Goal: Task Accomplishment & Management: Manage account settings

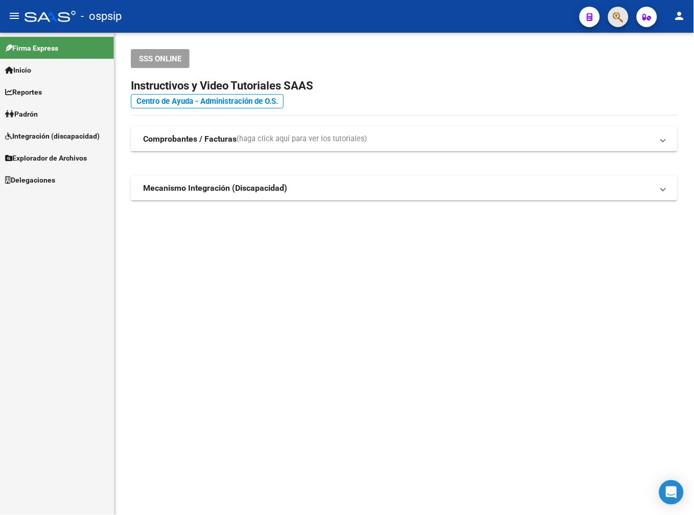
click at [612, 17] on button "button" at bounding box center [618, 17] width 20 height 20
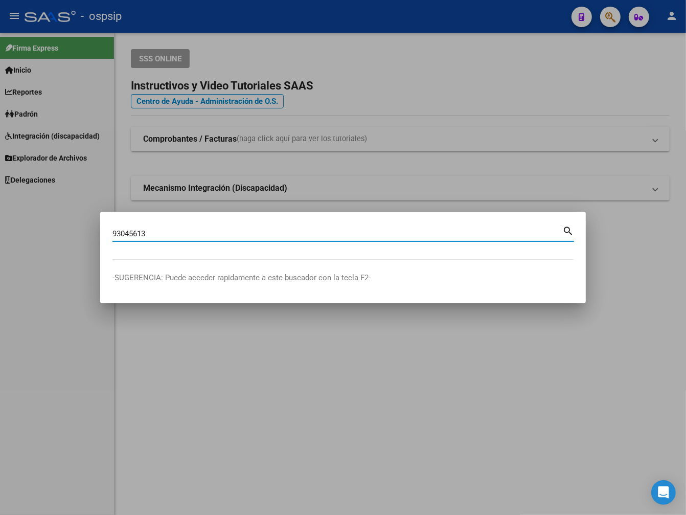
type input "93045613"
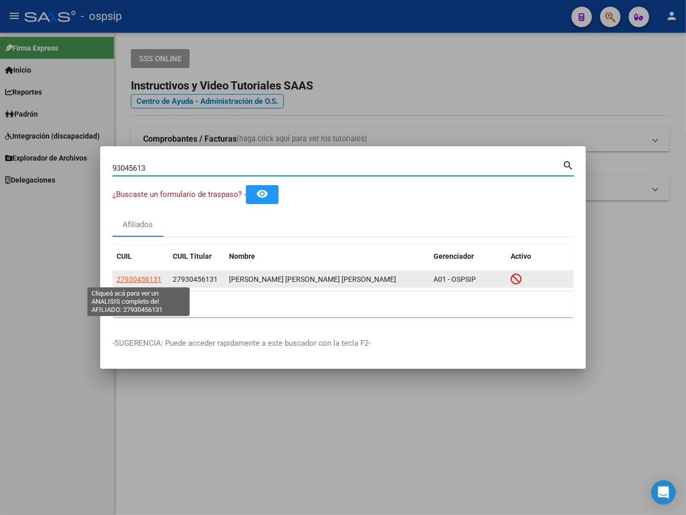
click at [147, 282] on span "27930456131" at bounding box center [139, 279] width 45 height 8
type textarea "27930456131"
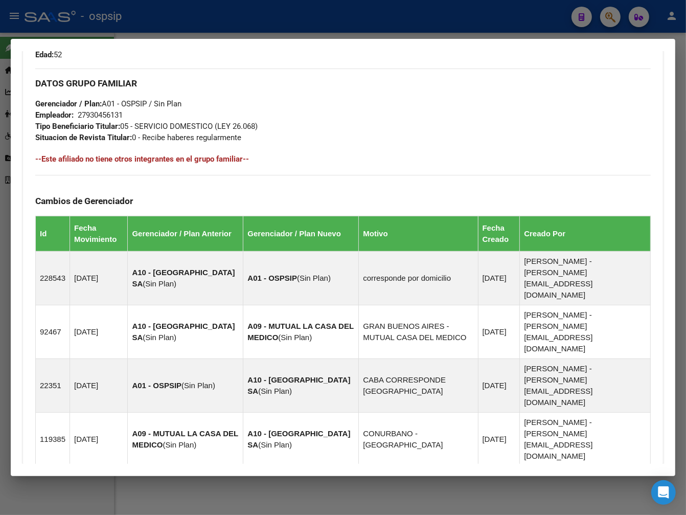
scroll to position [575, 0]
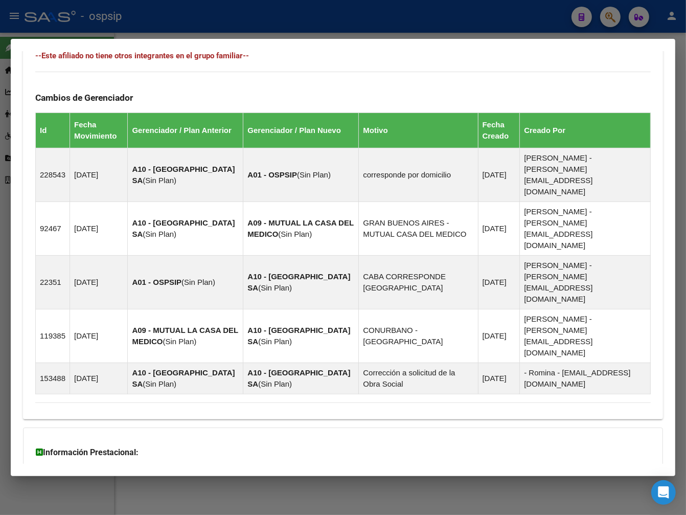
click at [410, 411] on div "DATOS [PERSON_NAME] ÁGIL: [PERSON_NAME] [PERSON_NAME] [PERSON_NAME] | INACTIVO …" at bounding box center [343, 27] width 640 height 1030
drag, startPoint x: 422, startPoint y: 420, endPoint x: 448, endPoint y: 417, distance: 25.7
click at [423, 506] on mat-expansion-panel-header "Aportes y Contribuciones del Afiliado: 27930456131" at bounding box center [343, 518] width 640 height 25
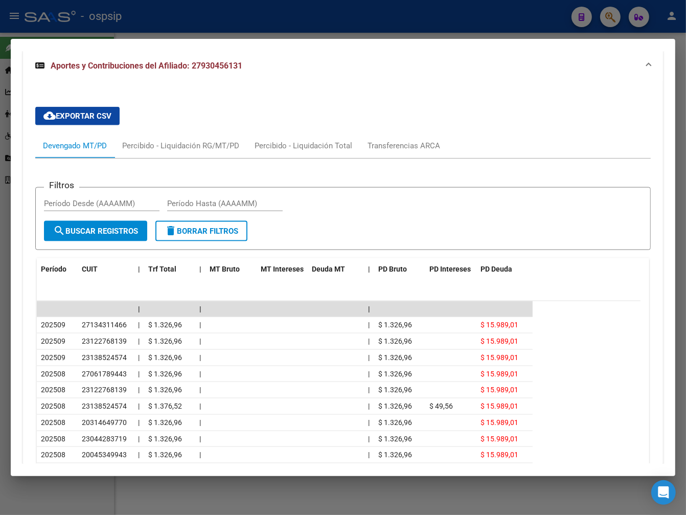
scroll to position [1034, 0]
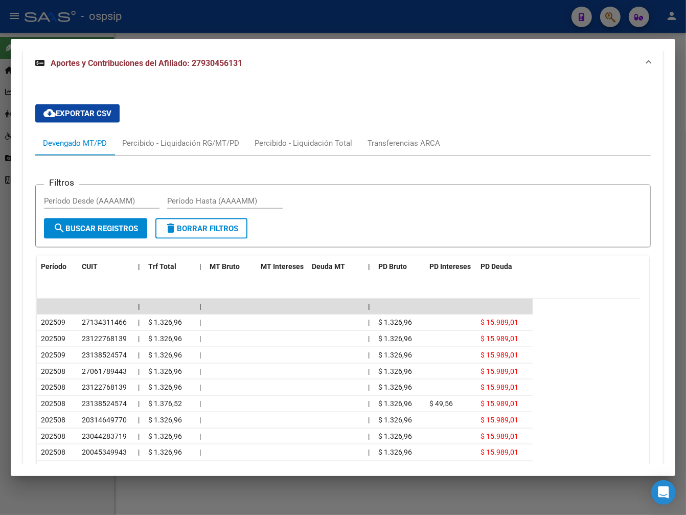
click at [626, 488] on icon "go to next page" at bounding box center [632, 494] width 13 height 12
click at [629, 488] on icon "go to next page" at bounding box center [632, 494] width 13 height 12
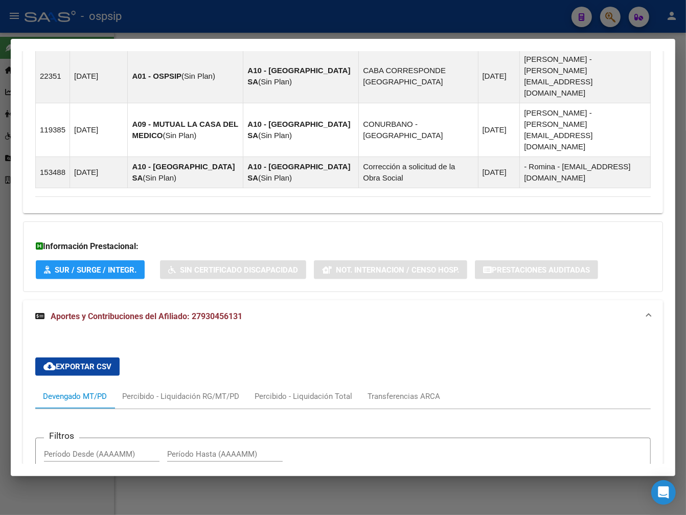
scroll to position [921, 0]
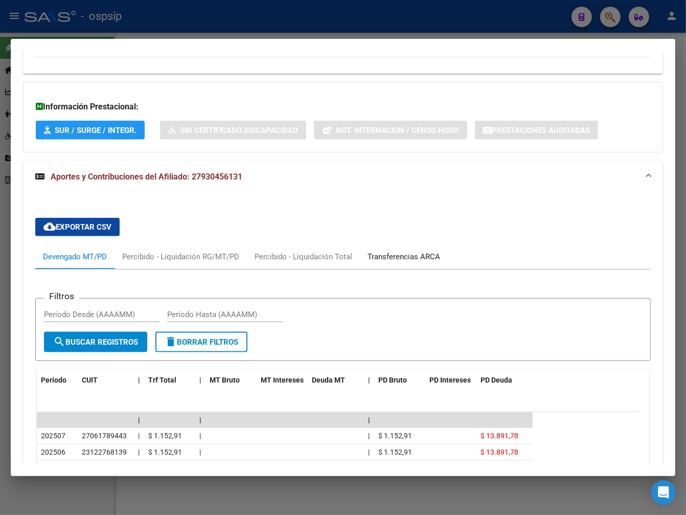
click at [399, 251] on div "Transferencias ARCA" at bounding box center [404, 256] width 73 height 11
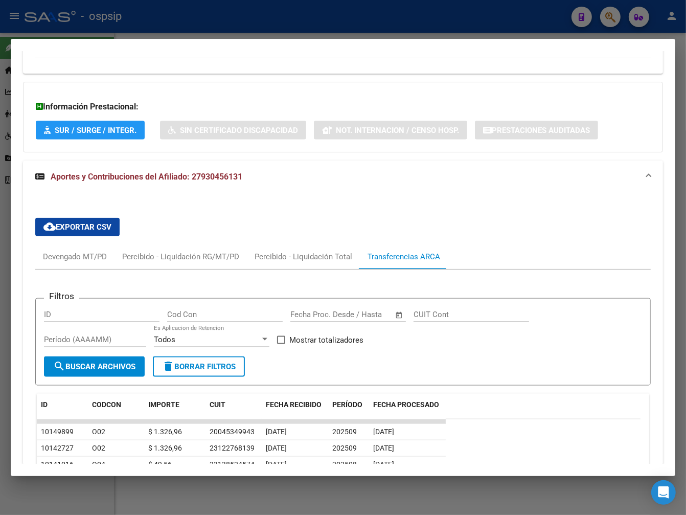
scroll to position [1030, 0]
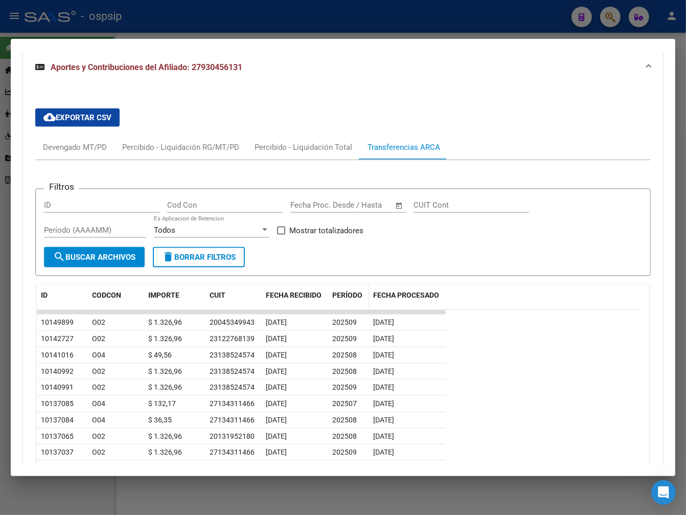
click at [343, 291] on span "PERÍODO" at bounding box center [347, 295] width 30 height 8
click at [346, 291] on span "PERÍODO" at bounding box center [347, 295] width 30 height 8
click at [629, 488] on icon "go to next page" at bounding box center [632, 494] width 13 height 12
click at [234, 5] on div at bounding box center [343, 257] width 686 height 515
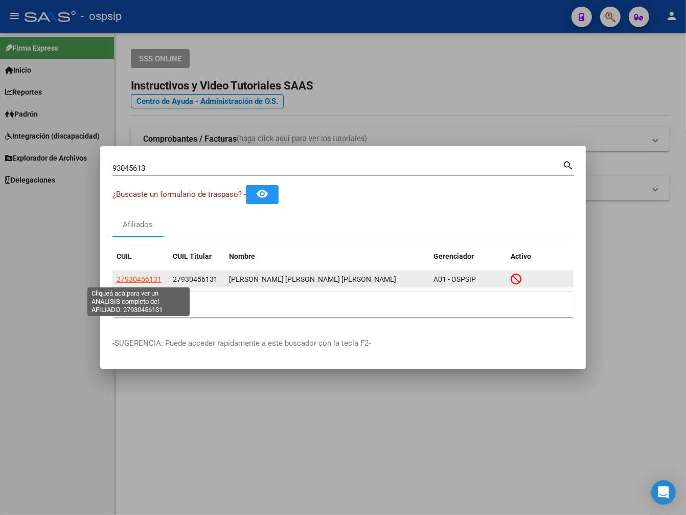
click at [135, 280] on span "27930456131" at bounding box center [139, 279] width 45 height 8
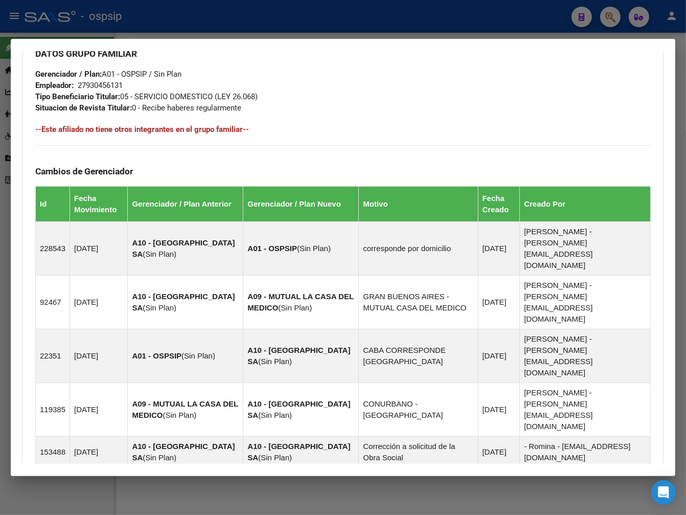
scroll to position [575, 0]
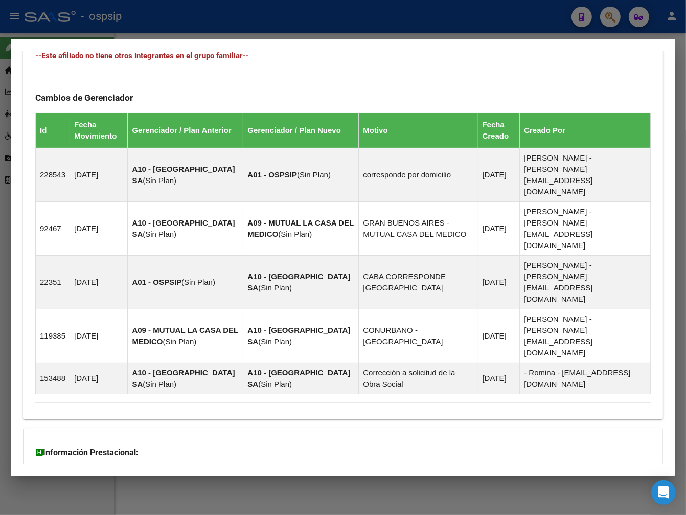
click at [348, 416] on div "DATOS [PERSON_NAME] ÁGIL: [PERSON_NAME] [PERSON_NAME] [PERSON_NAME] | INACTIVO …" at bounding box center [343, 27] width 640 height 1030
click at [360, 512] on mat-panel-title "Aportes y Contribuciones del Afiliado: 27930456131" at bounding box center [336, 518] width 603 height 12
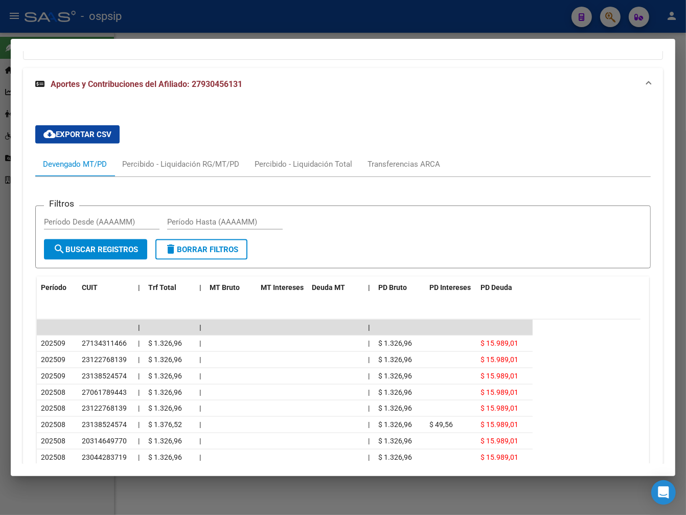
scroll to position [1034, 0]
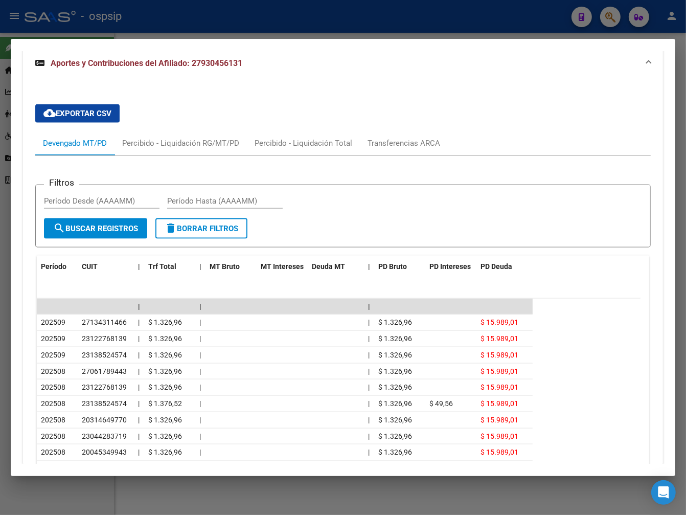
click at [626, 488] on icon "go to next page" at bounding box center [632, 494] width 13 height 12
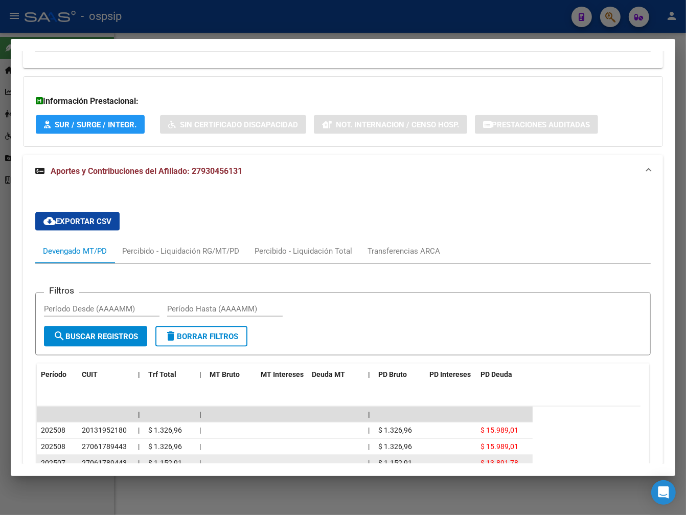
scroll to position [807, 0]
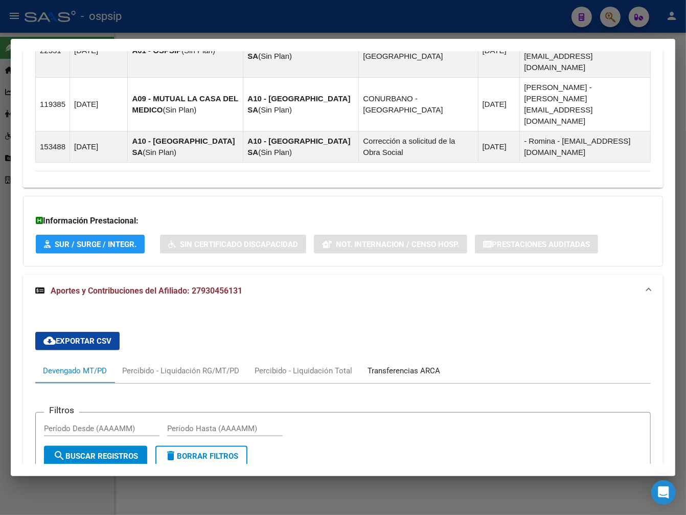
click at [397, 365] on div "Transferencias ARCA" at bounding box center [404, 370] width 73 height 11
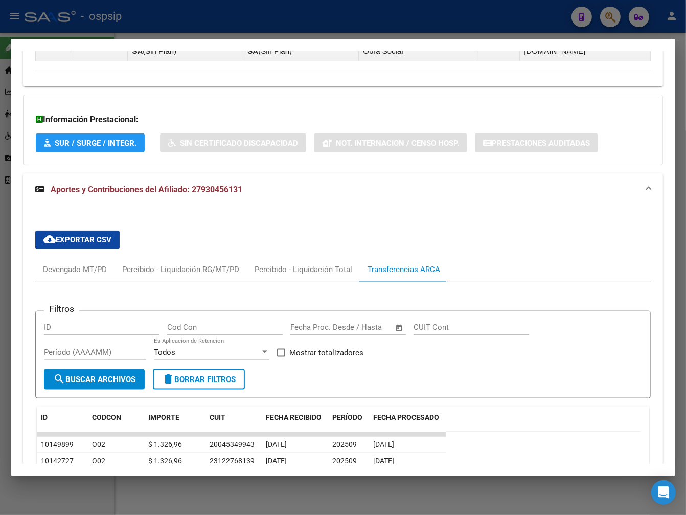
scroll to position [1030, 0]
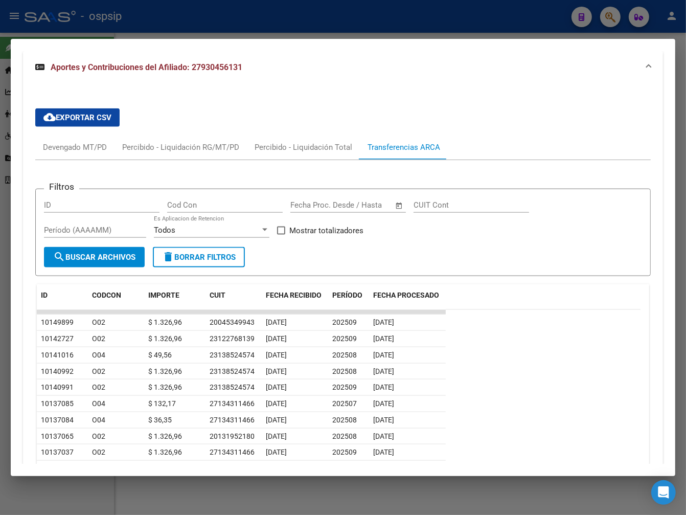
click at [626, 488] on icon "go to next page" at bounding box center [632, 494] width 13 height 12
click at [282, 8] on div at bounding box center [343, 257] width 686 height 515
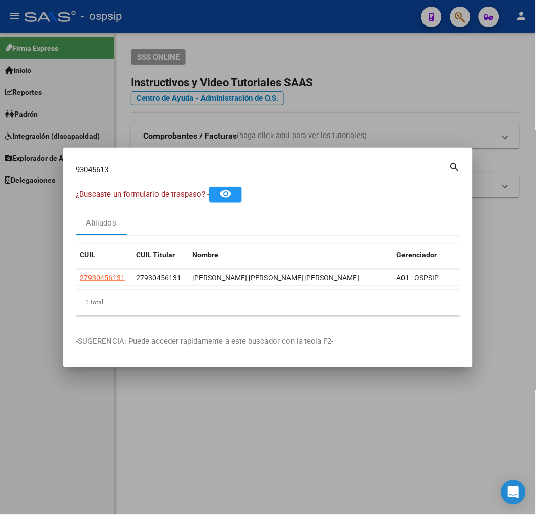
click at [385, 115] on div at bounding box center [268, 257] width 536 height 515
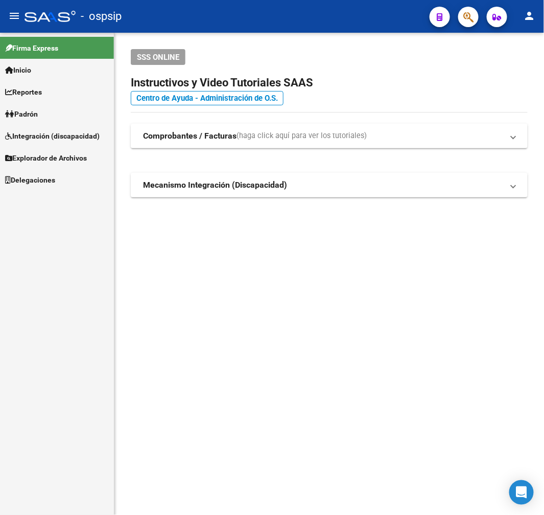
click at [389, 114] on div "SSS ONLINE Instructivos y Video Tutoriales SAAS Centro de Ayuda - Administració…" at bounding box center [330, 140] width 430 height 214
click at [462, 17] on button "button" at bounding box center [469, 17] width 20 height 20
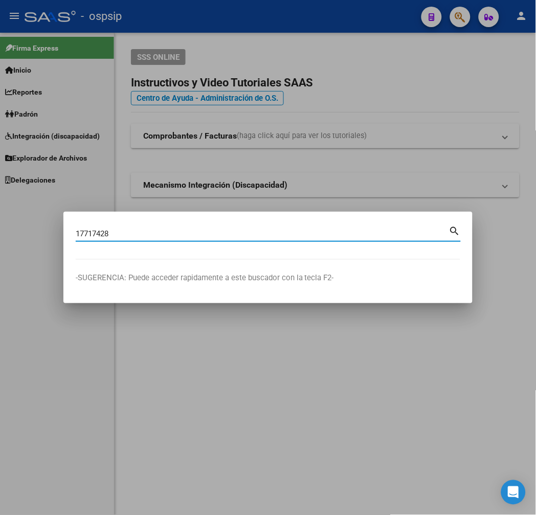
type input "17717428"
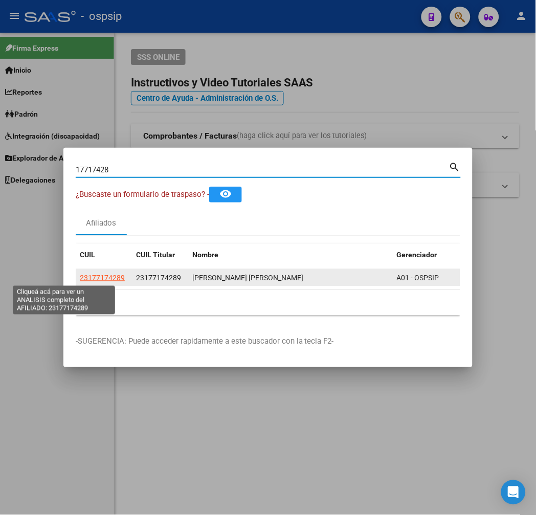
click at [80, 278] on span "23177174289" at bounding box center [102, 278] width 45 height 8
type textarea "23177174289"
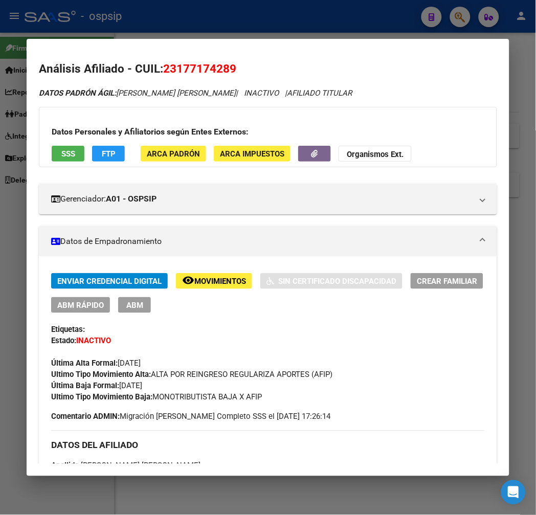
click at [213, 16] on div at bounding box center [268, 257] width 536 height 515
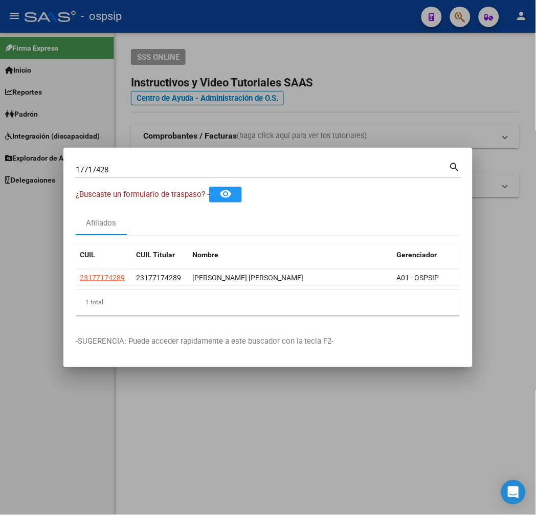
drag, startPoint x: 215, startPoint y: 16, endPoint x: 377, endPoint y: 55, distance: 167.2
click at [216, 19] on div at bounding box center [268, 257] width 536 height 515
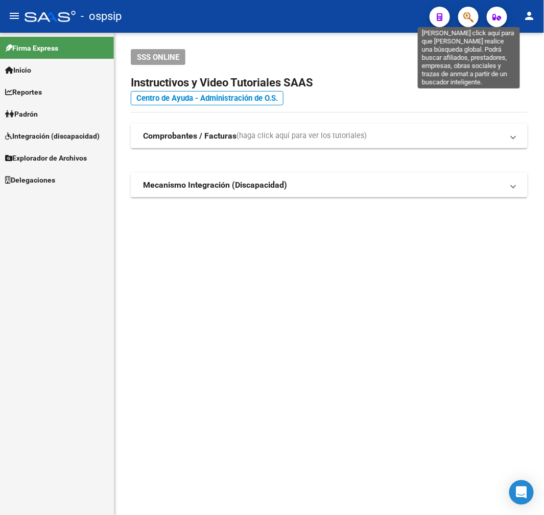
click at [467, 16] on icon "button" at bounding box center [469, 17] width 10 height 12
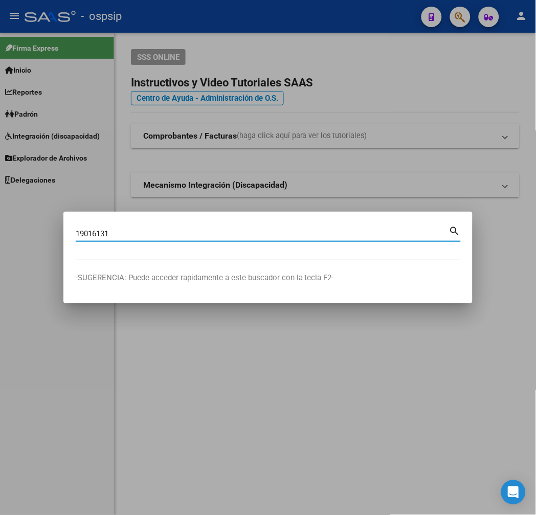
type input "19016131"
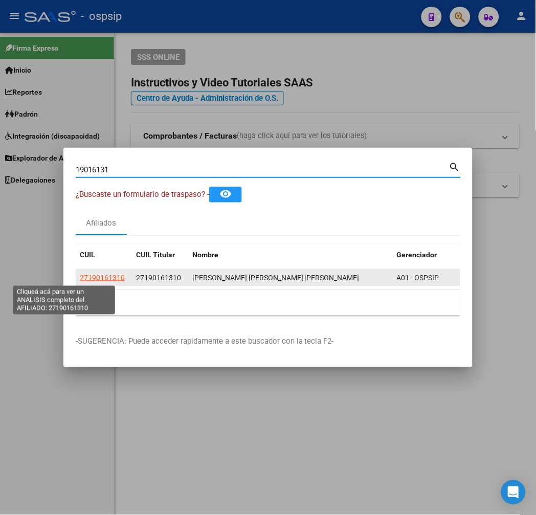
click at [80, 275] on span "27190161310" at bounding box center [102, 278] width 45 height 8
type textarea "27190161310"
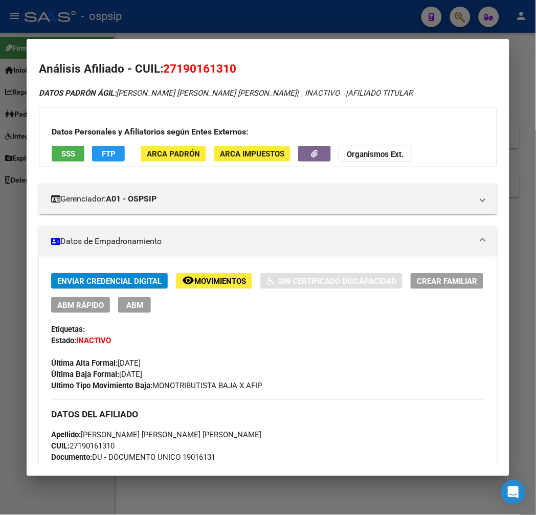
click at [164, 27] on div at bounding box center [268, 257] width 536 height 515
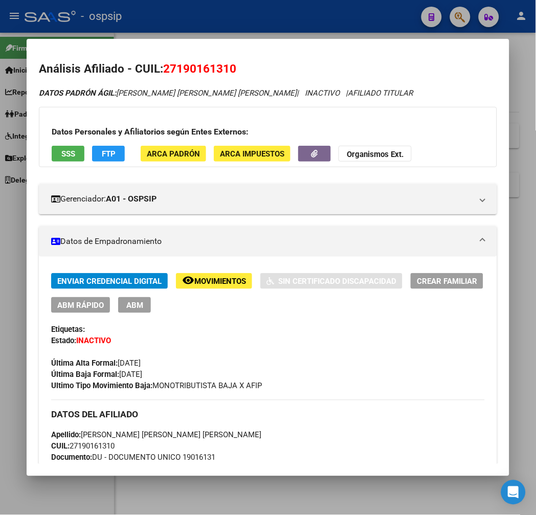
drag, startPoint x: 167, startPoint y: 26, endPoint x: 414, endPoint y: 41, distance: 247.9
click at [172, 28] on div at bounding box center [268, 257] width 536 height 515
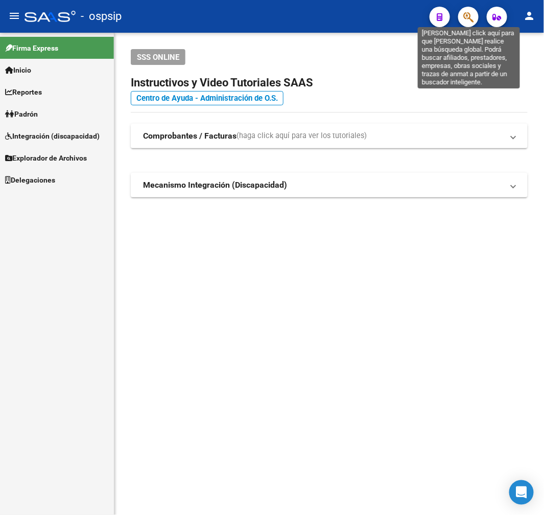
click at [473, 18] on icon "button" at bounding box center [469, 17] width 10 height 12
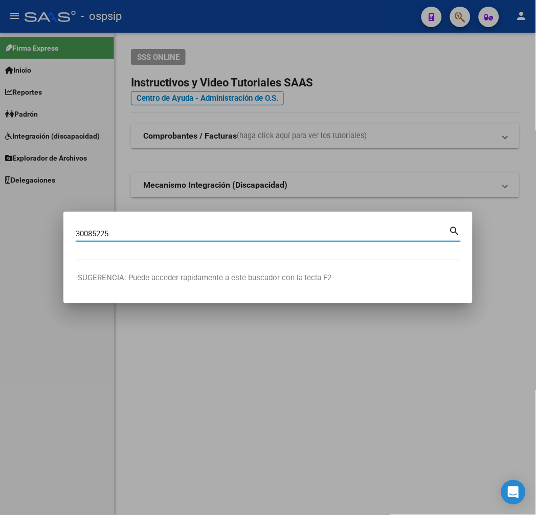
type input "30085225"
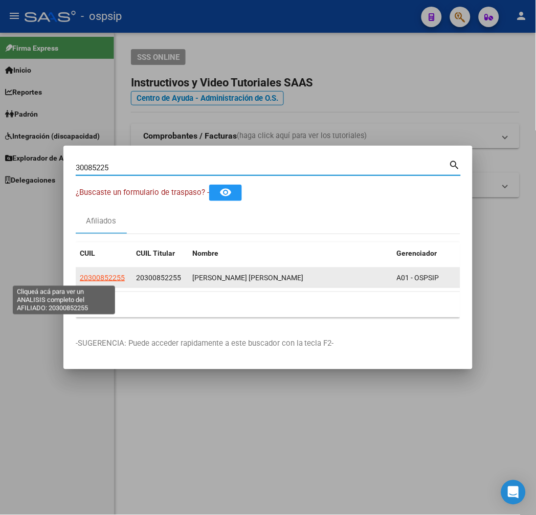
click at [80, 275] on span "20300852255" at bounding box center [102, 278] width 45 height 8
type textarea "20300852255"
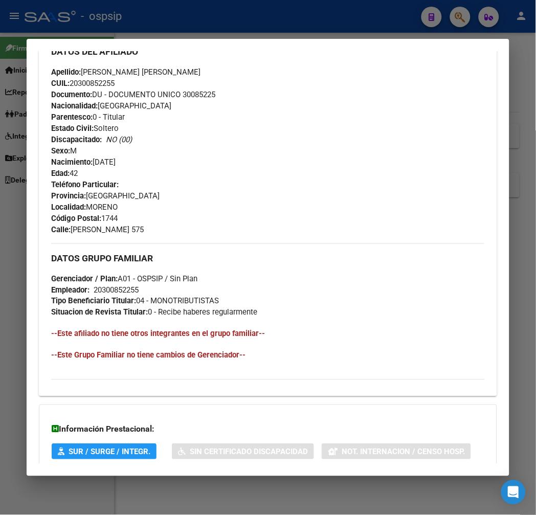
scroll to position [469, 0]
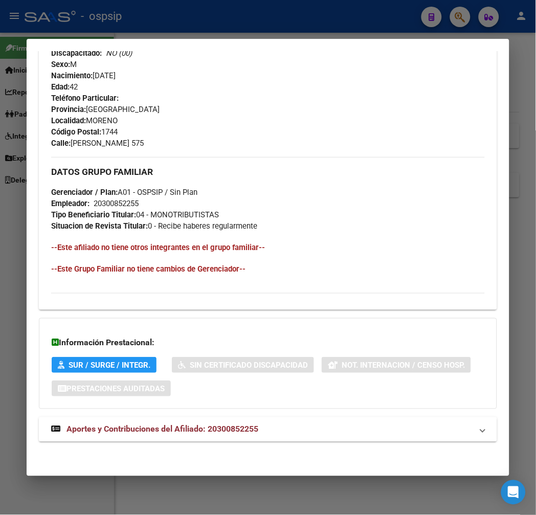
drag, startPoint x: 336, startPoint y: 435, endPoint x: 329, endPoint y: 431, distance: 8.2
click at [336, 435] on mat-panel-title "Aportes y Contribuciones del Afiliado: 20300852255" at bounding box center [261, 429] width 421 height 12
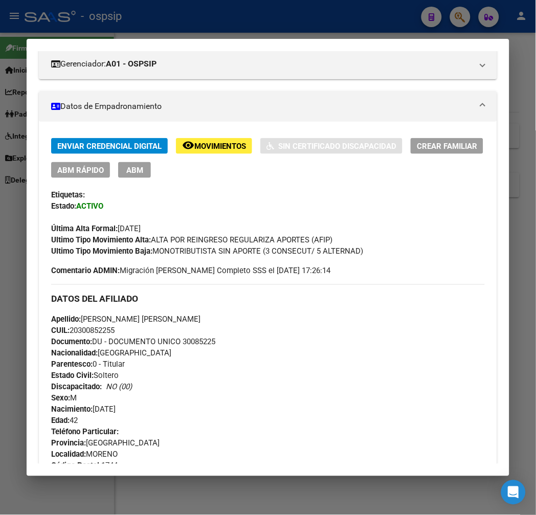
scroll to position [0, 0]
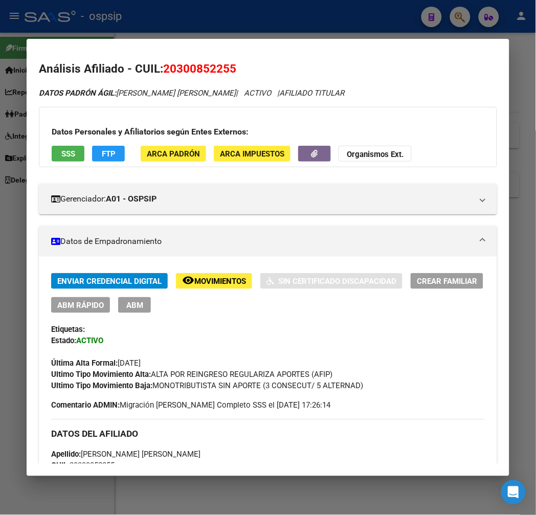
click at [102, 157] on span "FTP" at bounding box center [109, 153] width 14 height 9
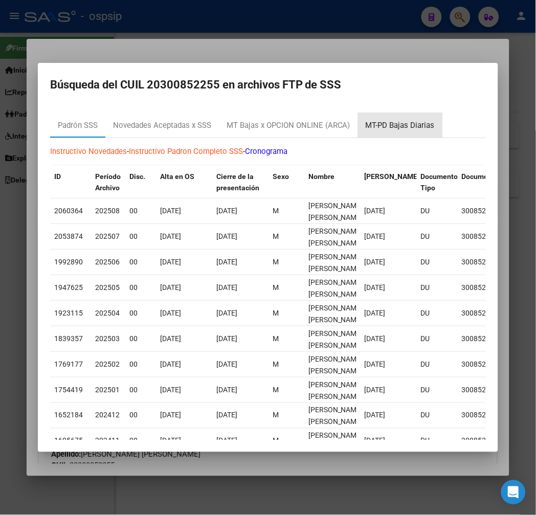
click at [366, 123] on div "MT-PD Bajas Diarias" at bounding box center [400, 126] width 69 height 12
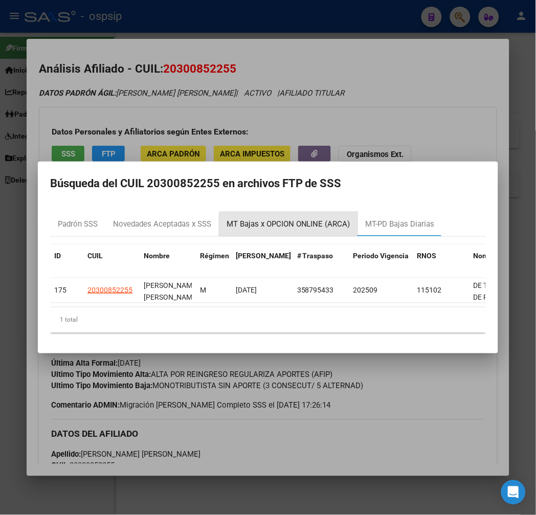
click at [274, 221] on div "MT Bajas x OPCION ONLINE (ARCA)" at bounding box center [288, 224] width 124 height 12
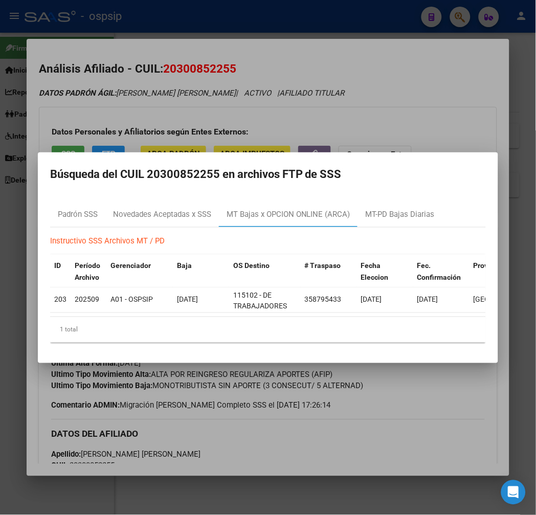
click at [390, 400] on div at bounding box center [268, 257] width 536 height 515
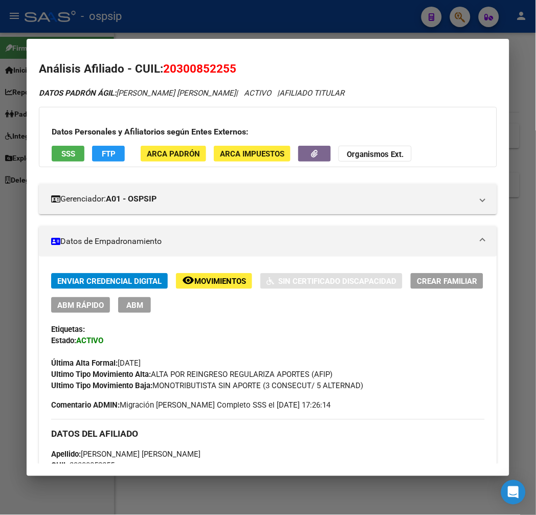
click at [120, 310] on button "ABM" at bounding box center [134, 305] width 33 height 16
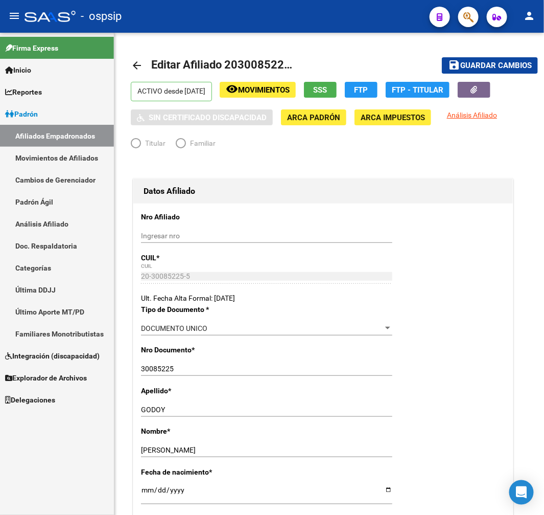
radio input "true"
type input "20-30085225-5"
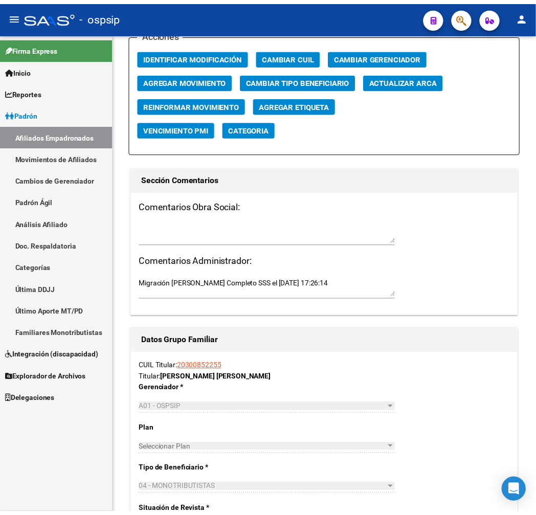
scroll to position [1249, 0]
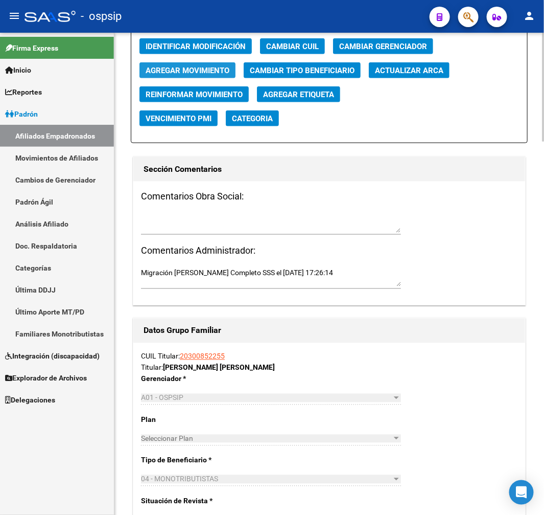
click at [211, 72] on span "Agregar Movimiento" at bounding box center [188, 70] width 84 height 9
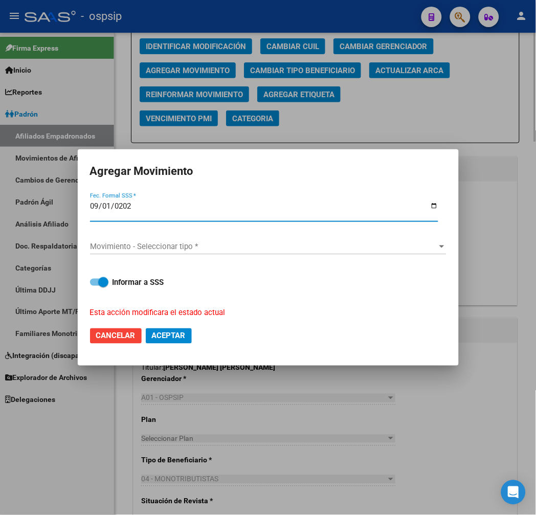
type input "[DATE]"
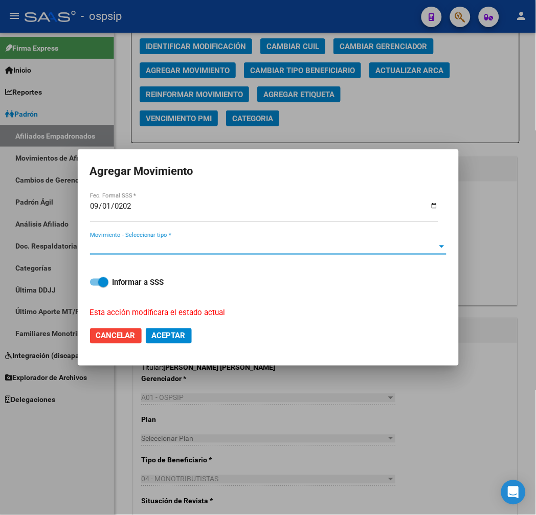
click at [213, 244] on span "Movimiento - Seleccionar tipo *" at bounding box center [263, 246] width 347 height 9
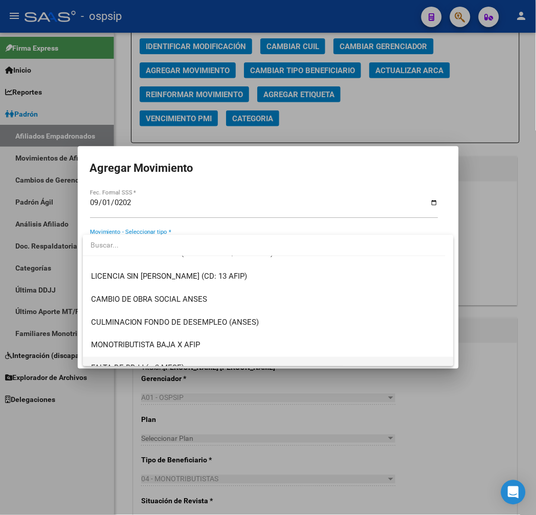
scroll to position [284, 0]
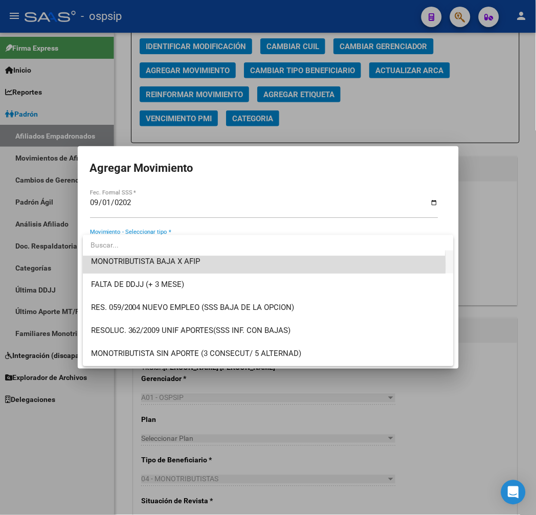
click at [223, 266] on span "MONOTRIBUTISTA BAJA X AFIP" at bounding box center [268, 262] width 355 height 23
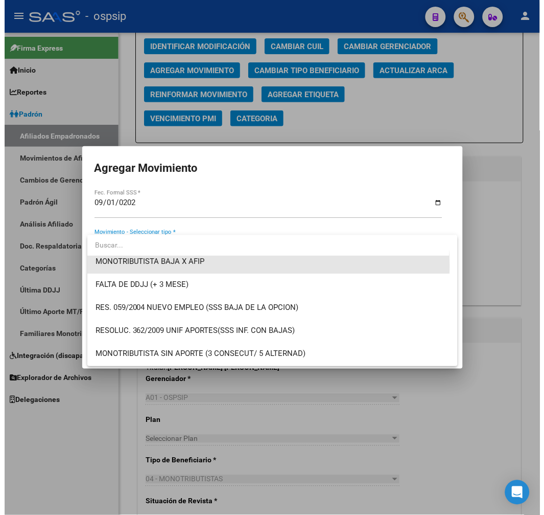
scroll to position [276, 0]
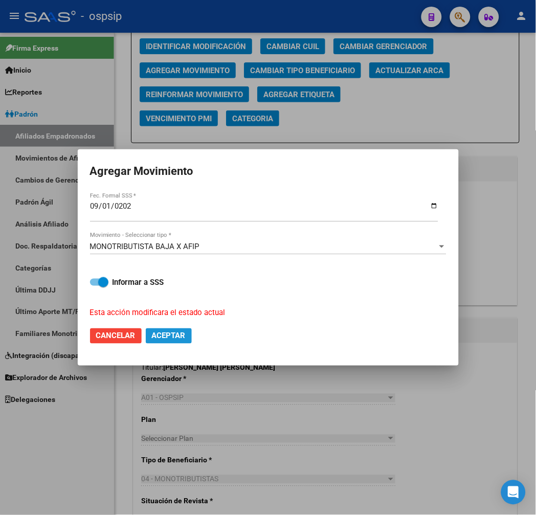
click at [185, 338] on span "Aceptar" at bounding box center [169, 335] width 34 height 9
checkbox input "false"
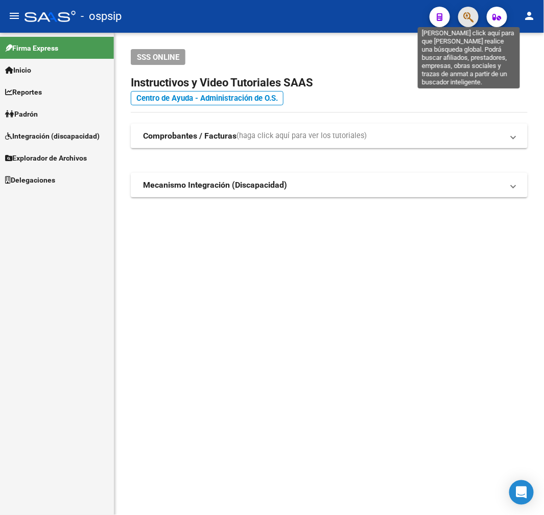
click at [470, 14] on icon "button" at bounding box center [469, 17] width 10 height 12
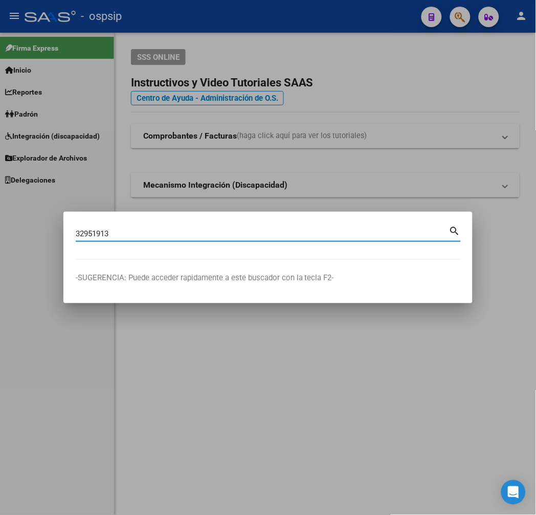
type input "32951913"
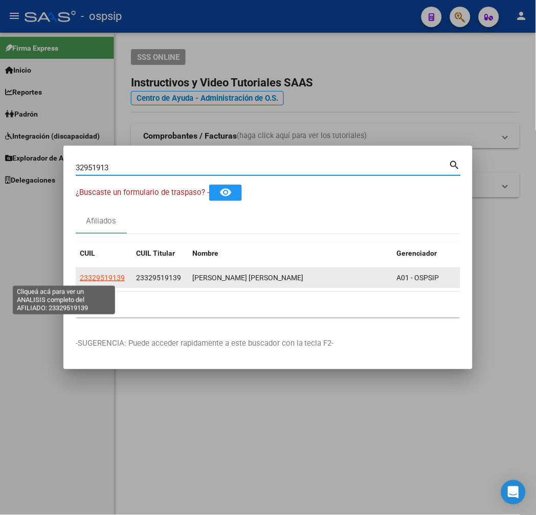
click at [80, 278] on span "23329519139" at bounding box center [102, 278] width 45 height 8
type textarea "23329519139"
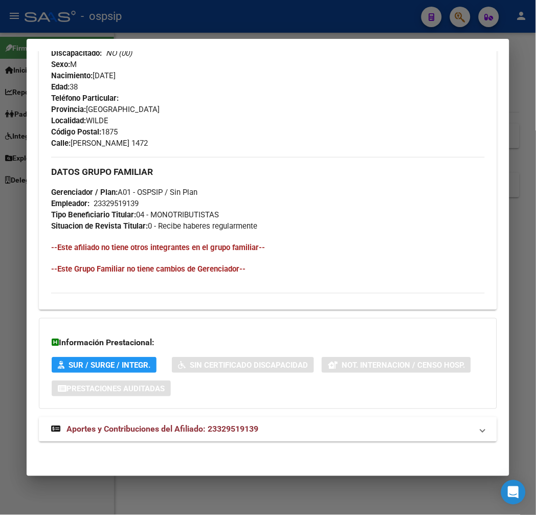
click at [385, 437] on mat-expansion-panel-header "Aportes y Contribuciones del Afiliado: 23329519139" at bounding box center [268, 429] width 458 height 25
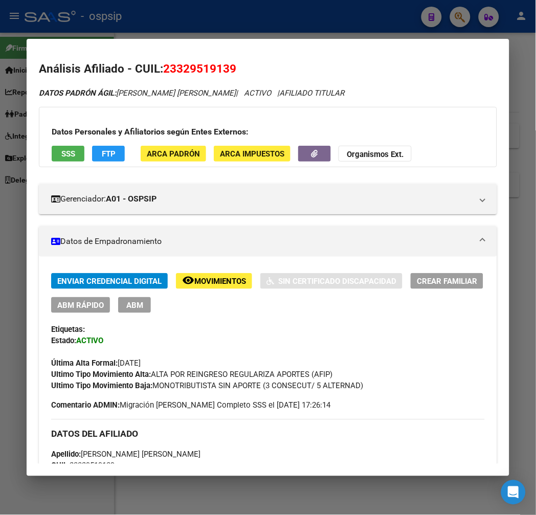
click at [102, 155] on span "FTP" at bounding box center [109, 153] width 14 height 9
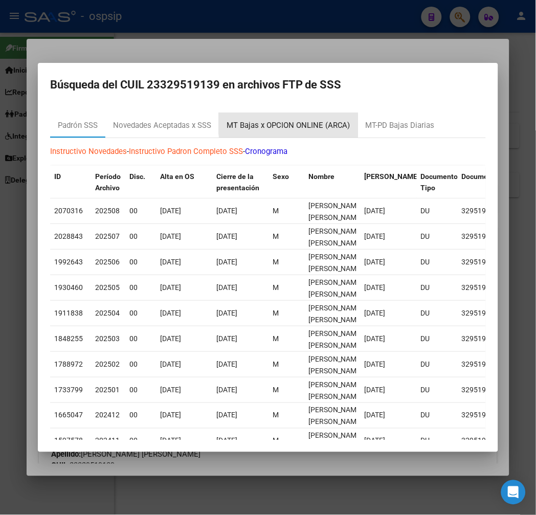
click at [271, 121] on div "MT Bajas x OPCION ONLINE (ARCA)" at bounding box center [288, 126] width 124 height 12
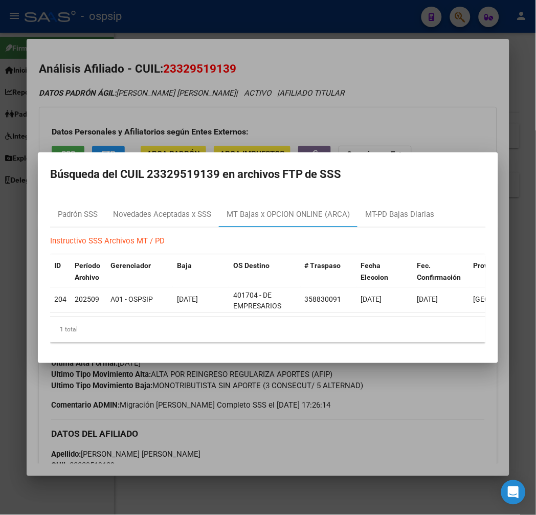
click at [403, 445] on div at bounding box center [268, 257] width 536 height 515
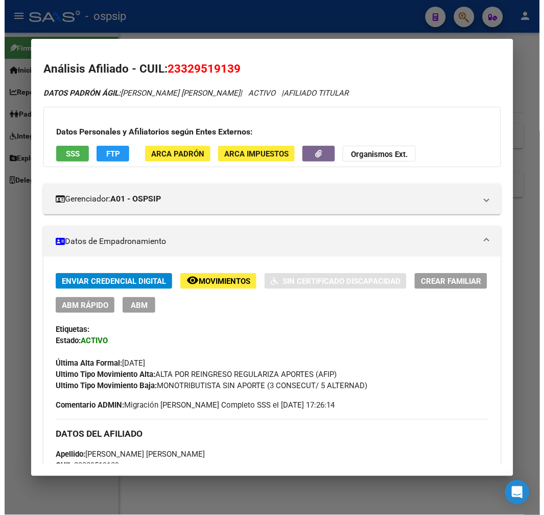
scroll to position [227, 0]
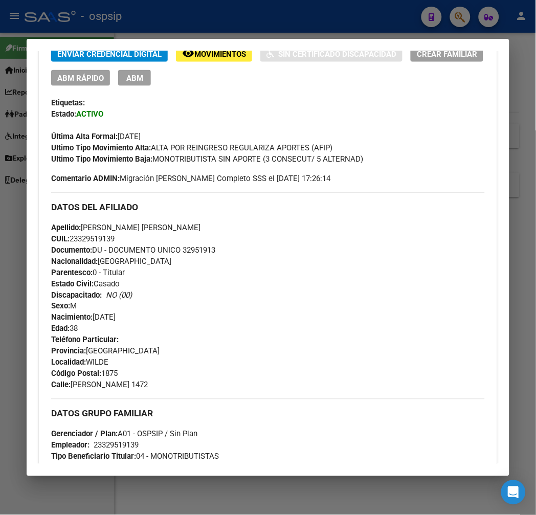
click at [132, 80] on button "ABM" at bounding box center [134, 78] width 33 height 16
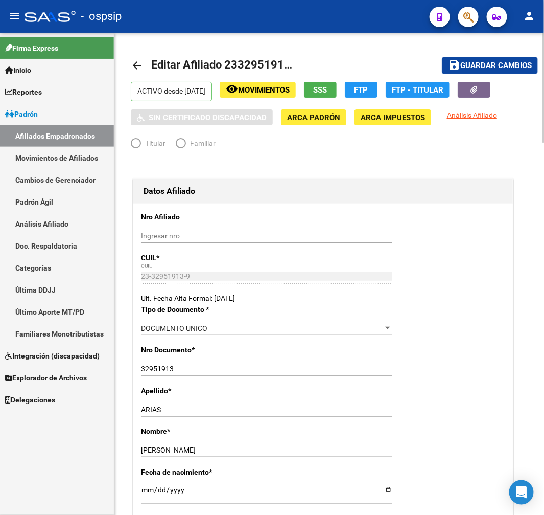
radio input "true"
type input "23-32951913-9"
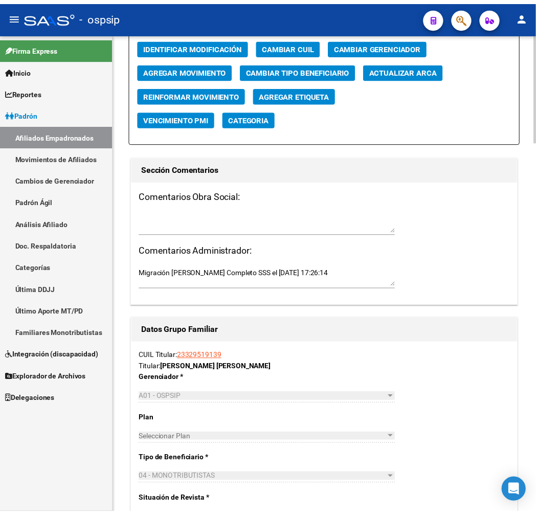
scroll to position [1079, 0]
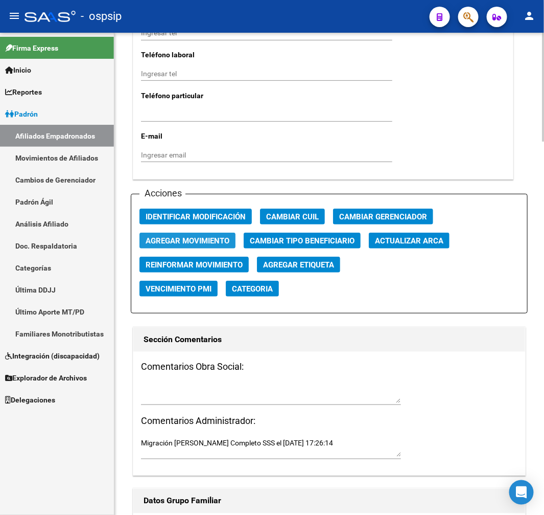
click at [209, 244] on span "Agregar Movimiento" at bounding box center [188, 240] width 84 height 9
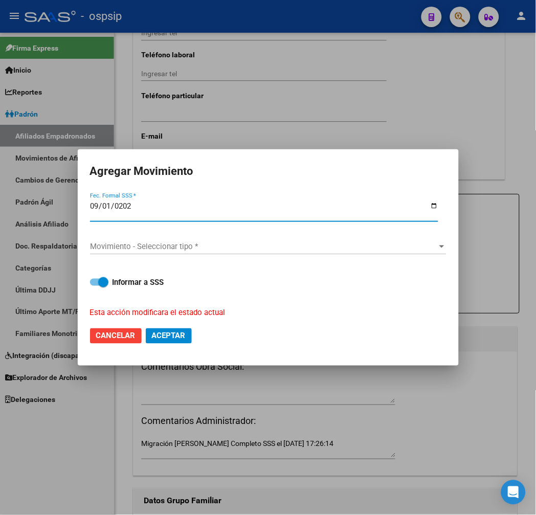
type input "[DATE]"
click at [275, 247] on span "Movimiento - Seleccionar tipo *" at bounding box center [263, 246] width 347 height 9
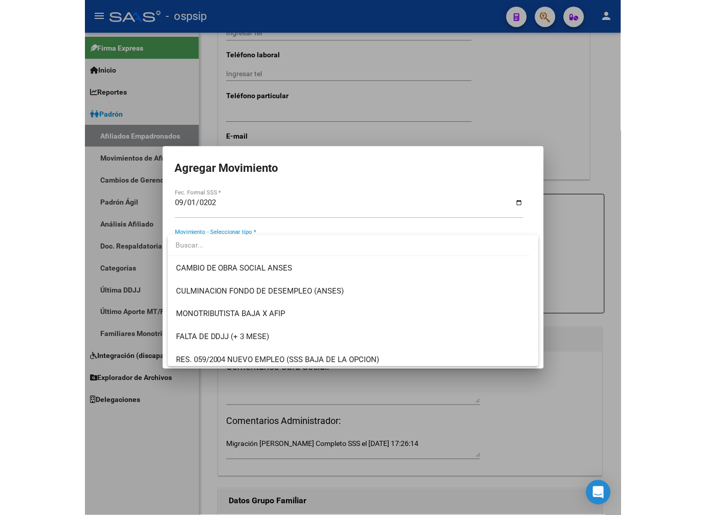
scroll to position [227, 0]
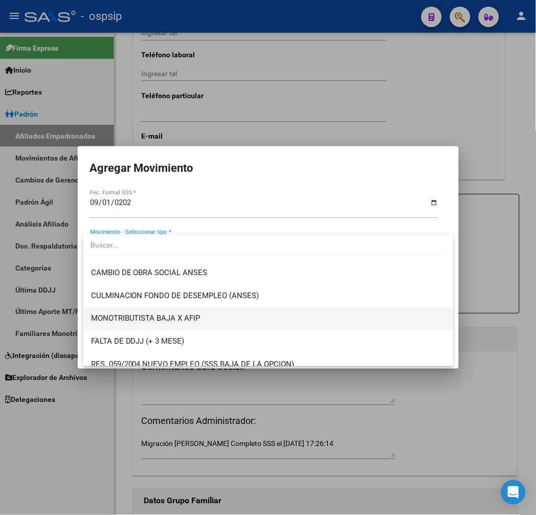
click at [285, 325] on span "MONOTRIBUTISTA BAJA X AFIP" at bounding box center [268, 318] width 355 height 23
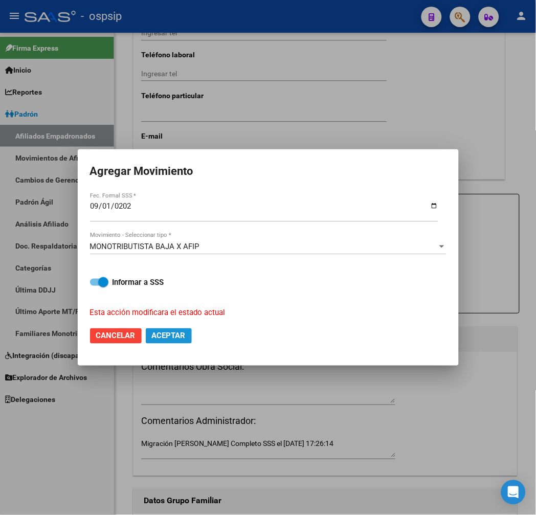
click at [179, 339] on span "Aceptar" at bounding box center [169, 335] width 34 height 9
checkbox input "false"
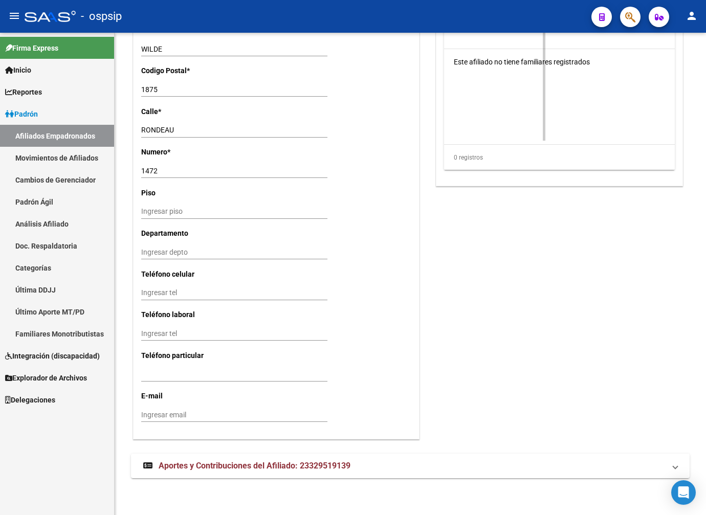
scroll to position [845, 0]
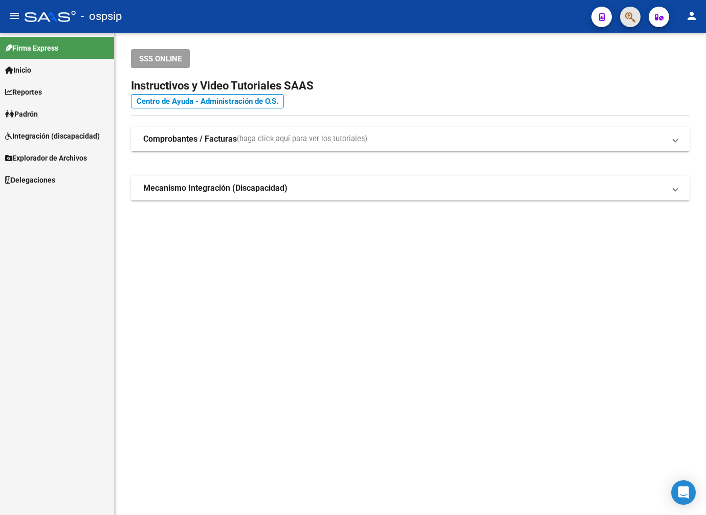
click at [624, 16] on button "button" at bounding box center [630, 17] width 20 height 20
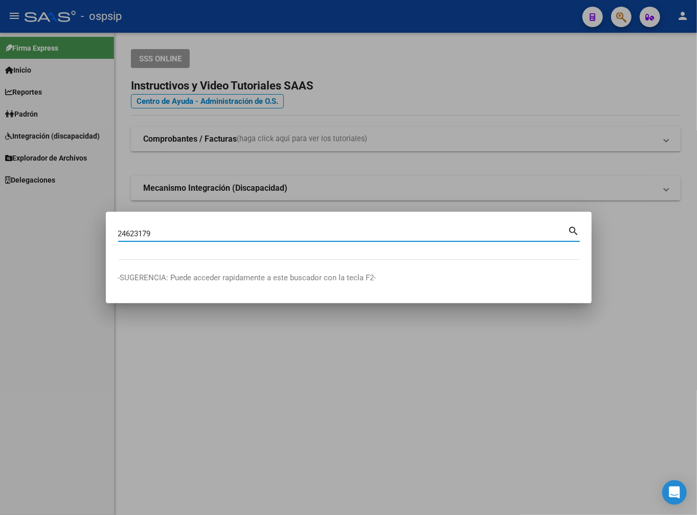
type input "24623179"
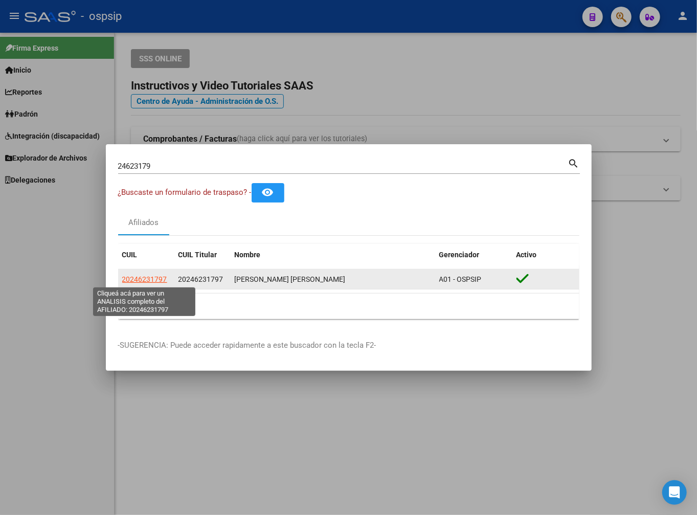
click at [156, 276] on span "20246231797" at bounding box center [144, 279] width 45 height 8
type textarea "20246231797"
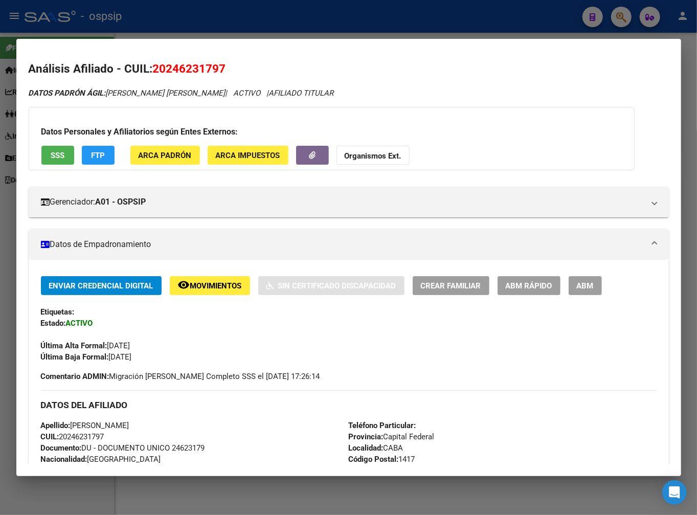
click at [590, 285] on span "ABM" at bounding box center [585, 285] width 17 height 9
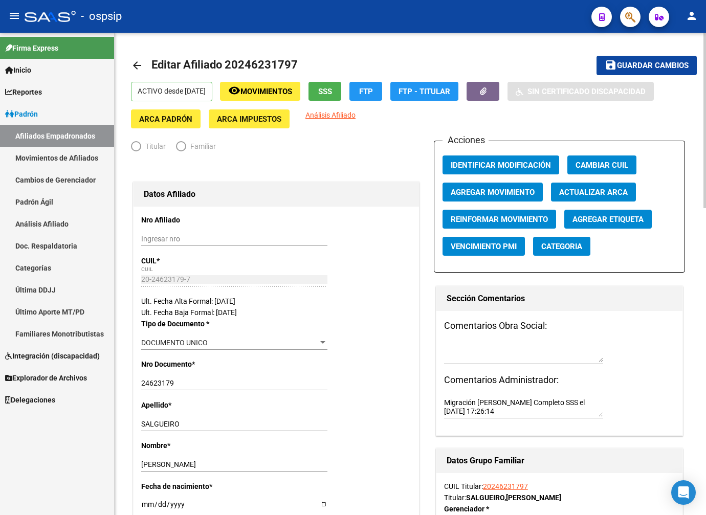
radio input "true"
type input "20-24623179-7"
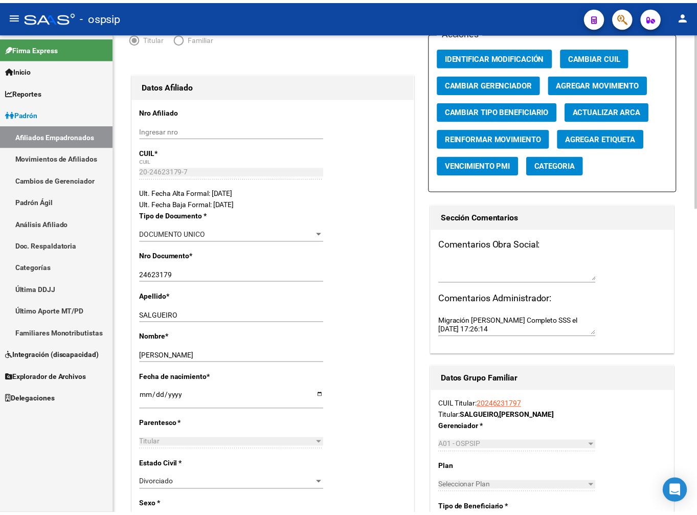
scroll to position [105, 0]
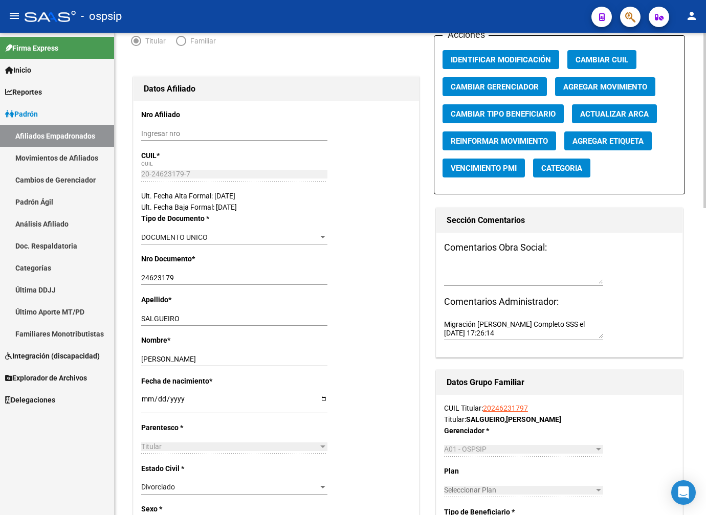
click at [592, 85] on span "Agregar Movimiento" at bounding box center [605, 86] width 84 height 9
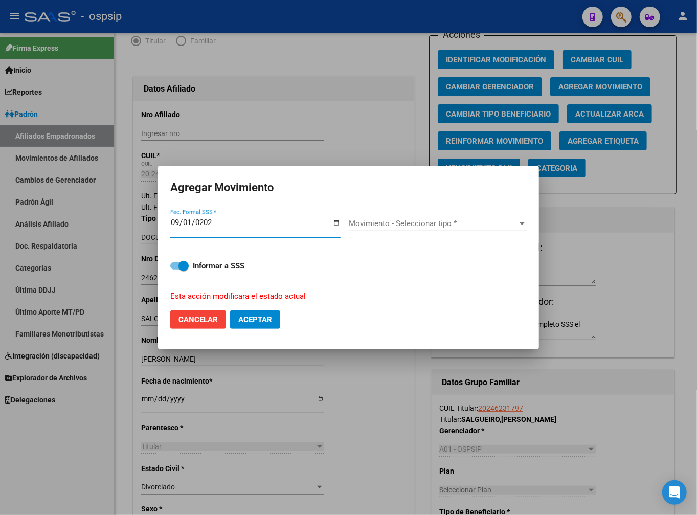
type input "[DATE]"
click at [442, 226] on span "Movimiento - Seleccionar tipo *" at bounding box center [433, 223] width 169 height 9
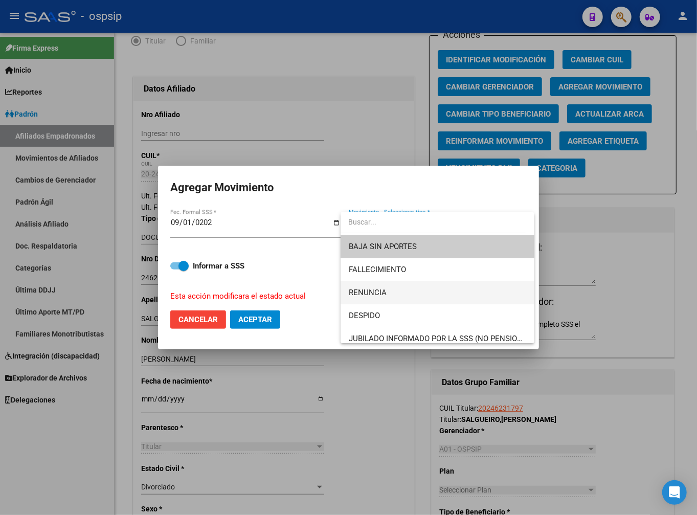
scroll to position [284, 0]
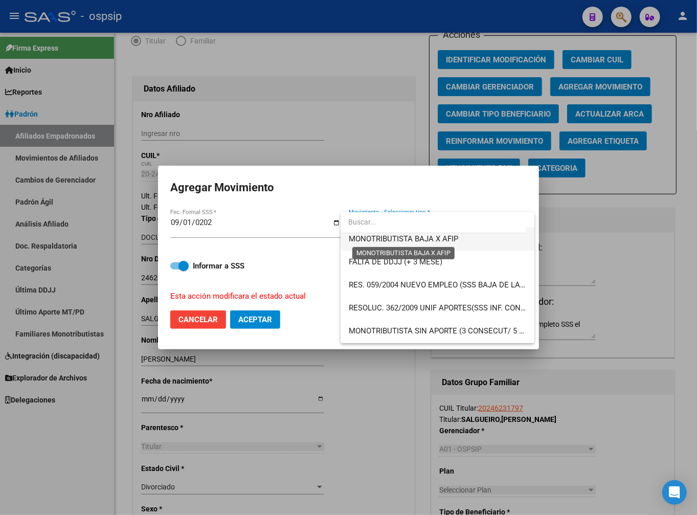
click at [448, 242] on span "MONOTRIBUTISTA BAJA X AFIP" at bounding box center [403, 238] width 109 height 9
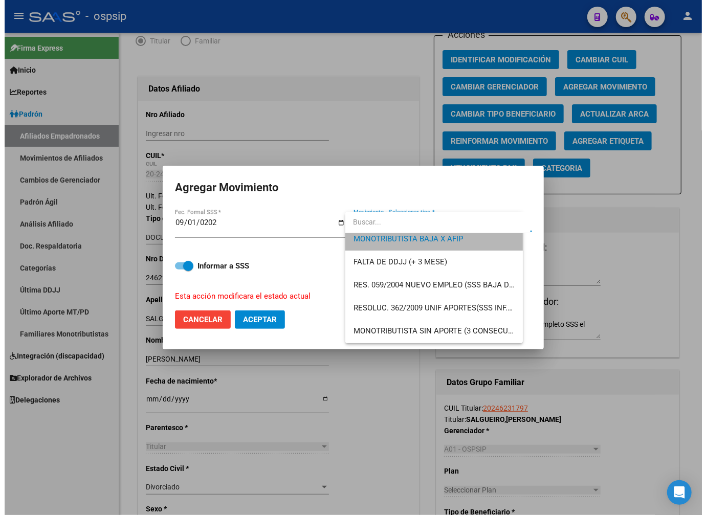
scroll to position [276, 0]
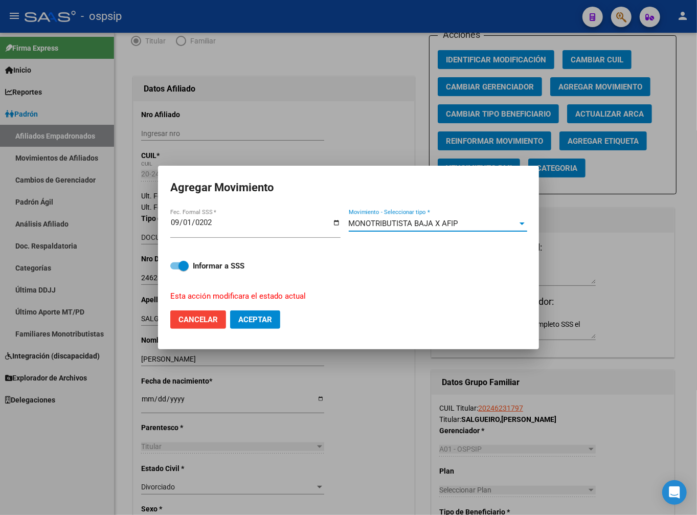
click at [263, 318] on span "Aceptar" at bounding box center [255, 319] width 34 height 9
checkbox input "false"
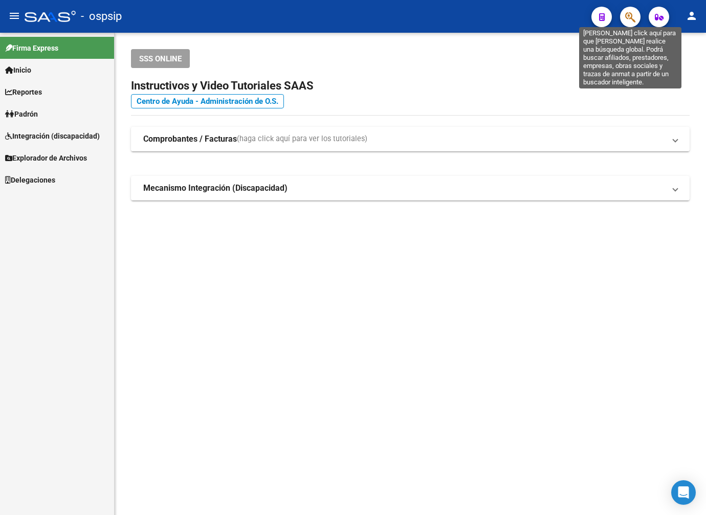
click at [633, 14] on icon "button" at bounding box center [630, 17] width 10 height 12
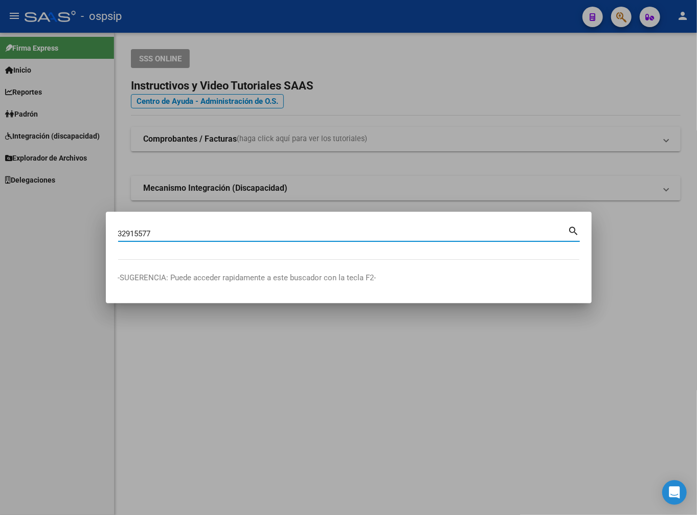
type input "32915577"
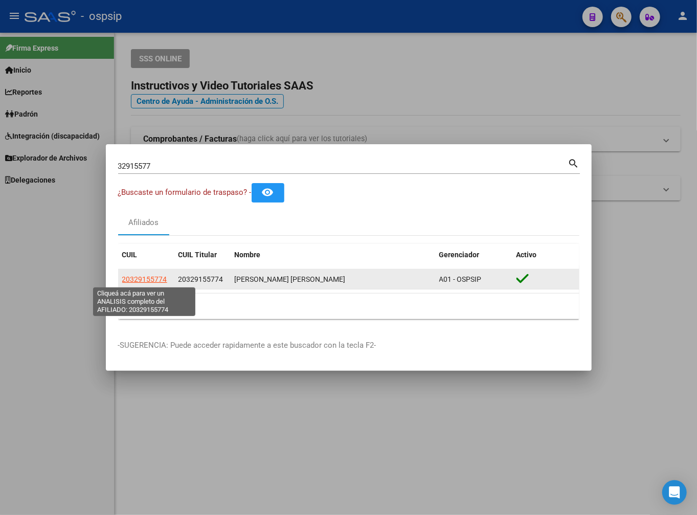
click at [148, 275] on span "20329155774" at bounding box center [144, 279] width 45 height 8
type textarea "20329155774"
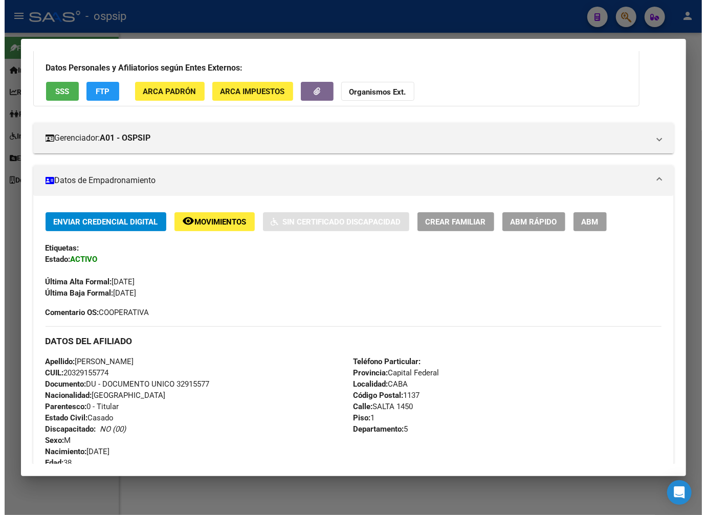
scroll to position [57, 0]
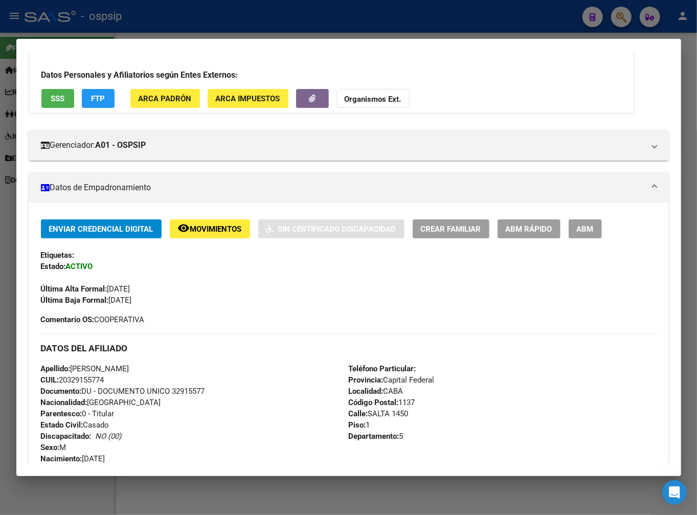
click at [579, 228] on span "ABM" at bounding box center [585, 228] width 17 height 9
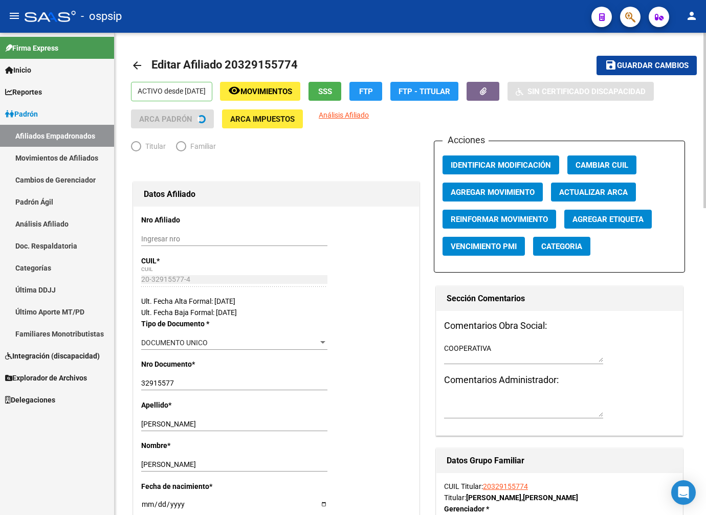
radio input "true"
type input "20-32915577-4"
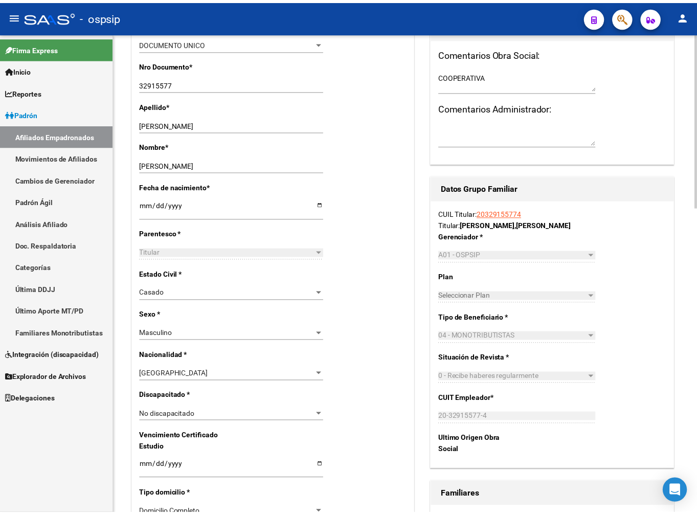
scroll to position [105, 0]
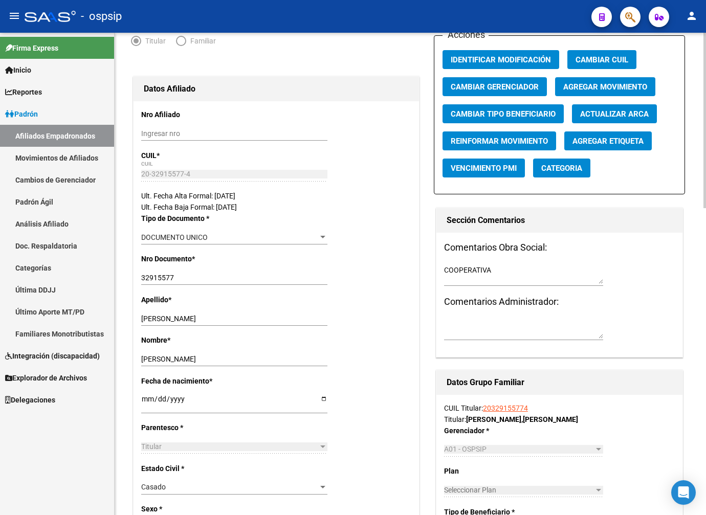
click at [592, 88] on span "Agregar Movimiento" at bounding box center [605, 86] width 84 height 9
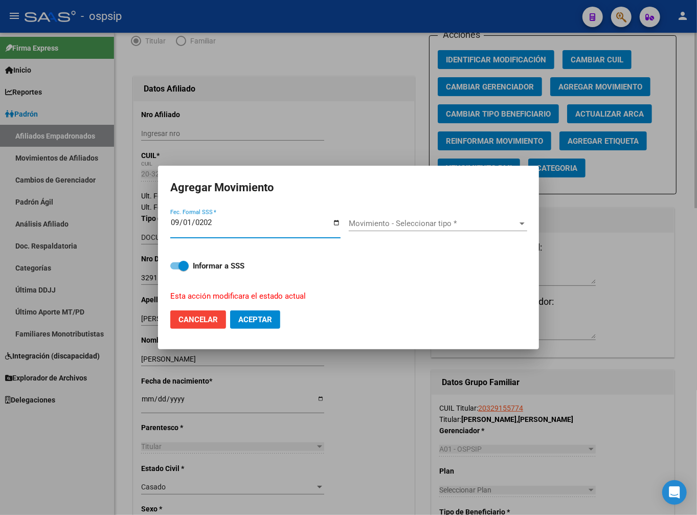
type input "[DATE]"
click at [416, 219] on span "Movimiento - Seleccionar tipo *" at bounding box center [433, 223] width 169 height 9
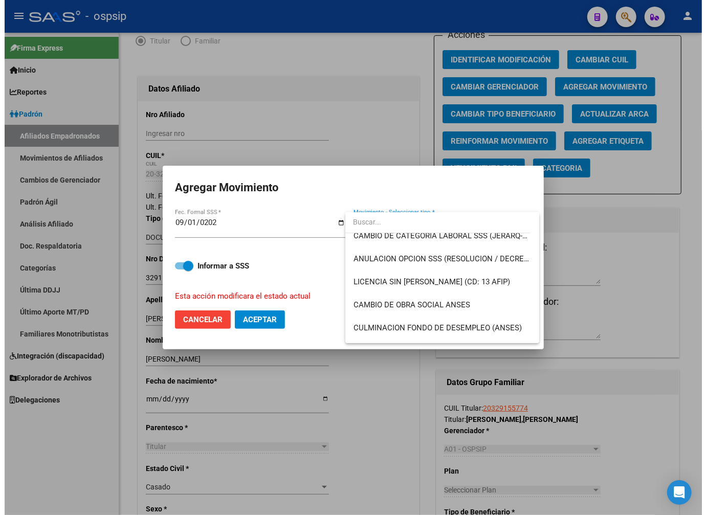
scroll to position [227, 0]
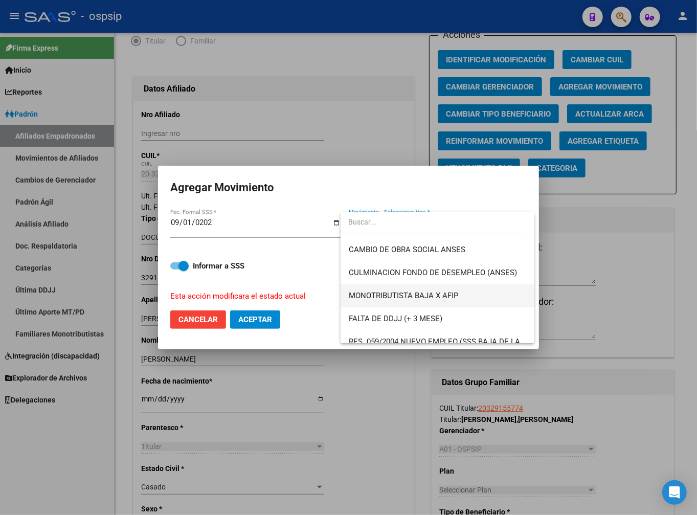
click at [474, 291] on span "MONOTRIBUTISTA BAJA X AFIP" at bounding box center [437, 295] width 177 height 23
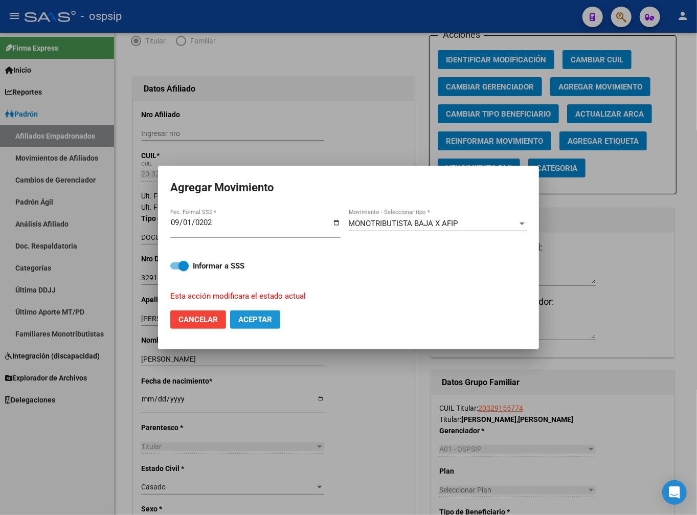
drag, startPoint x: 264, startPoint y: 317, endPoint x: 268, endPoint y: 331, distance: 14.4
click at [264, 317] on span "Aceptar" at bounding box center [255, 319] width 34 height 9
checkbox input "false"
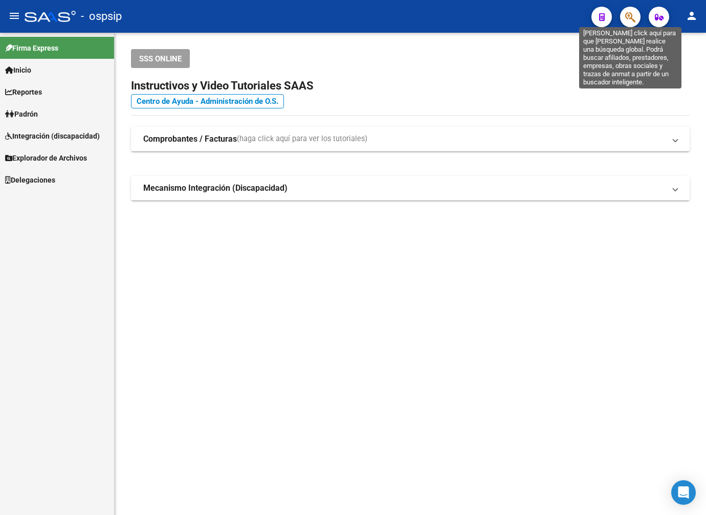
click at [627, 19] on icon "button" at bounding box center [630, 17] width 10 height 12
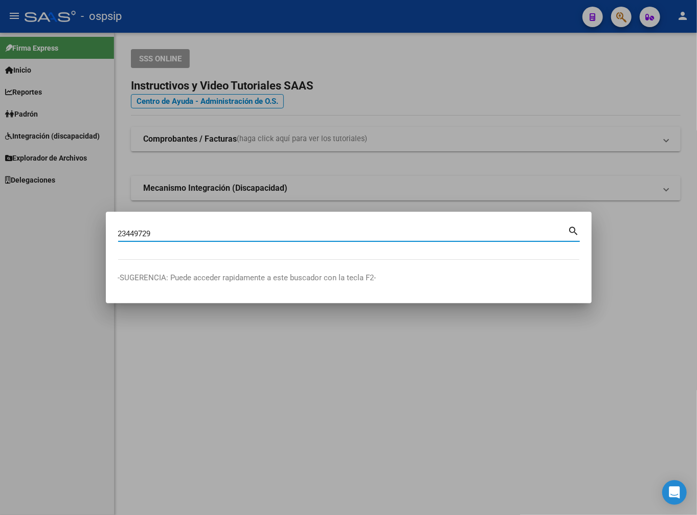
type input "23449729"
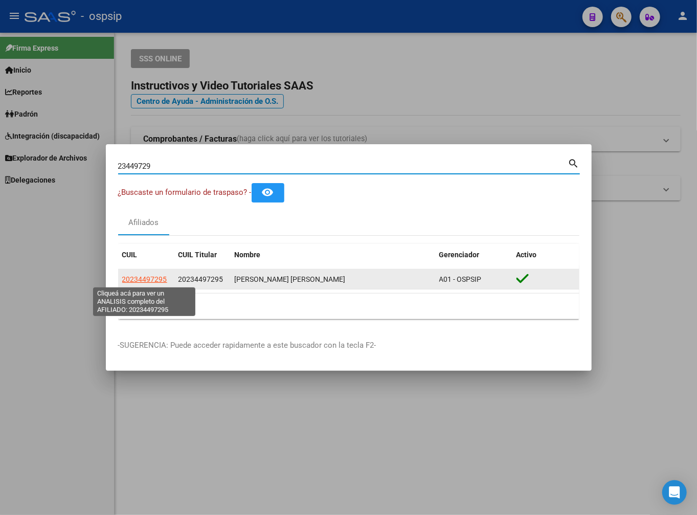
click at [155, 280] on span "20234497295" at bounding box center [144, 279] width 45 height 8
type textarea "20234497295"
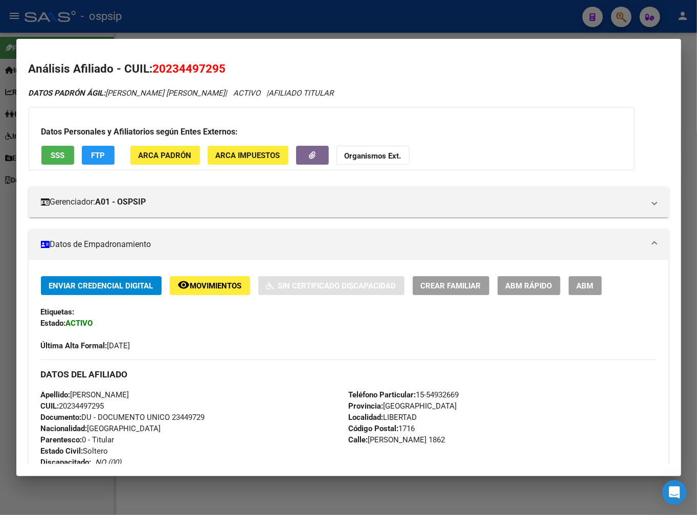
click at [589, 287] on span "ABM" at bounding box center [585, 285] width 17 height 9
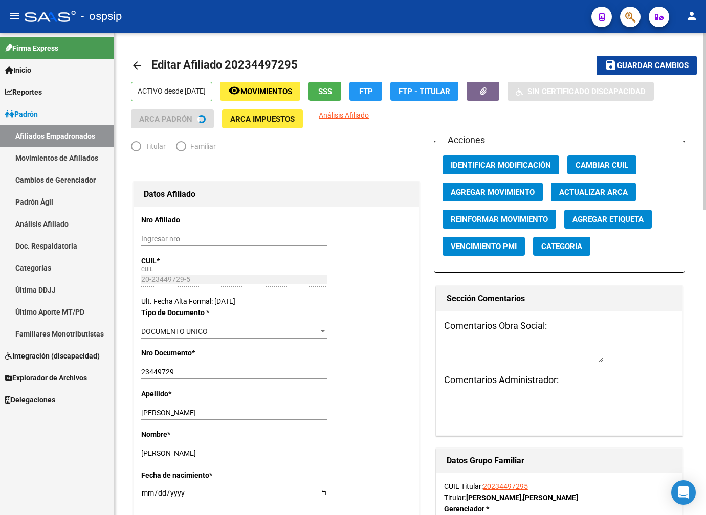
radio input "true"
type input "20-23449729-5"
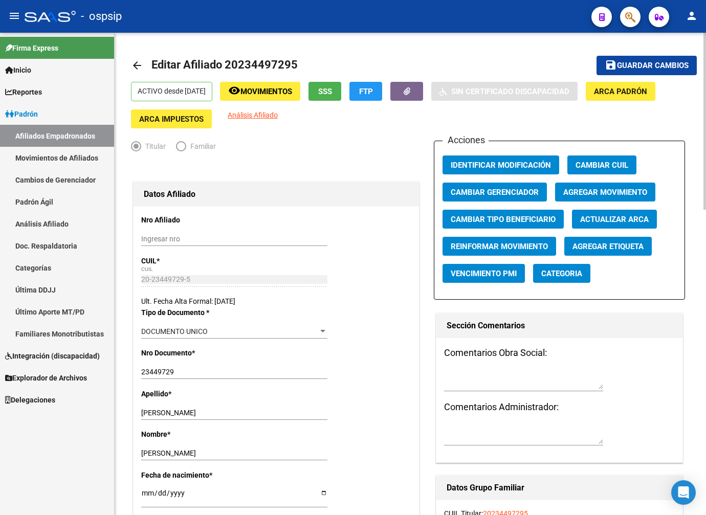
click at [589, 202] on div "Acciones Identificar Modificación Cambiar CUIL Cambiar Gerenciador Agregar Movi…" at bounding box center [559, 220] width 251 height 159
click at [588, 197] on button "Agregar Movimiento" at bounding box center [605, 192] width 100 height 19
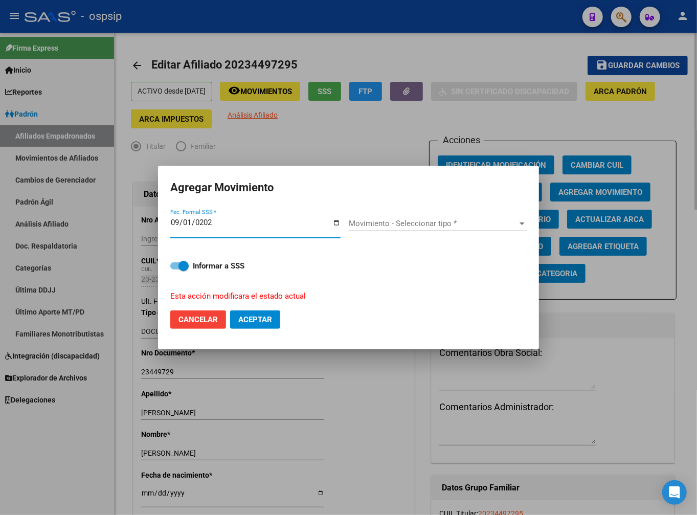
type input "[DATE]"
click at [430, 222] on span "Movimiento - Seleccionar tipo *" at bounding box center [433, 223] width 169 height 9
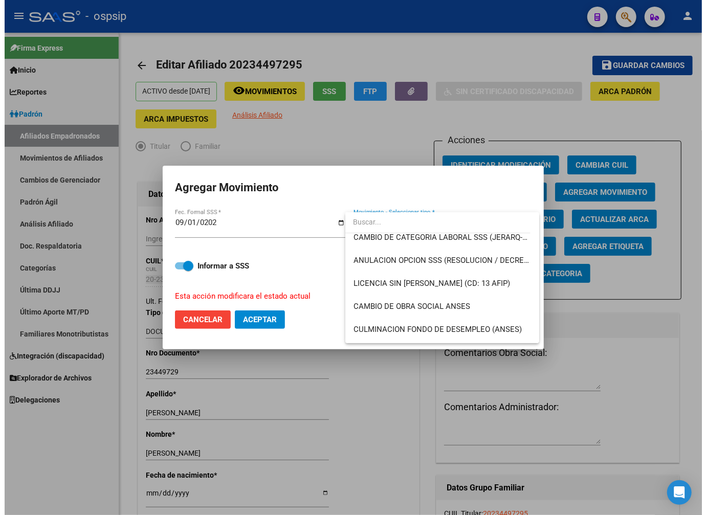
scroll to position [227, 0]
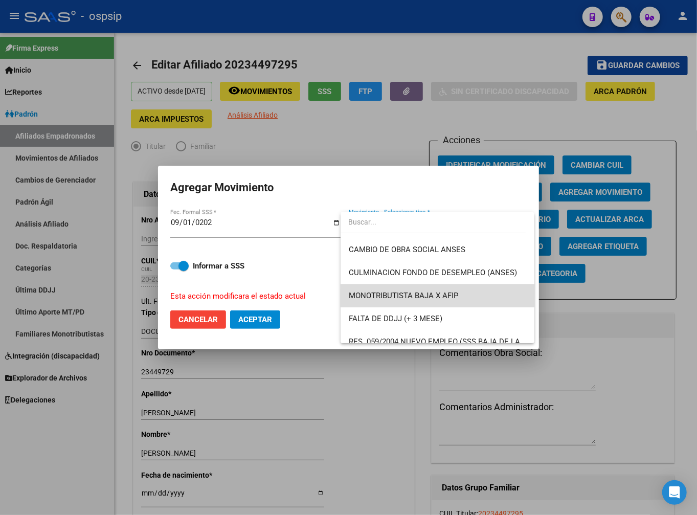
click at [472, 301] on span "MONOTRIBUTISTA BAJA X AFIP" at bounding box center [437, 295] width 177 height 23
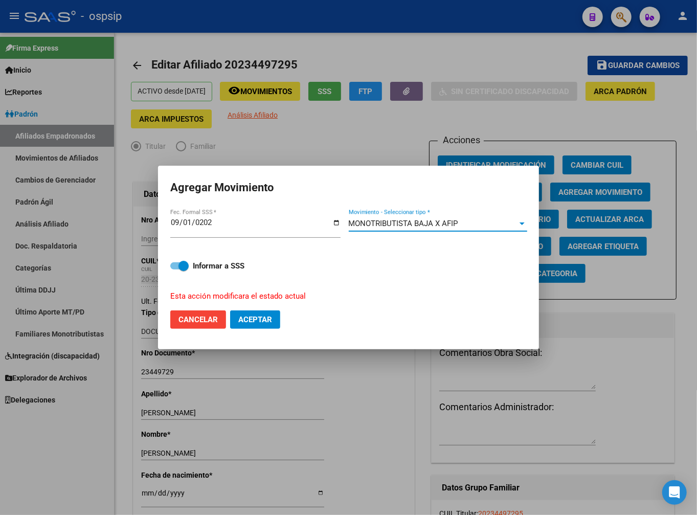
click at [268, 322] on span "Aceptar" at bounding box center [255, 319] width 34 height 9
checkbox input "false"
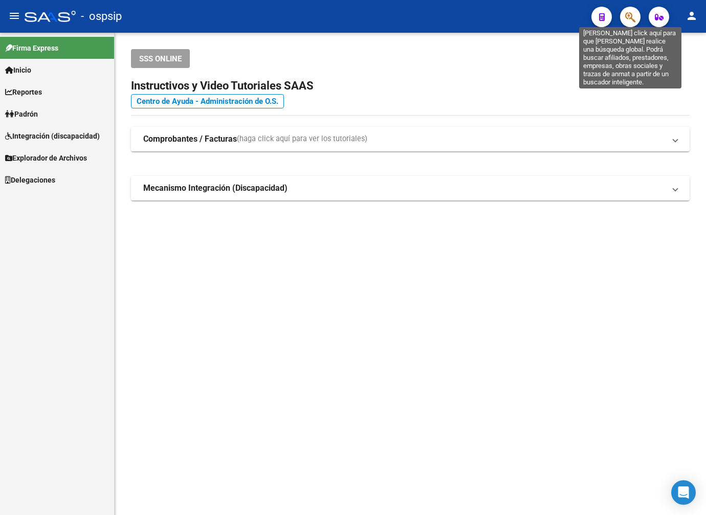
click at [630, 15] on icon "button" at bounding box center [630, 17] width 10 height 12
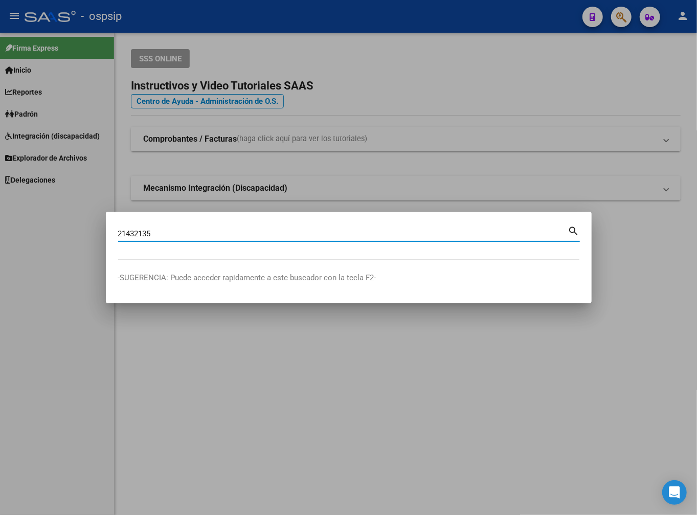
type input "21432135"
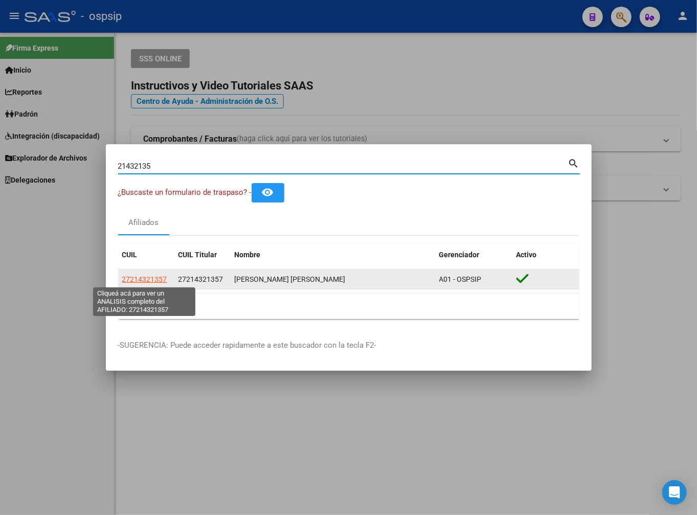
click at [149, 275] on span "27214321357" at bounding box center [144, 279] width 45 height 8
type textarea "27214321357"
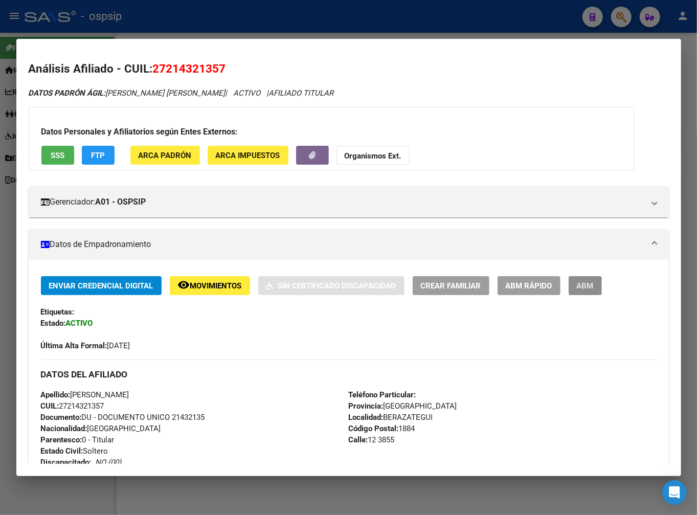
drag, startPoint x: 584, startPoint y: 287, endPoint x: 580, endPoint y: 325, distance: 38.6
click at [582, 288] on span "ABM" at bounding box center [585, 285] width 17 height 9
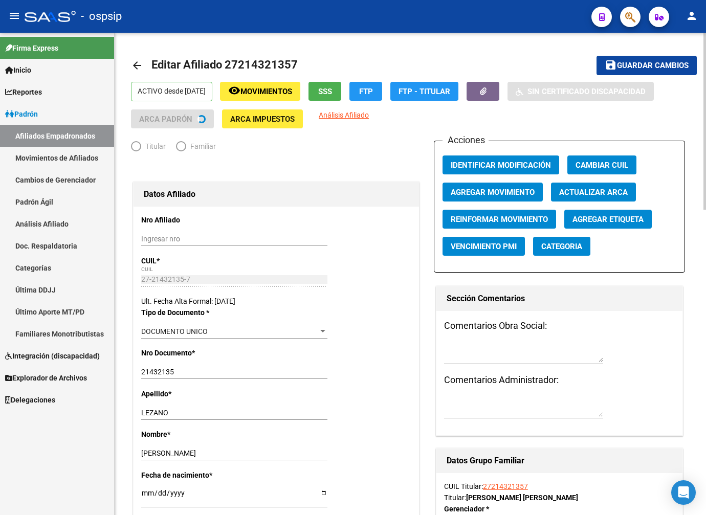
radio input "true"
type input "27-21432135-7"
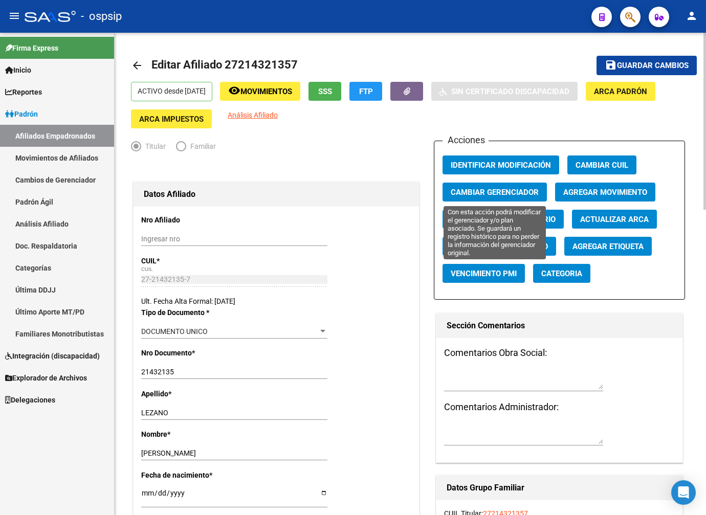
click at [502, 193] on span "Cambiar Gerenciador" at bounding box center [494, 192] width 88 height 9
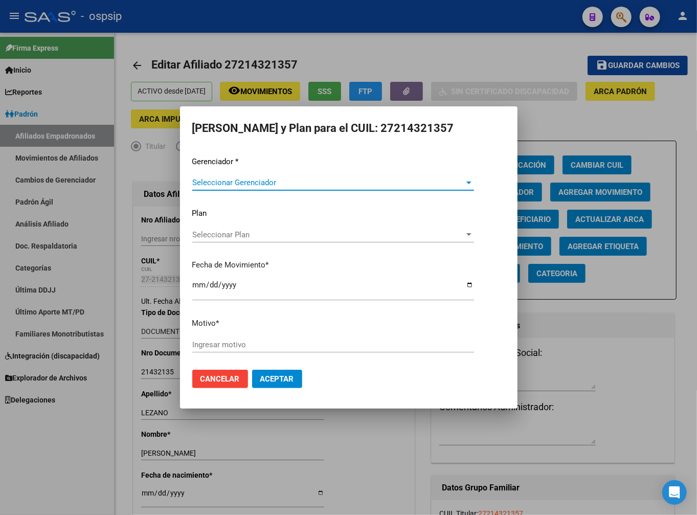
click at [667, 441] on div at bounding box center [348, 257] width 697 height 515
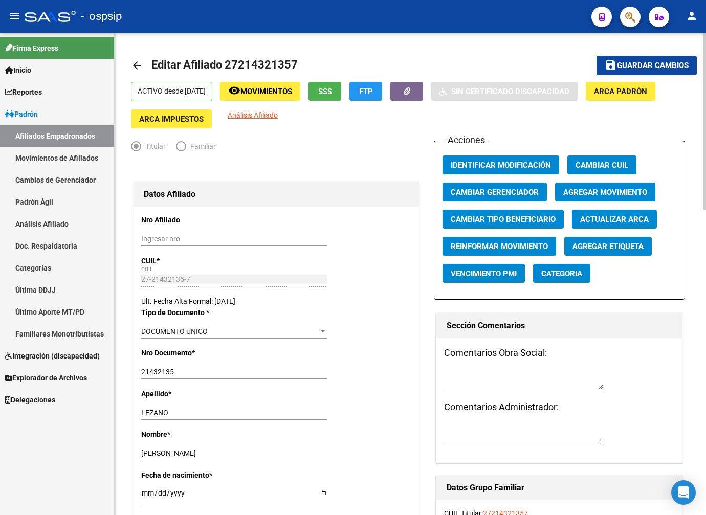
click at [603, 195] on span "Agregar Movimiento" at bounding box center [605, 192] width 84 height 9
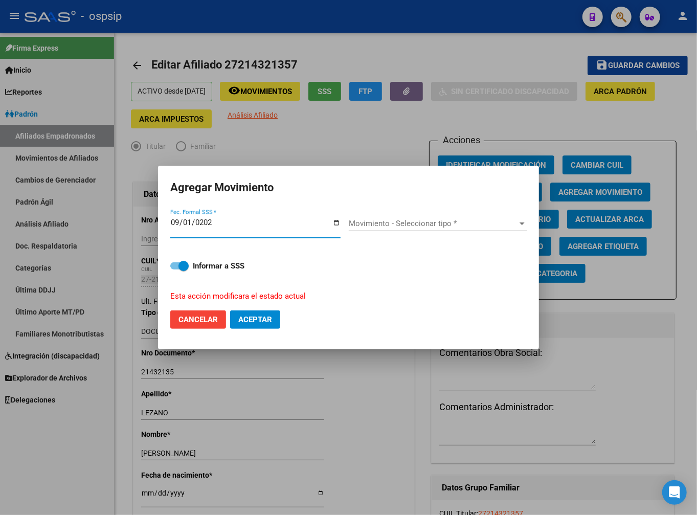
type input "[DATE]"
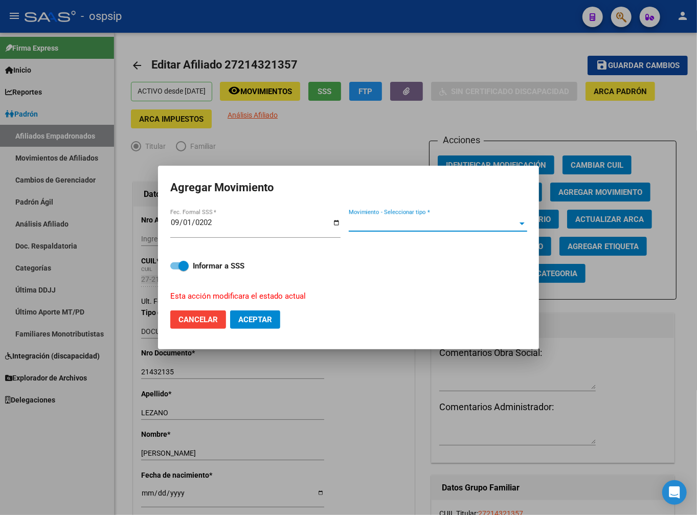
click at [416, 220] on span "Movimiento - Seleccionar tipo *" at bounding box center [433, 223] width 169 height 9
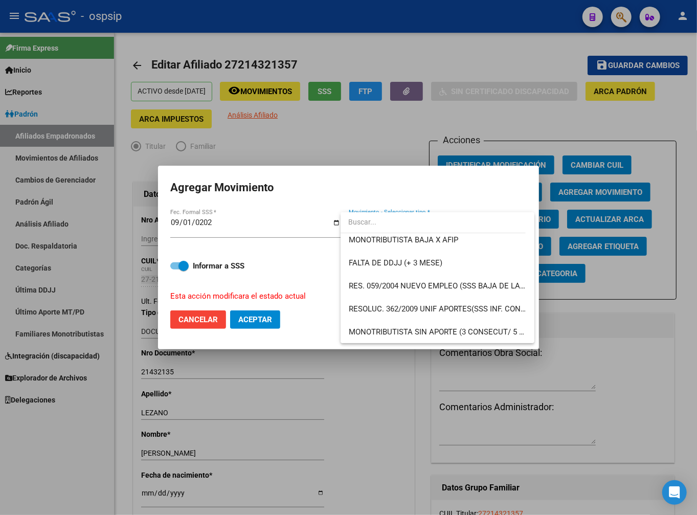
scroll to position [284, 0]
click at [459, 242] on span "MONOTRIBUTISTA BAJA X AFIP" at bounding box center [437, 239] width 177 height 23
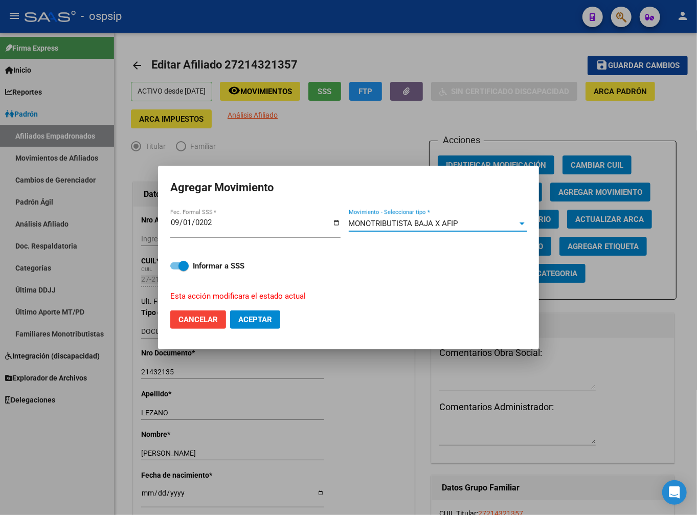
click at [271, 323] on span "Aceptar" at bounding box center [255, 319] width 34 height 9
checkbox input "false"
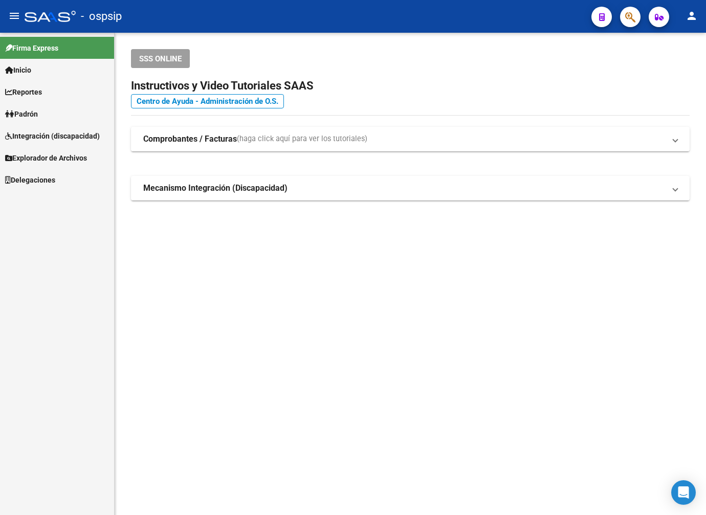
click at [627, 12] on icon "button" at bounding box center [630, 17] width 10 height 12
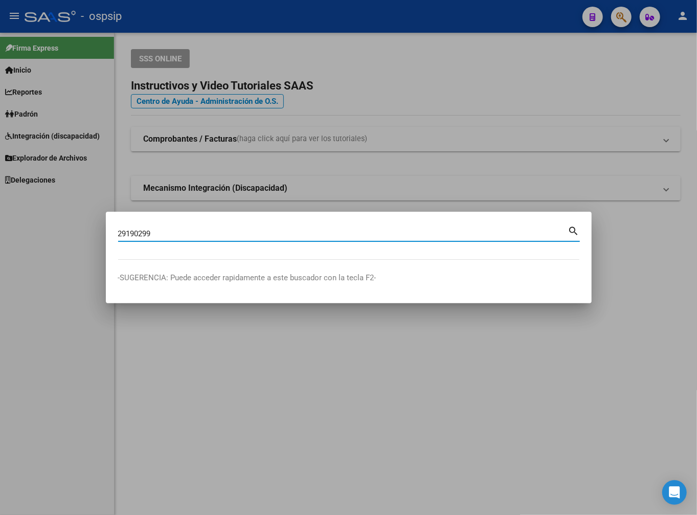
type input "29190299"
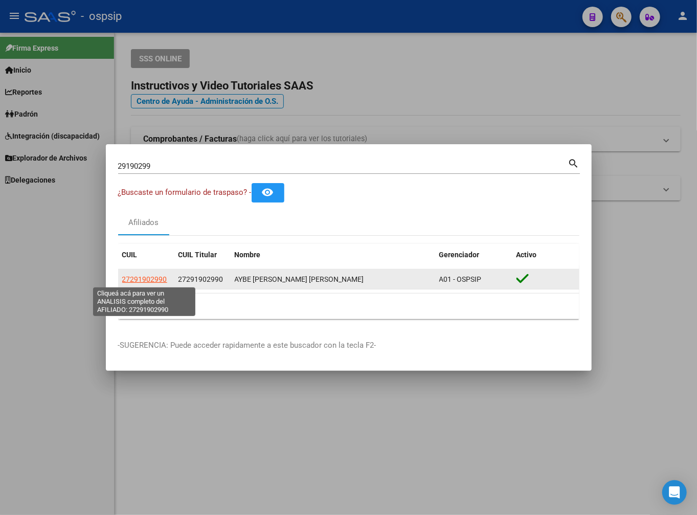
click at [147, 279] on span "27291902990" at bounding box center [144, 279] width 45 height 8
type textarea "27291902990"
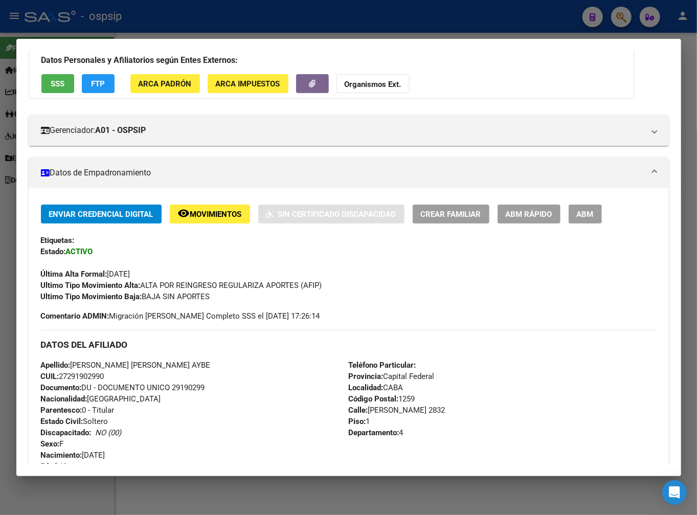
scroll to position [170, 0]
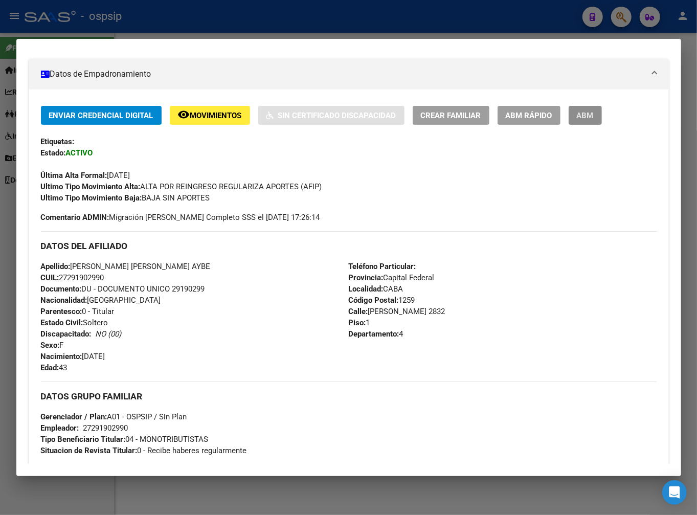
click at [591, 120] on span "ABM" at bounding box center [585, 115] width 17 height 9
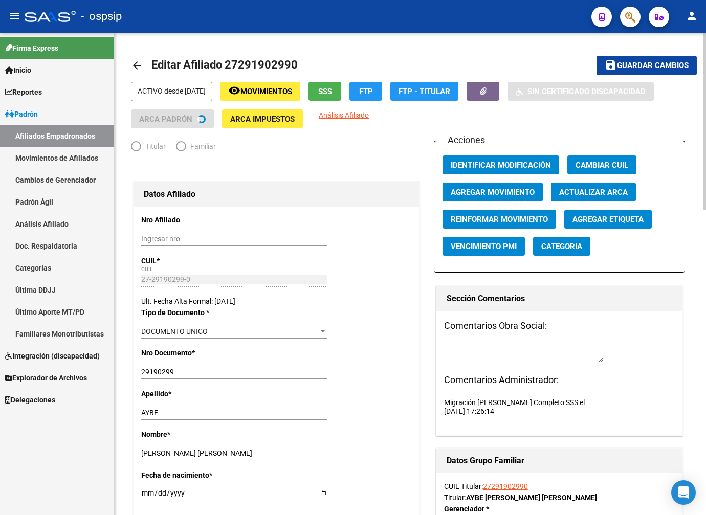
radio input "true"
type input "27-29190299-0"
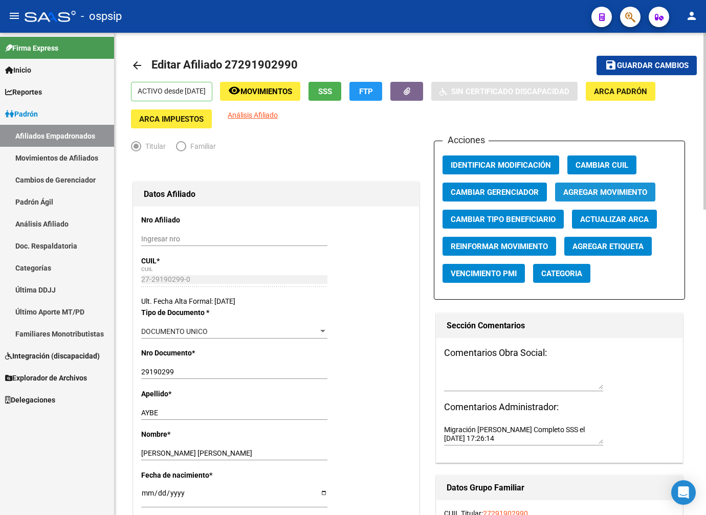
click at [602, 196] on span "Agregar Movimiento" at bounding box center [605, 192] width 84 height 9
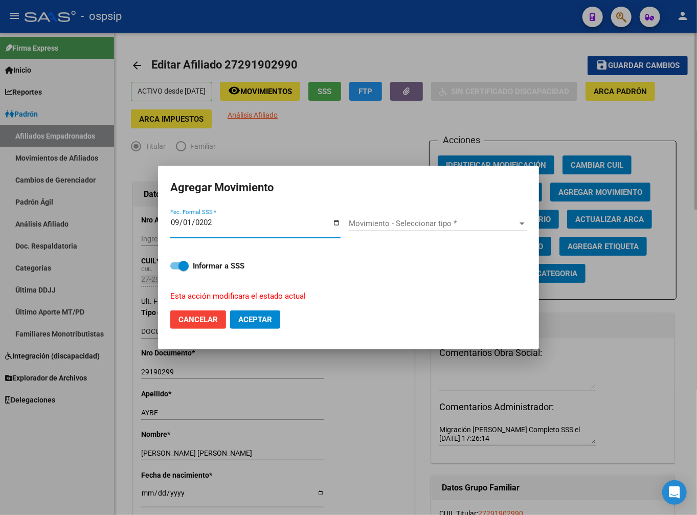
type input "[DATE]"
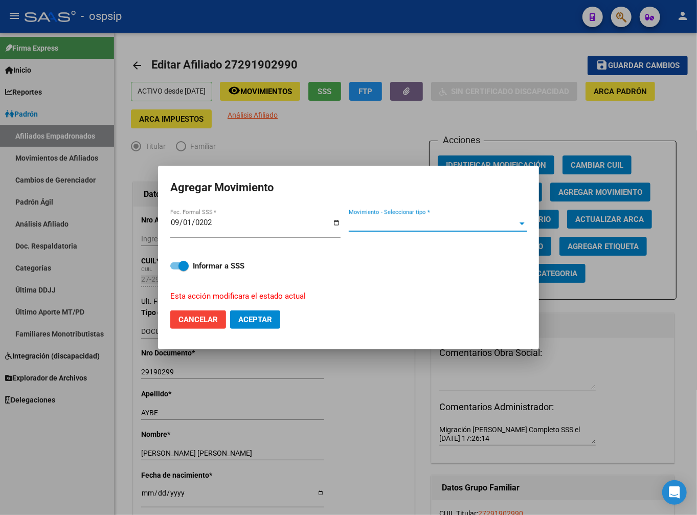
click at [470, 225] on span "Movimiento - Seleccionar tipo *" at bounding box center [433, 223] width 169 height 9
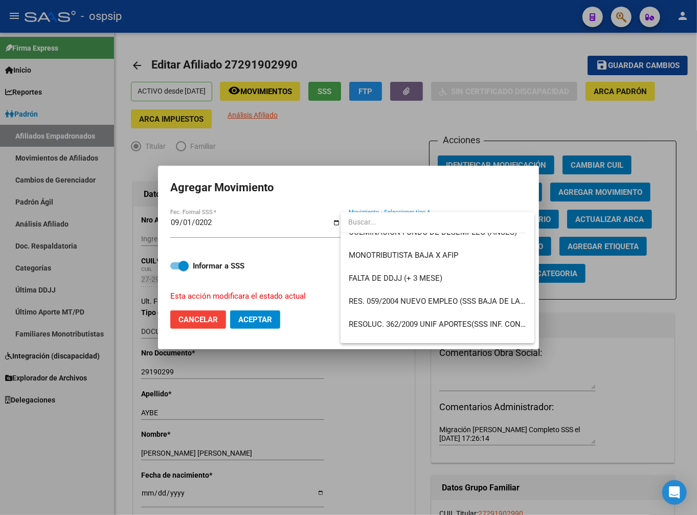
scroll to position [284, 0]
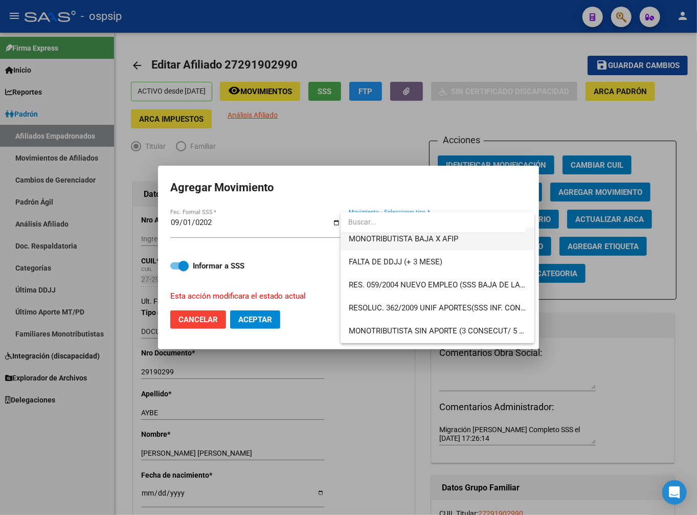
click at [468, 243] on span "MONOTRIBUTISTA BAJA X AFIP" at bounding box center [437, 239] width 177 height 23
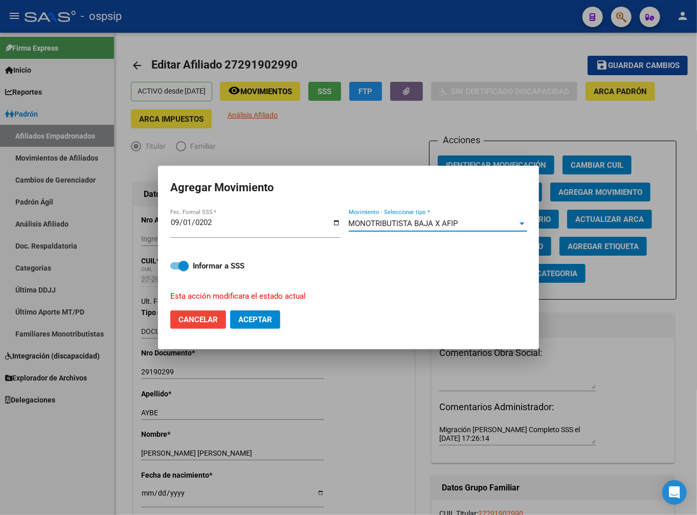
click at [254, 319] on span "Aceptar" at bounding box center [255, 319] width 34 height 9
checkbox input "false"
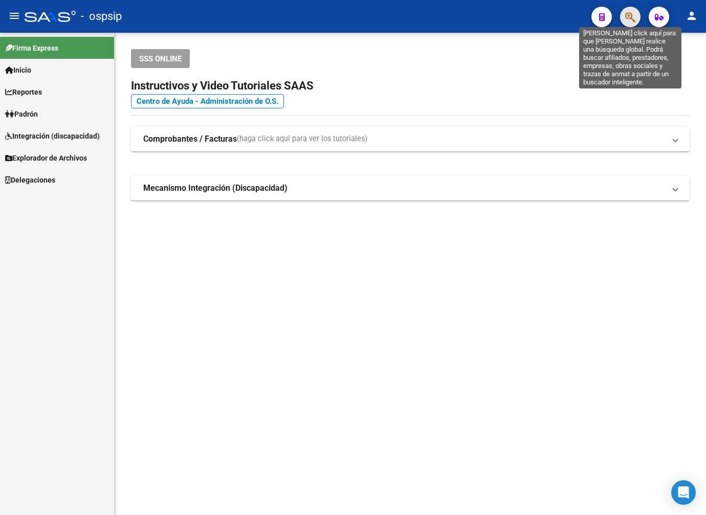
click at [626, 16] on icon "button" at bounding box center [630, 17] width 10 height 12
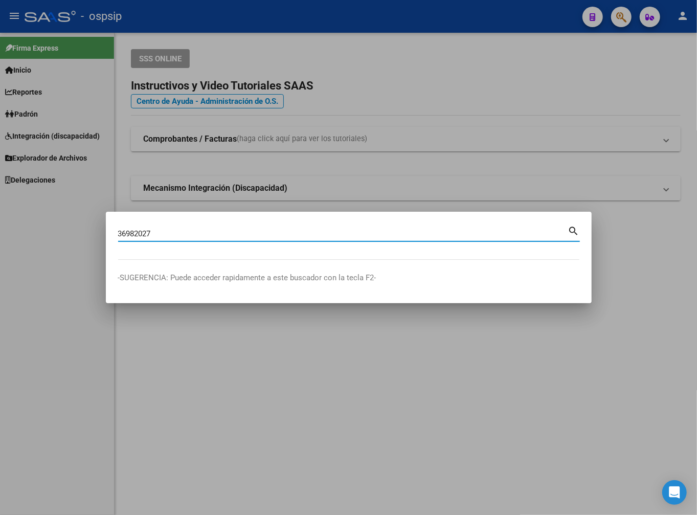
type input "36982027"
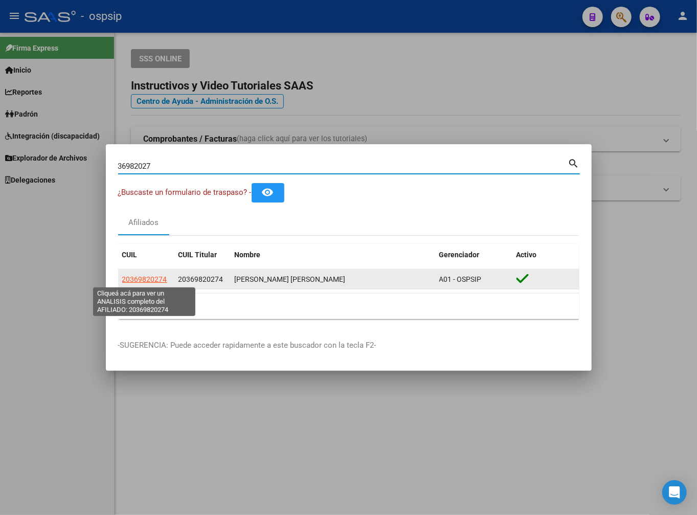
click at [149, 278] on span "20369820274" at bounding box center [144, 279] width 45 height 8
type textarea "20369820274"
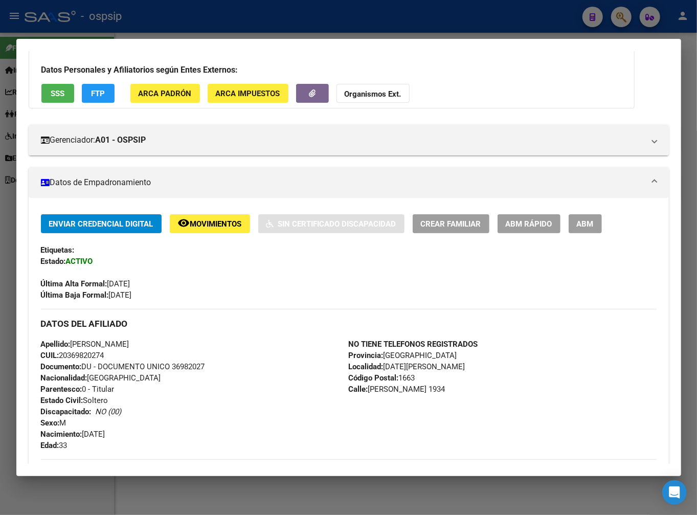
scroll to position [57, 0]
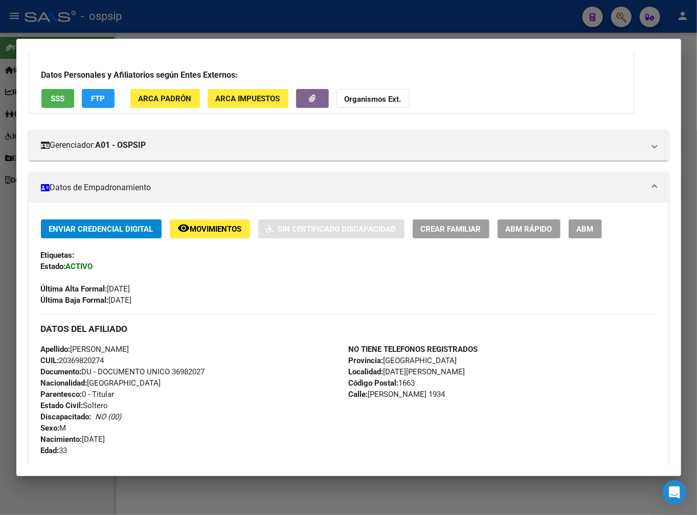
click at [586, 221] on button "ABM" at bounding box center [585, 228] width 33 height 19
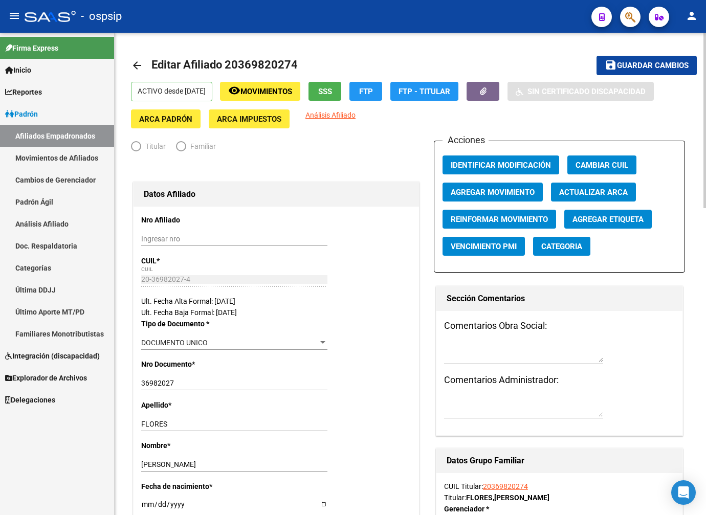
radio input "true"
type input "20-36982027-4"
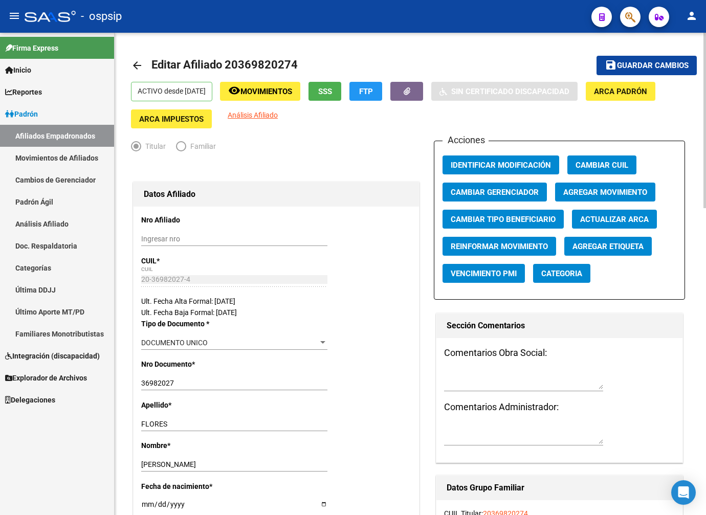
click at [588, 187] on span "Agregar Movimiento" at bounding box center [605, 191] width 84 height 9
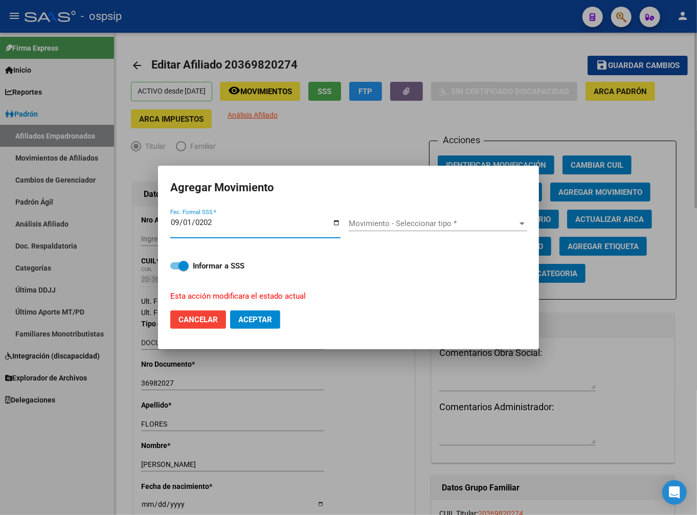
type input "[DATE]"
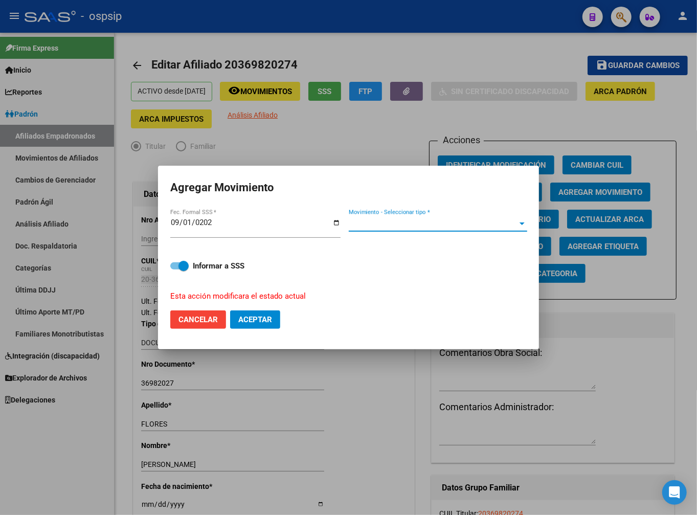
click at [438, 219] on span "Movimiento - Seleccionar tipo *" at bounding box center [433, 223] width 169 height 9
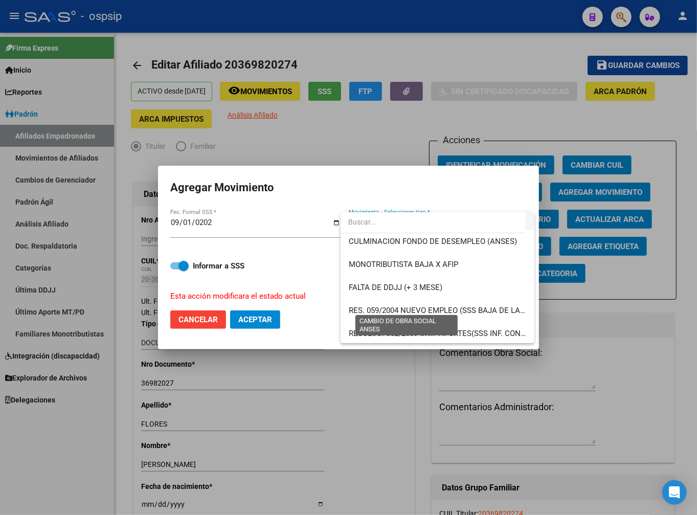
scroll to position [284, 0]
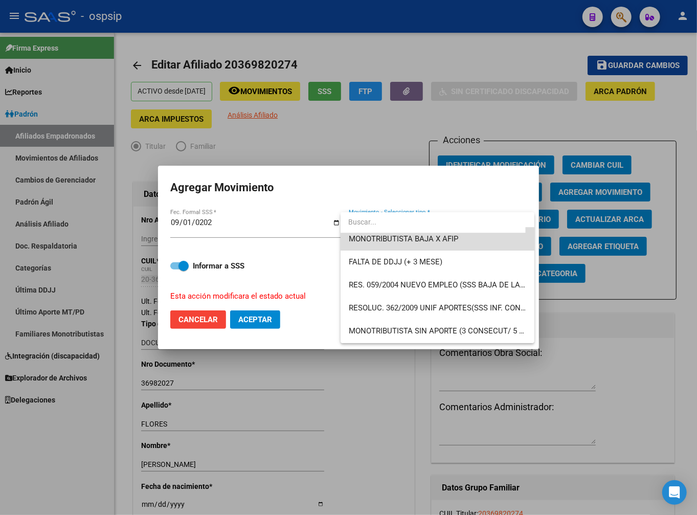
click at [454, 245] on span "MONOTRIBUTISTA BAJA X AFIP" at bounding box center [437, 239] width 177 height 23
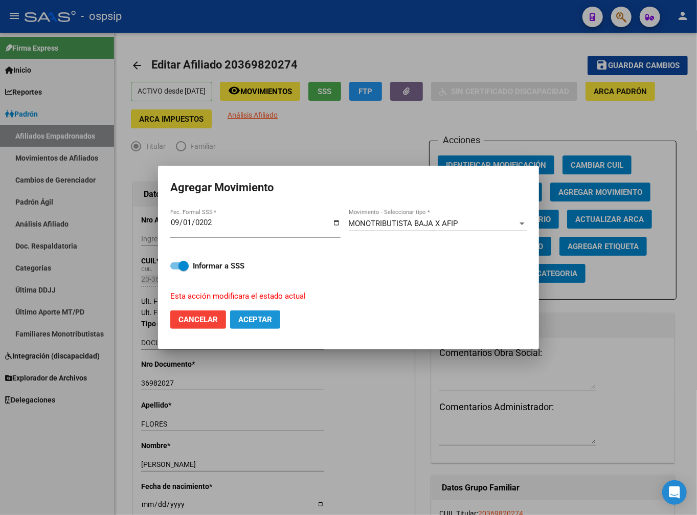
drag, startPoint x: 268, startPoint y: 321, endPoint x: 246, endPoint y: 351, distance: 36.9
click at [268, 321] on span "Aceptar" at bounding box center [255, 319] width 34 height 9
checkbox input "false"
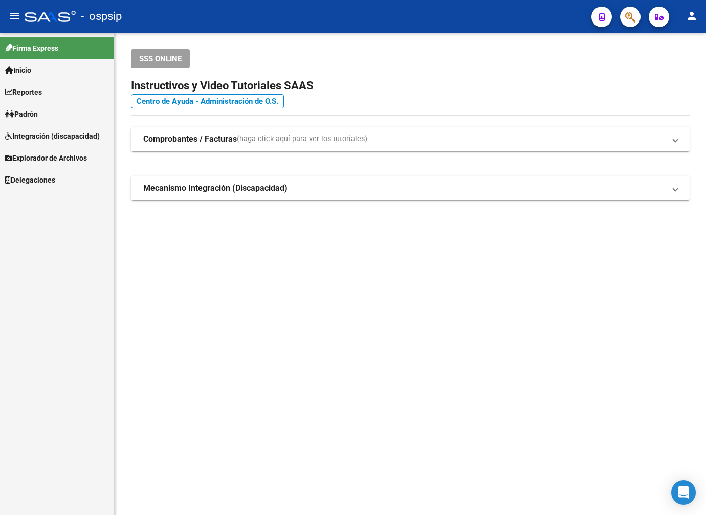
click at [620, 14] on div at bounding box center [625, 16] width 29 height 21
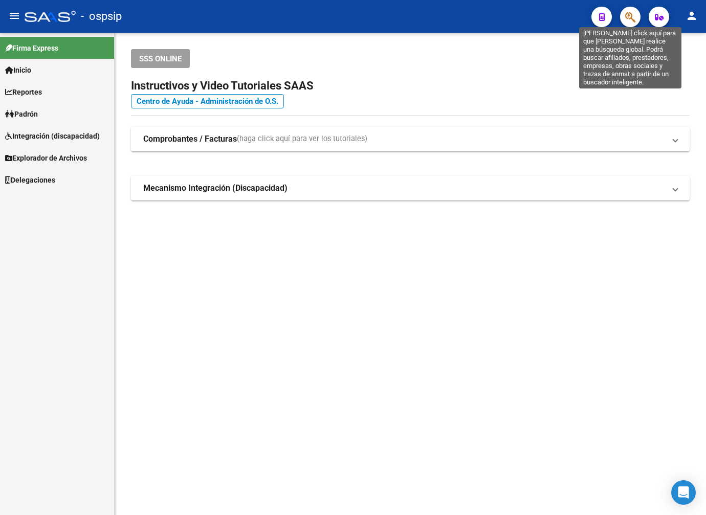
click at [627, 18] on icon "button" at bounding box center [630, 17] width 10 height 12
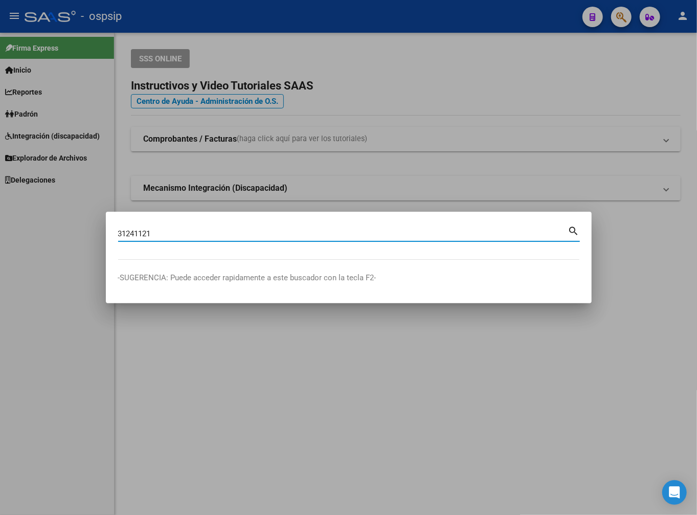
type input "31241121"
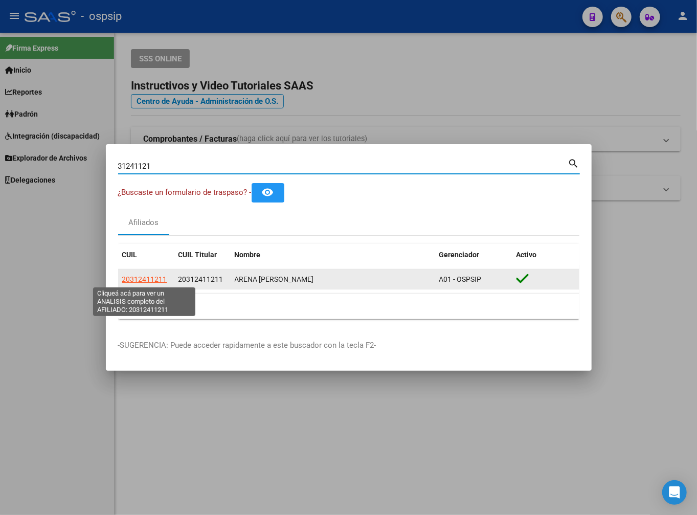
click at [151, 283] on span "20312411211" at bounding box center [144, 279] width 45 height 8
type textarea "20312411211"
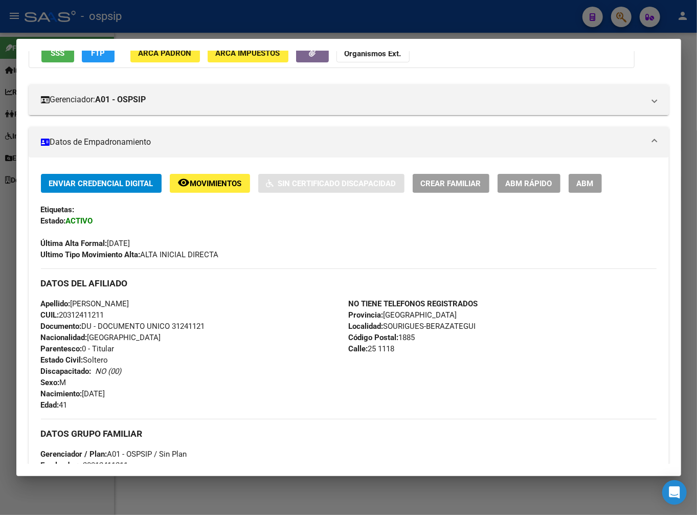
scroll to position [113, 0]
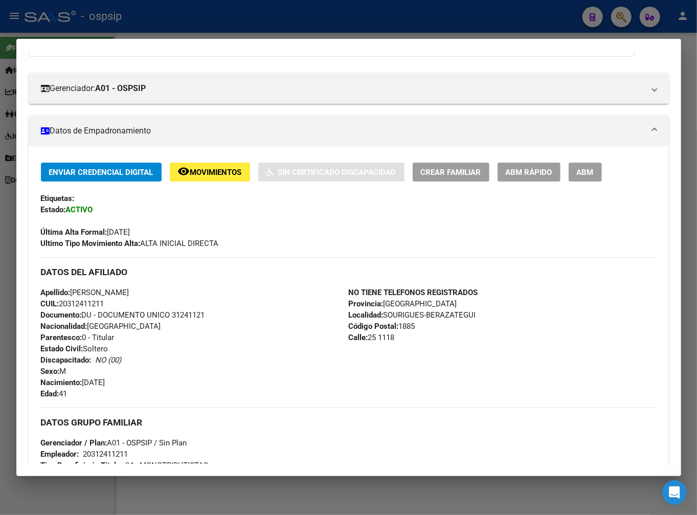
click at [573, 173] on button "ABM" at bounding box center [585, 172] width 33 height 19
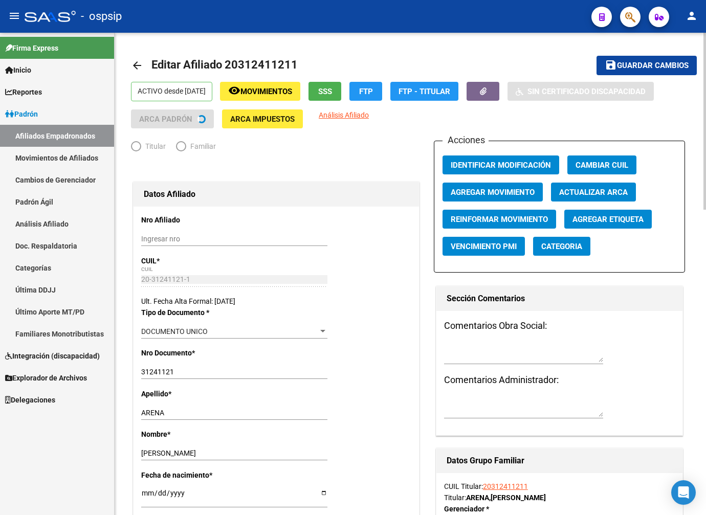
radio input "true"
type input "20-31241121-1"
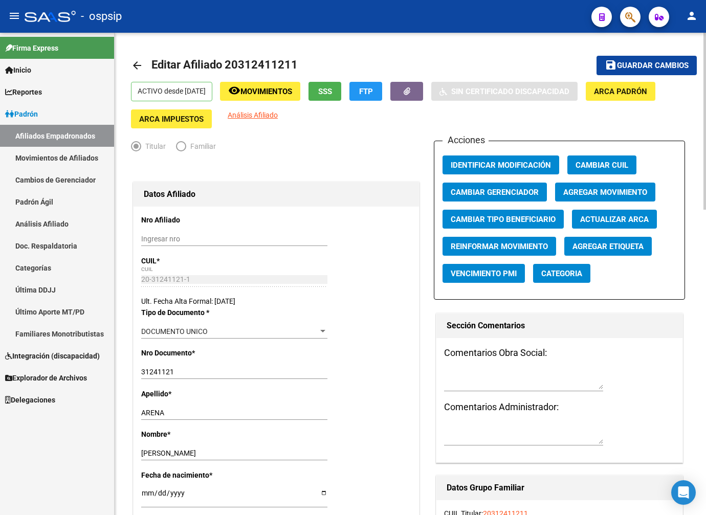
click at [594, 188] on span "Agregar Movimiento" at bounding box center [605, 192] width 84 height 9
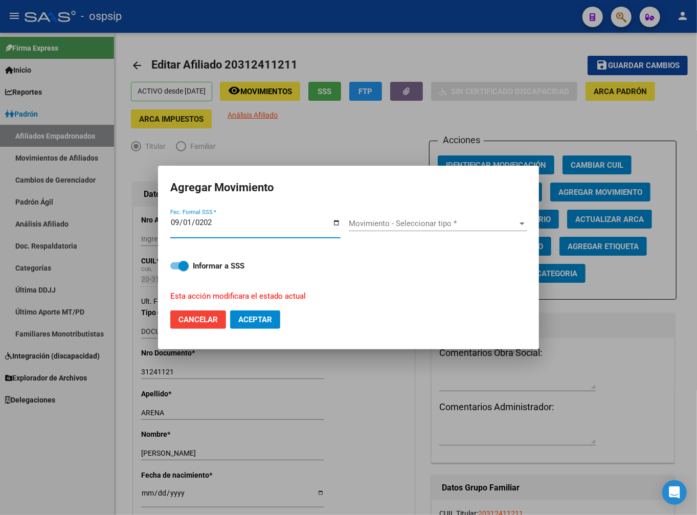
type input "[DATE]"
drag, startPoint x: 418, startPoint y: 211, endPoint x: 428, endPoint y: 228, distance: 20.2
click at [418, 219] on div "Movimiento - Seleccionar tipo * Movimiento - Seleccionar tipo *" at bounding box center [438, 227] width 178 height 39
click at [429, 222] on span "Movimiento - Seleccionar tipo *" at bounding box center [433, 223] width 169 height 9
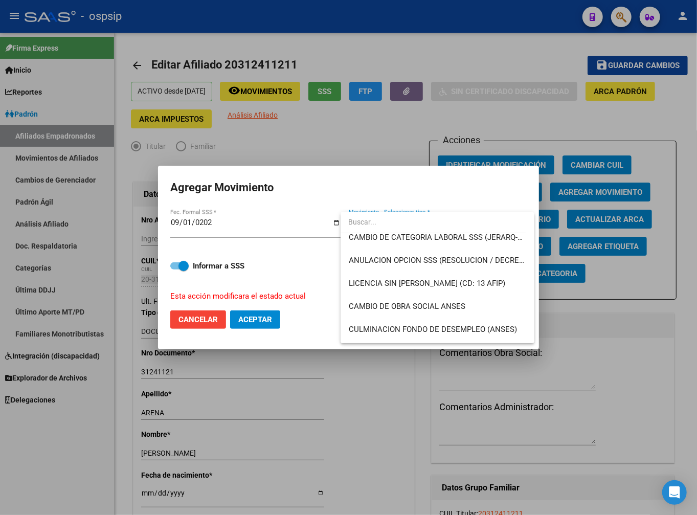
scroll to position [227, 0]
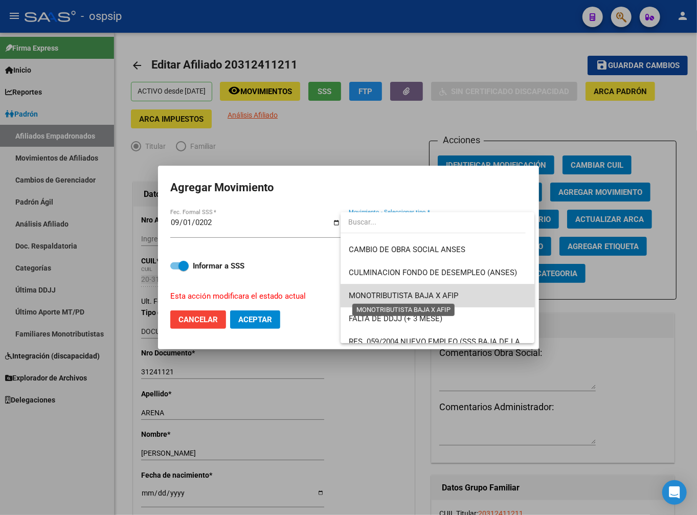
click at [448, 293] on span "MONOTRIBUTISTA BAJA X AFIP" at bounding box center [403, 295] width 109 height 9
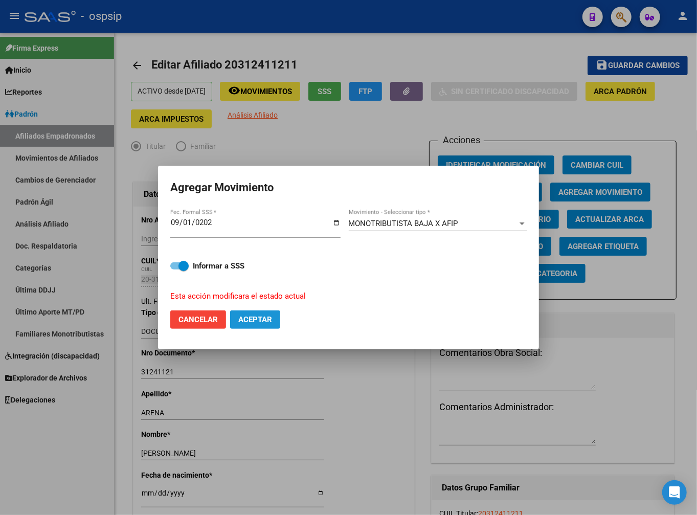
click at [264, 321] on span "Aceptar" at bounding box center [255, 319] width 34 height 9
checkbox input "false"
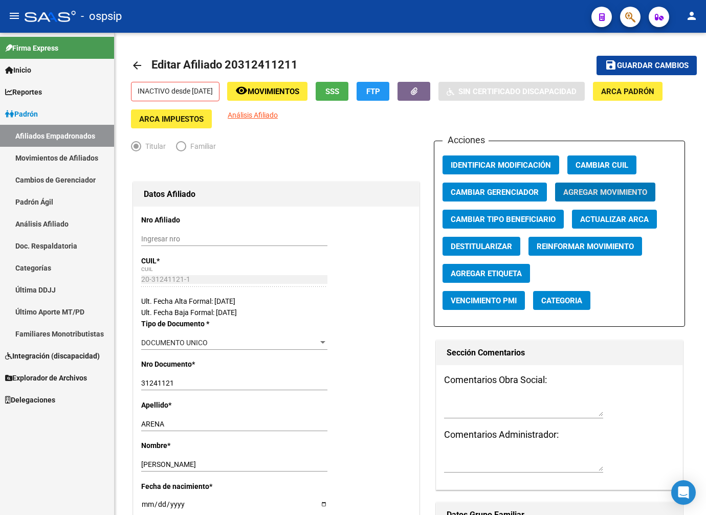
click at [48, 75] on link "Inicio" at bounding box center [57, 70] width 114 height 22
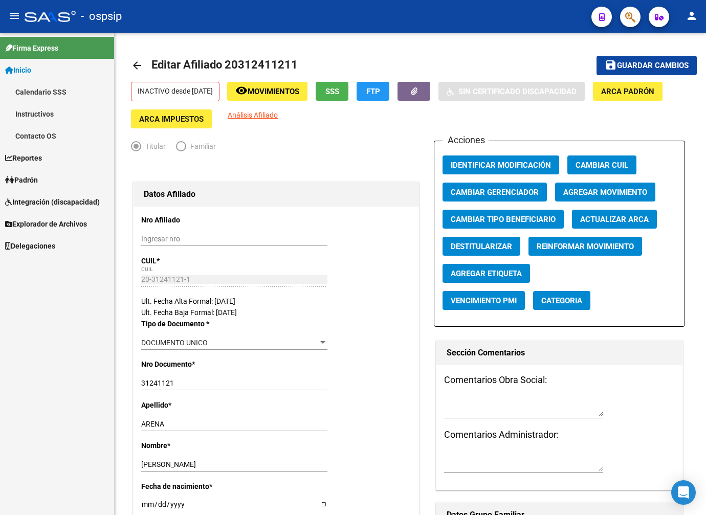
click at [59, 180] on link "Padrón" at bounding box center [57, 180] width 114 height 22
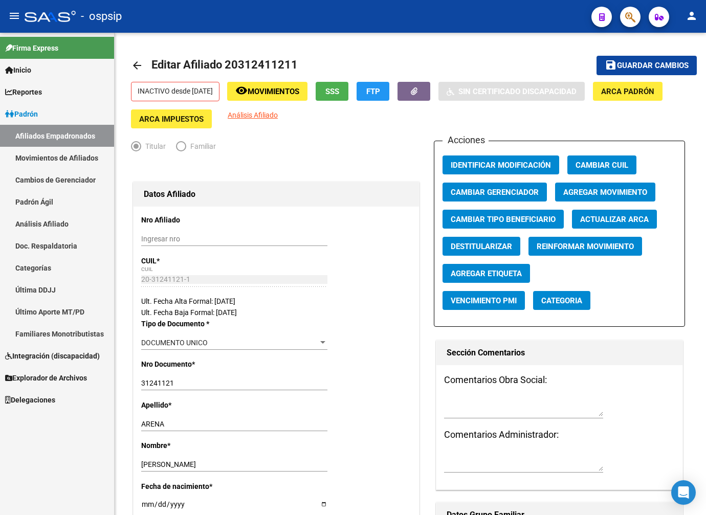
click at [84, 127] on link "Afiliados Empadronados" at bounding box center [57, 136] width 114 height 22
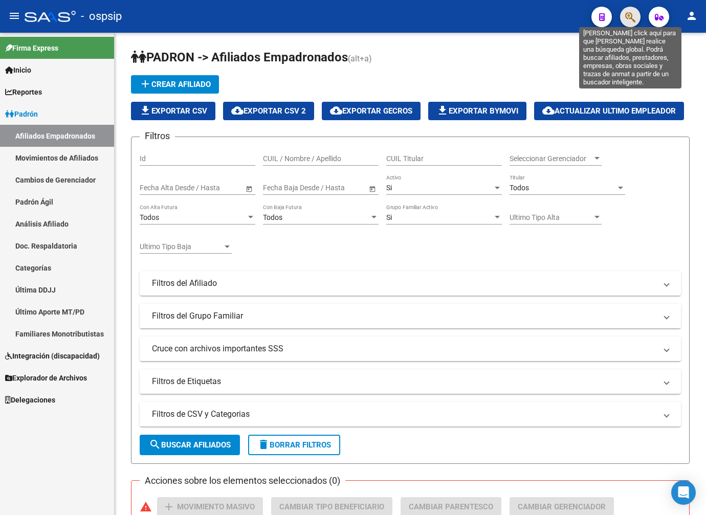
click at [625, 16] on icon "button" at bounding box center [630, 17] width 10 height 12
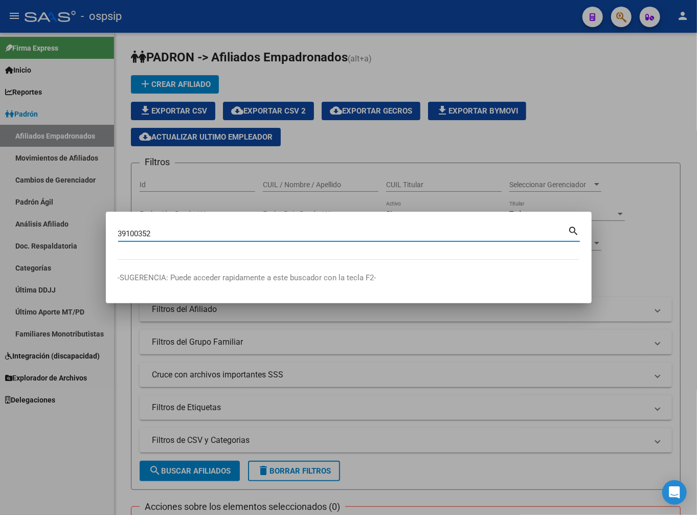
type input "39100352"
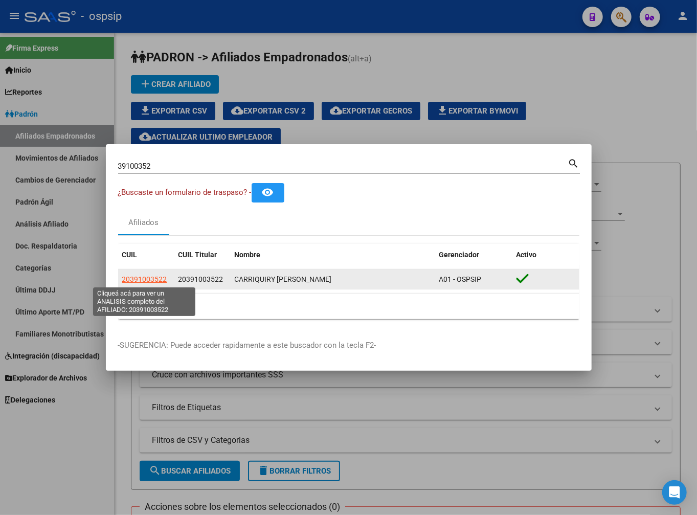
click at [153, 282] on span "20391003522" at bounding box center [144, 279] width 45 height 8
type textarea "20391003522"
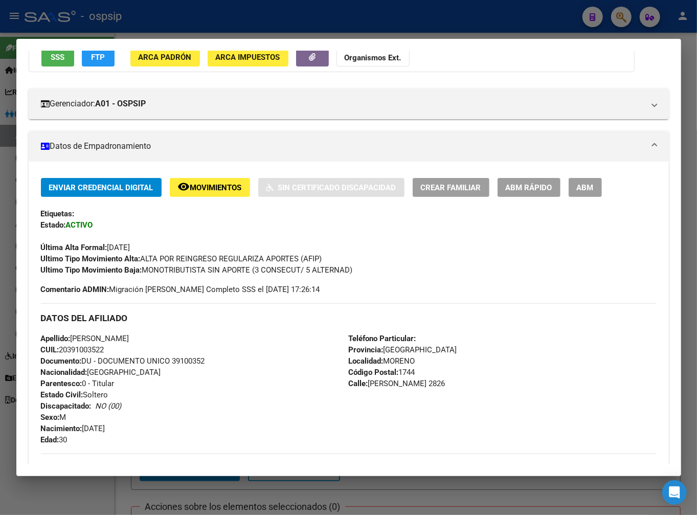
scroll to position [95, 0]
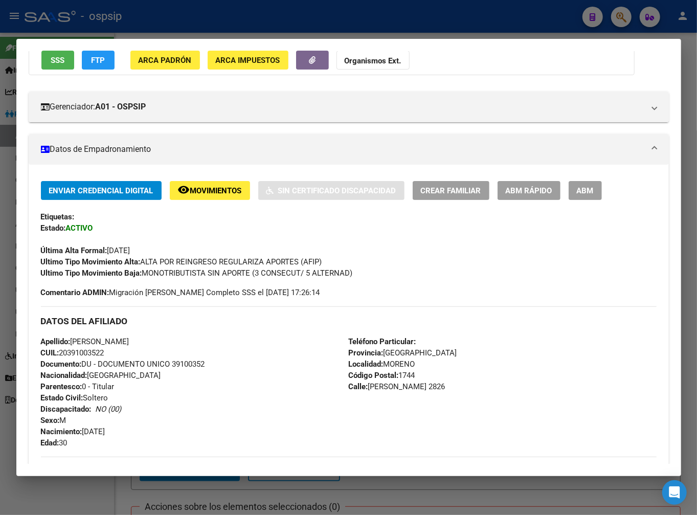
click at [590, 193] on span "ABM" at bounding box center [585, 190] width 17 height 9
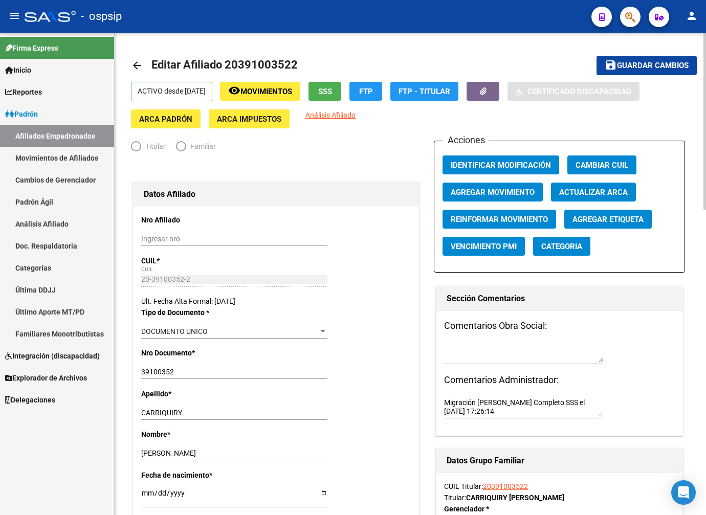
radio input "true"
type input "20-39100352-2"
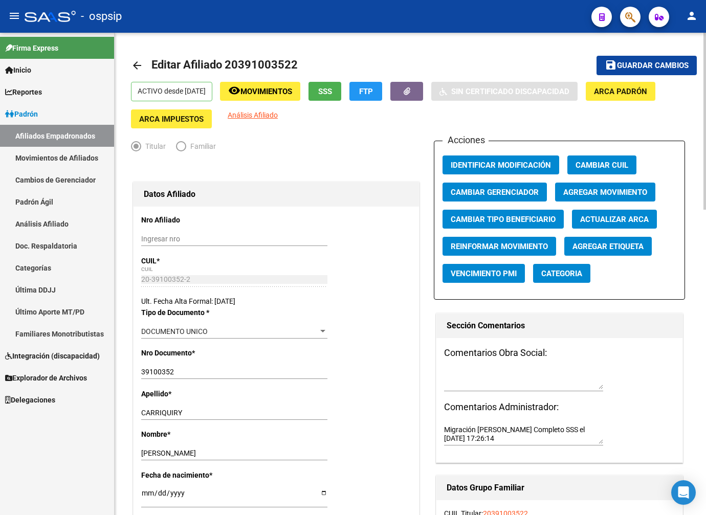
click at [580, 191] on span "Agregar Movimiento" at bounding box center [605, 192] width 84 height 9
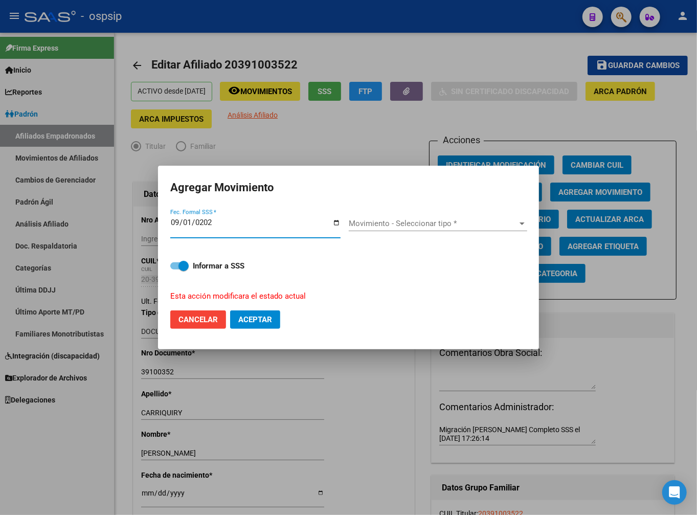
type input "[DATE]"
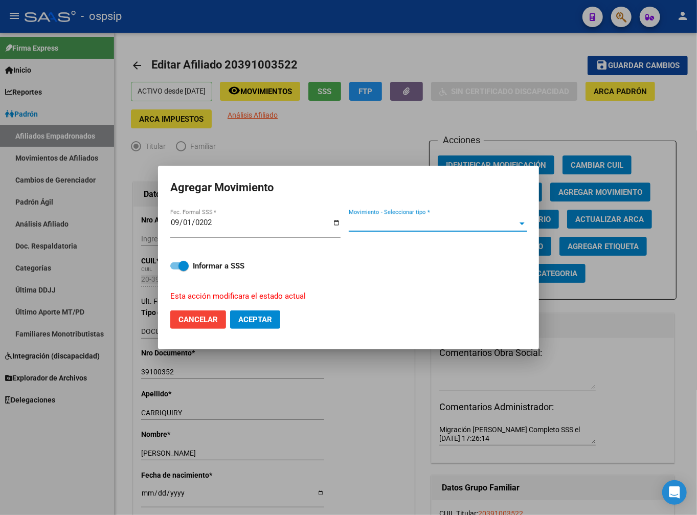
click at [414, 224] on span "Movimiento - Seleccionar tipo *" at bounding box center [433, 223] width 169 height 9
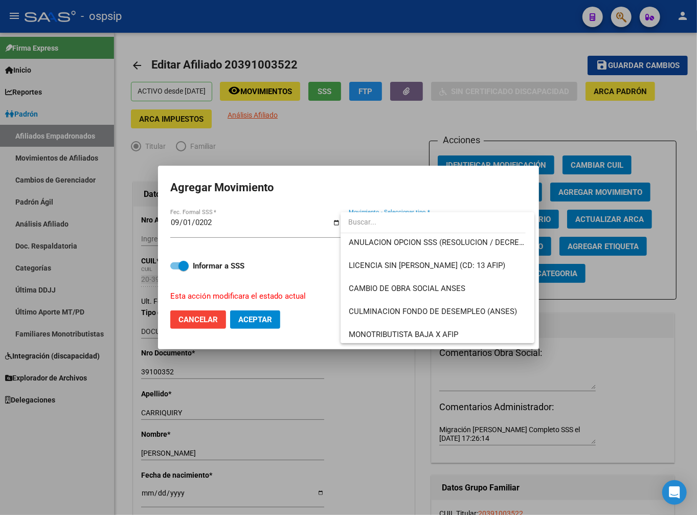
scroll to position [284, 0]
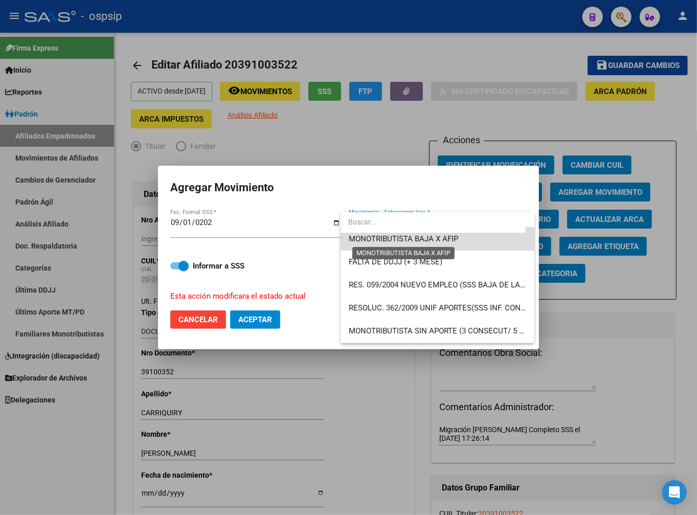
click at [440, 241] on span "MONOTRIBUTISTA BAJA X AFIP" at bounding box center [403, 238] width 109 height 9
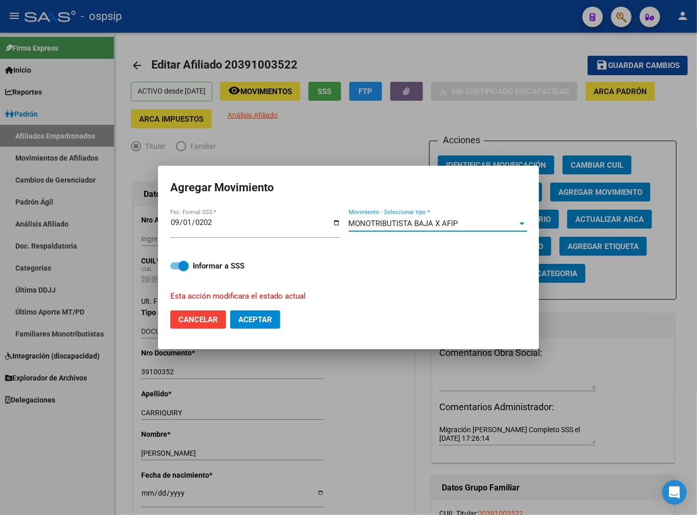
click at [246, 318] on span "Aceptar" at bounding box center [255, 319] width 34 height 9
checkbox input "false"
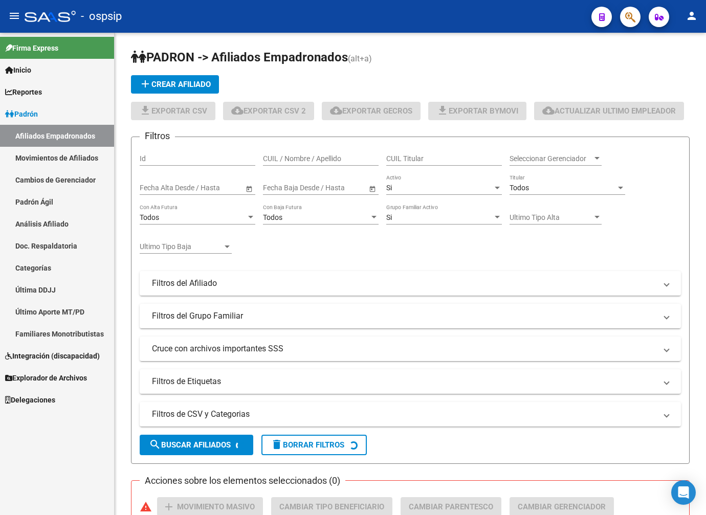
click at [627, 17] on icon "button" at bounding box center [630, 17] width 10 height 12
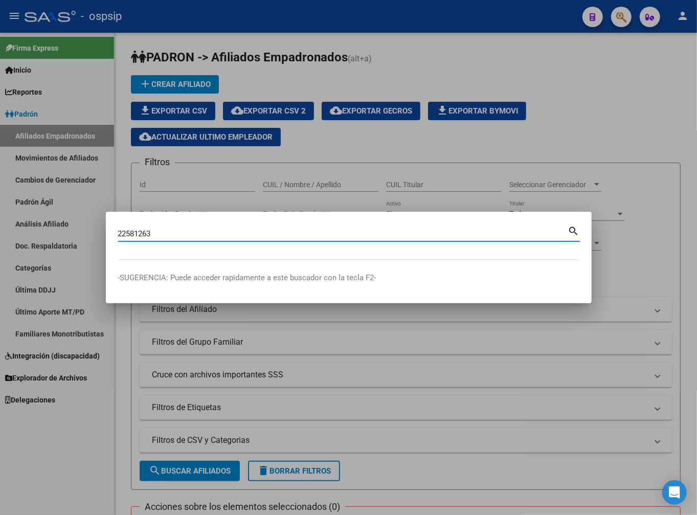
type input "22581263"
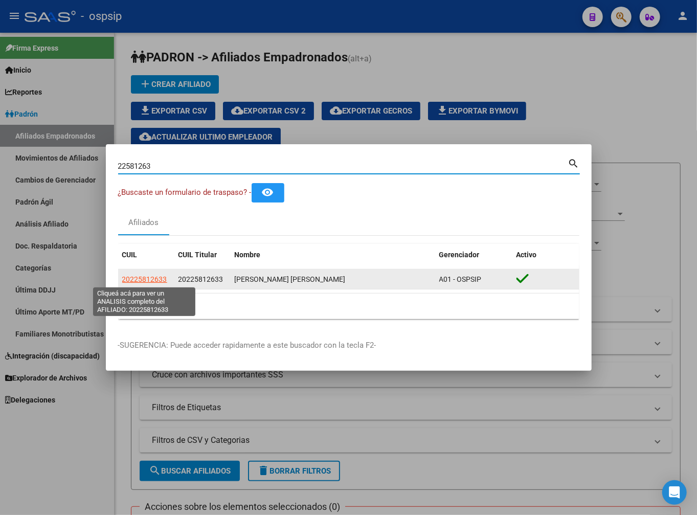
click at [154, 275] on span "20225812633" at bounding box center [144, 279] width 45 height 8
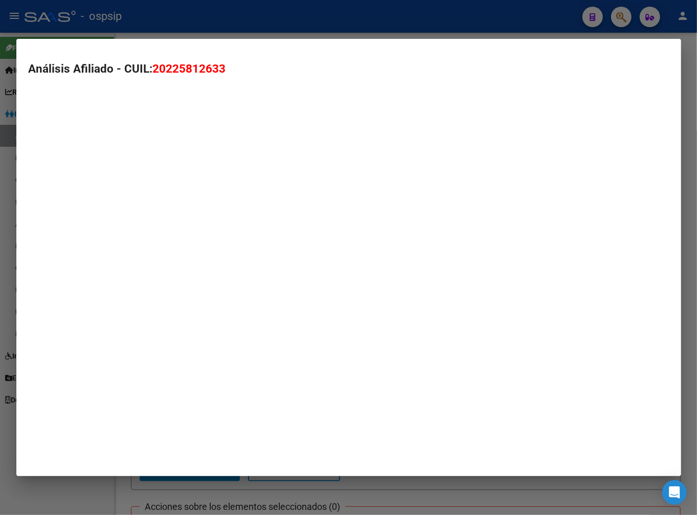
type textarea "20225812633"
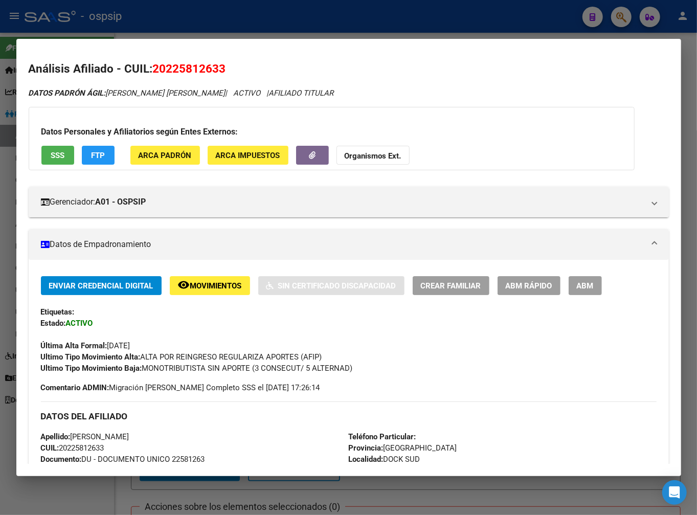
click at [580, 287] on span "ABM" at bounding box center [585, 285] width 17 height 9
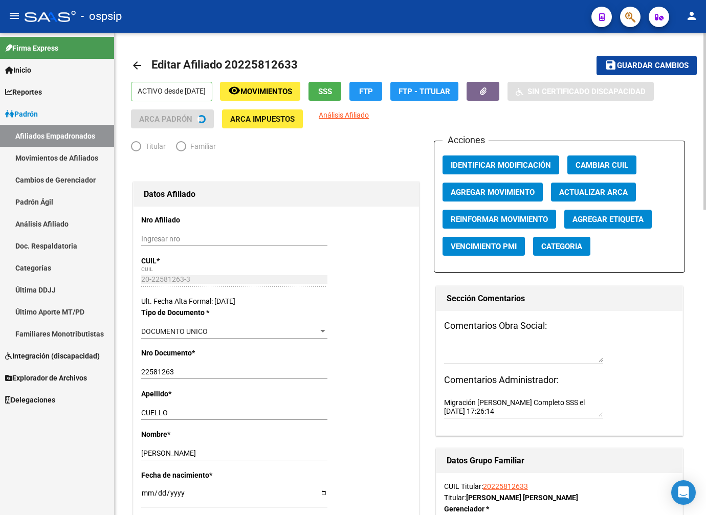
radio input "true"
type input "20-22581263-3"
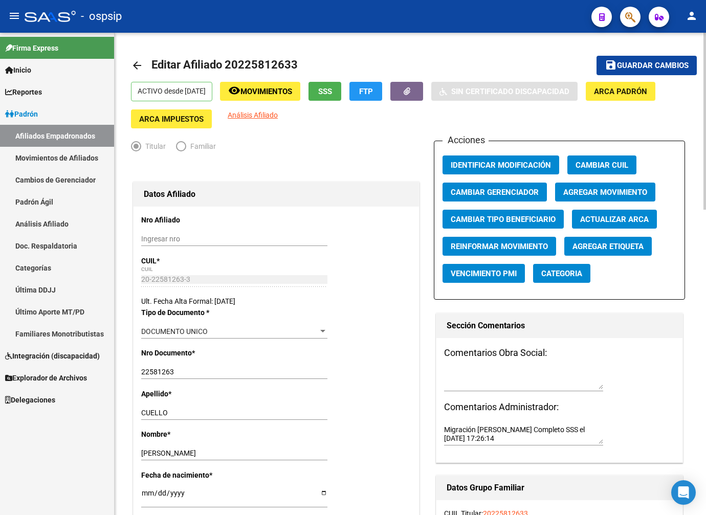
click at [597, 193] on span "Agregar Movimiento" at bounding box center [605, 192] width 84 height 9
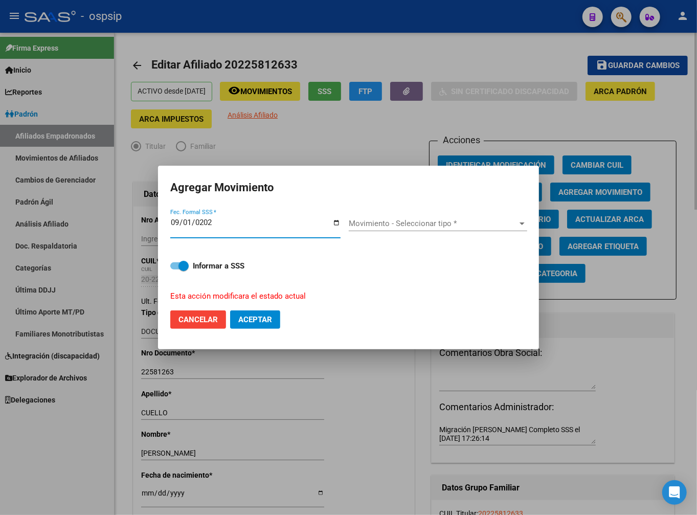
type input "[DATE]"
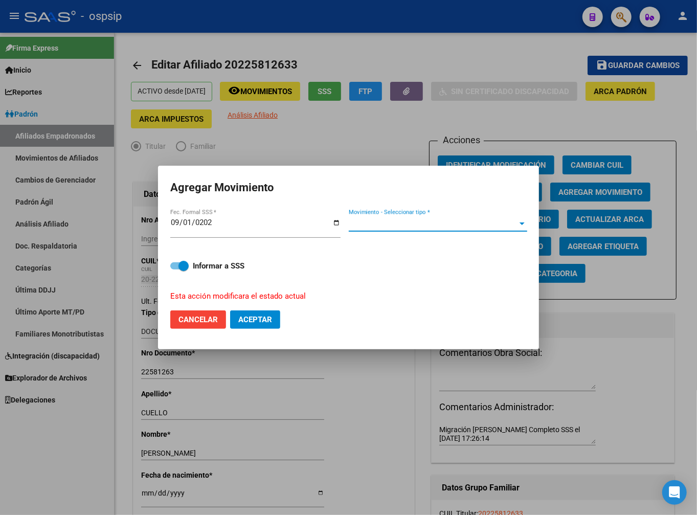
click at [468, 220] on span "Movimiento - Seleccionar tipo *" at bounding box center [433, 223] width 169 height 9
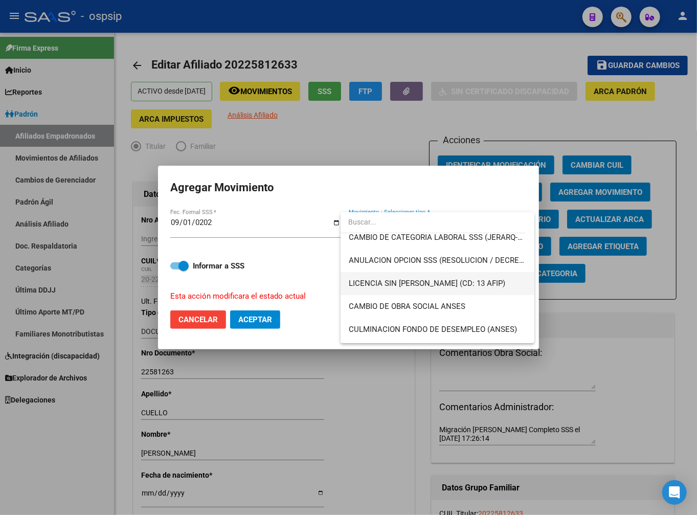
scroll to position [227, 0]
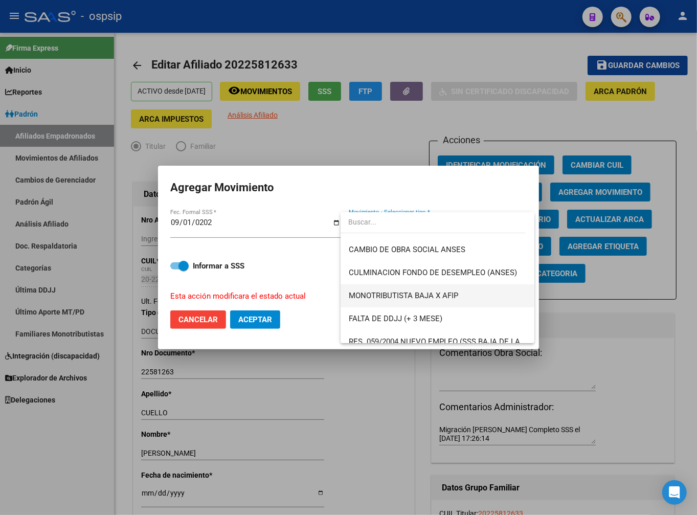
click at [466, 293] on span "MONOTRIBUTISTA BAJA X AFIP" at bounding box center [437, 295] width 177 height 23
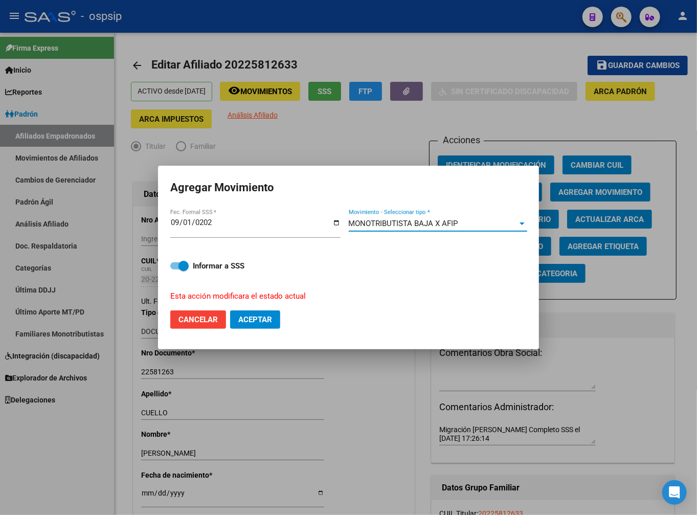
click at [269, 317] on span "Aceptar" at bounding box center [255, 319] width 34 height 9
checkbox input "false"
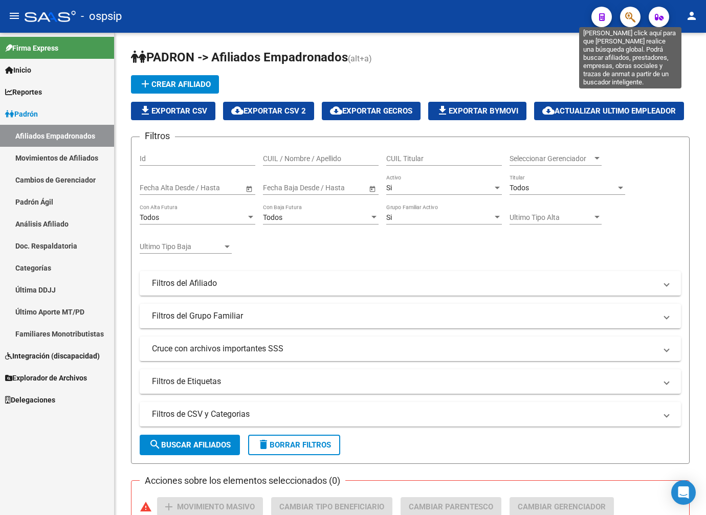
click at [631, 16] on icon "button" at bounding box center [630, 17] width 10 height 12
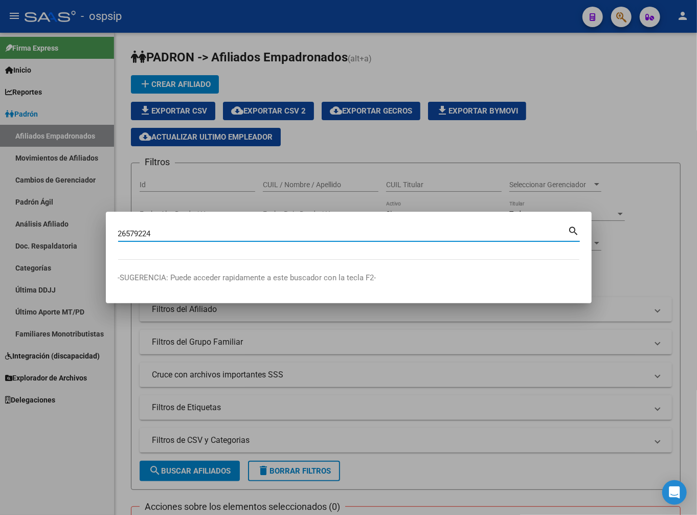
type input "26579224"
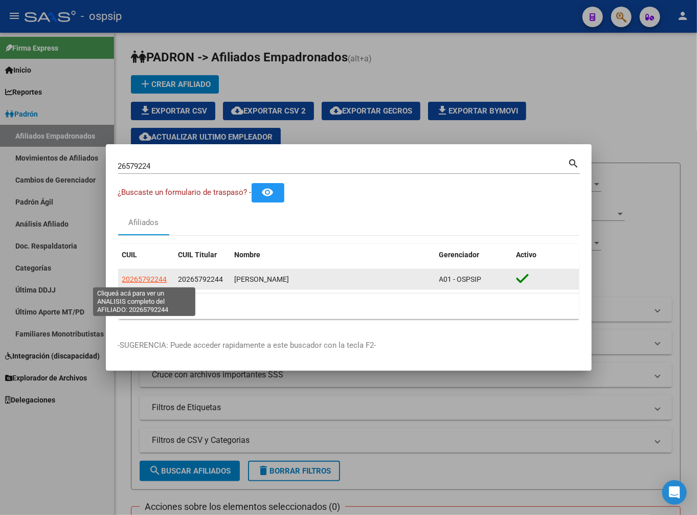
click at [155, 282] on span "20265792244" at bounding box center [144, 279] width 45 height 8
type textarea "20265792244"
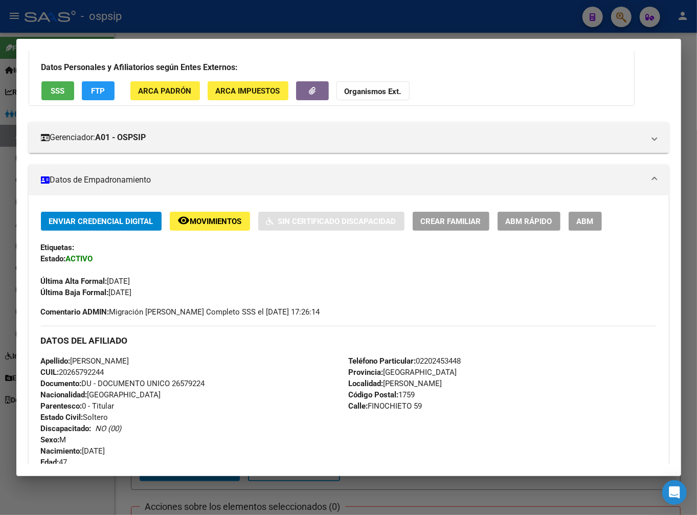
scroll to position [57, 0]
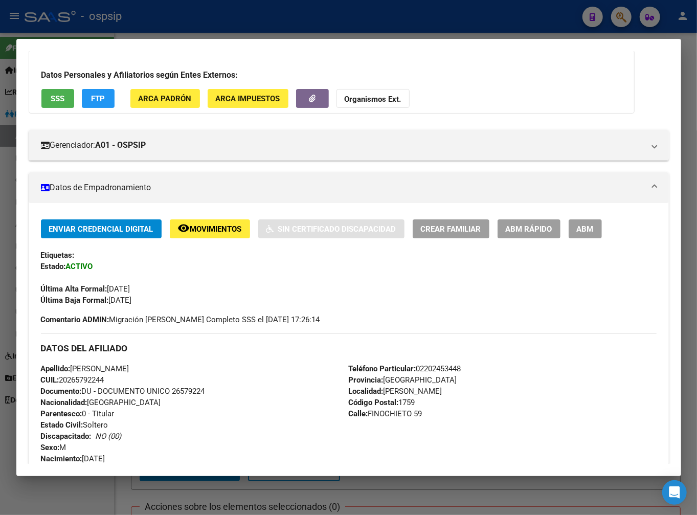
click at [580, 236] on button "ABM" at bounding box center [585, 228] width 33 height 19
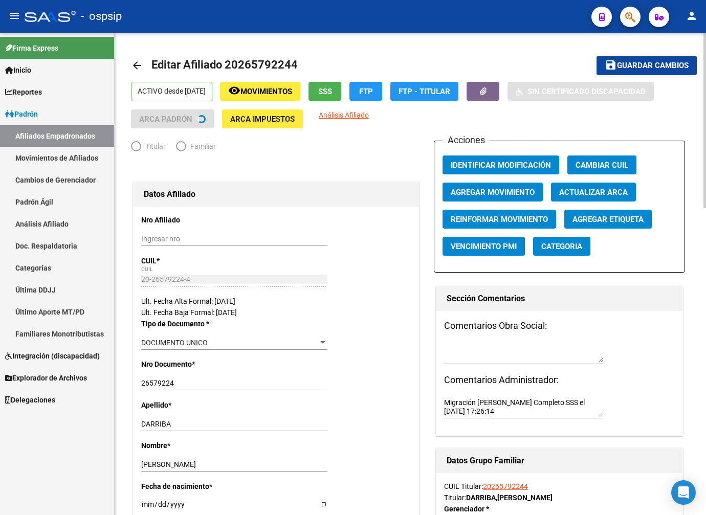
radio input "true"
type input "20-26579224-4"
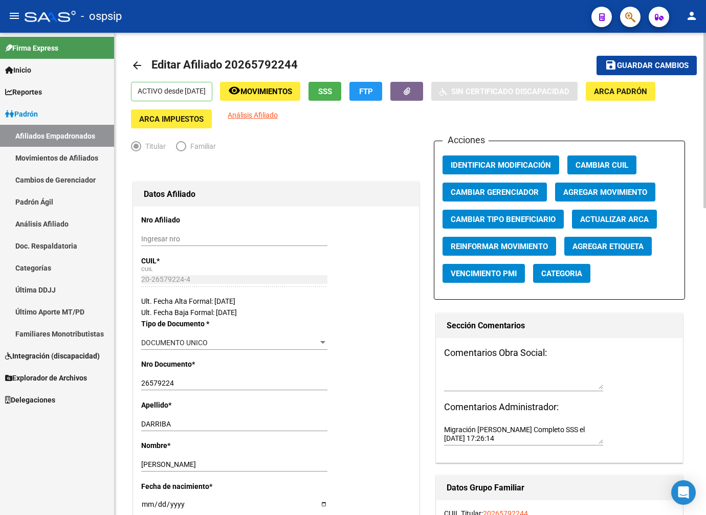
click at [589, 196] on span "Agregar Movimiento" at bounding box center [605, 192] width 84 height 9
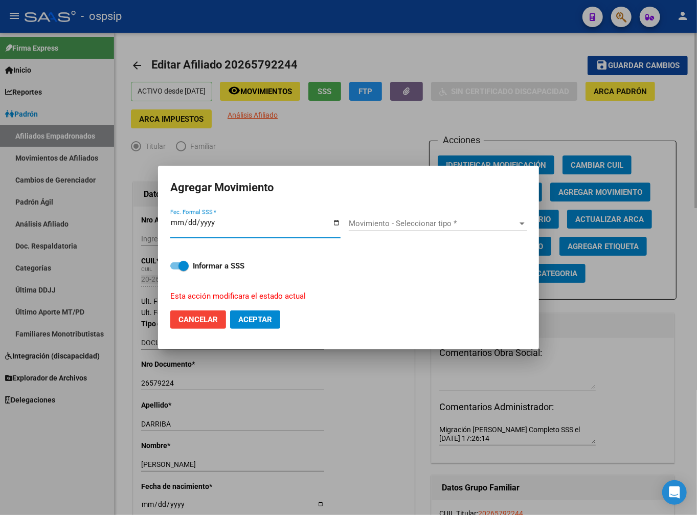
type input "0205-09-01"
type input "[DATE]"
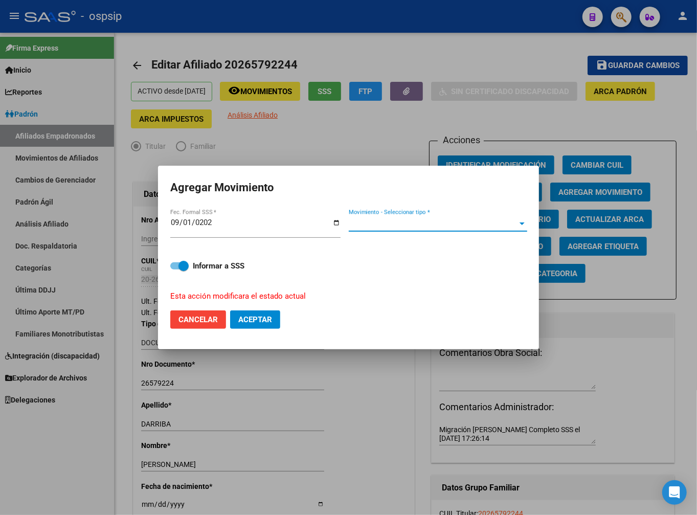
click at [459, 223] on span "Movimiento - Seleccionar tipo *" at bounding box center [433, 223] width 169 height 9
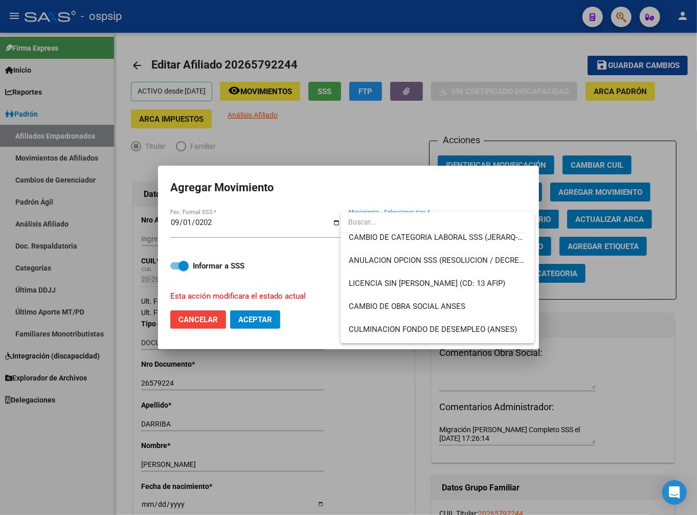
scroll to position [227, 0]
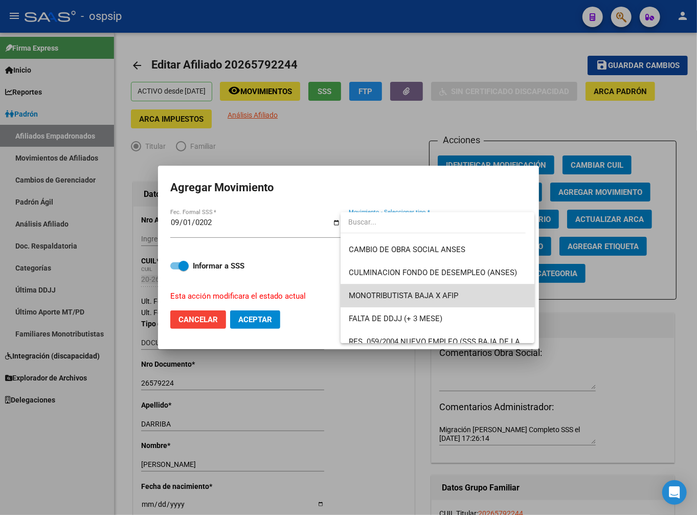
click at [481, 299] on span "MONOTRIBUTISTA BAJA X AFIP" at bounding box center [437, 295] width 177 height 23
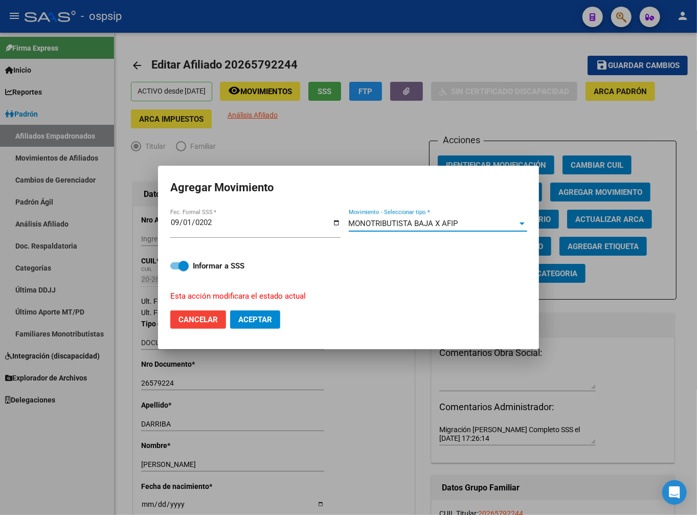
click at [274, 316] on button "Aceptar" at bounding box center [255, 319] width 50 height 18
checkbox input "false"
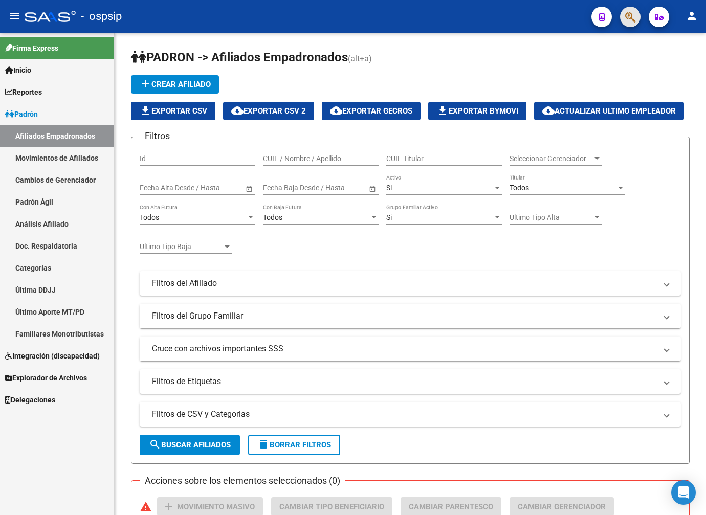
click at [624, 19] on button "button" at bounding box center [630, 17] width 20 height 20
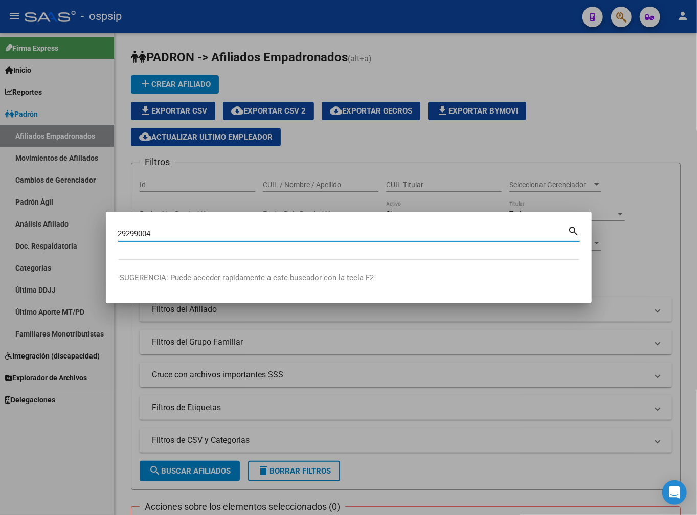
type input "29299004"
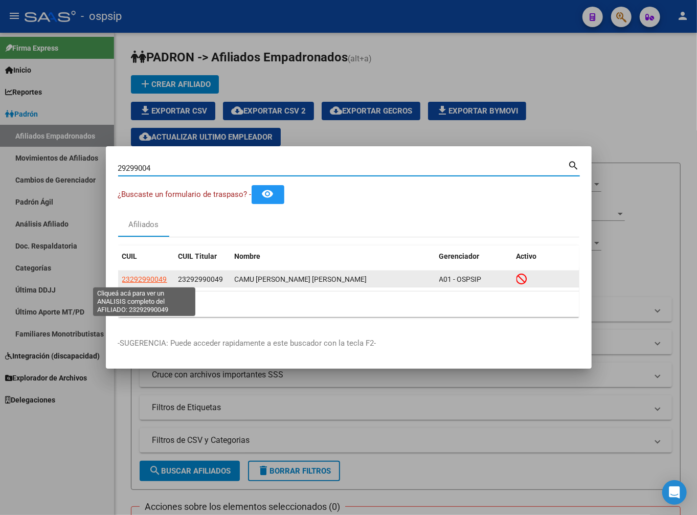
click at [140, 278] on span "23292990049" at bounding box center [144, 279] width 45 height 8
type textarea "23292990049"
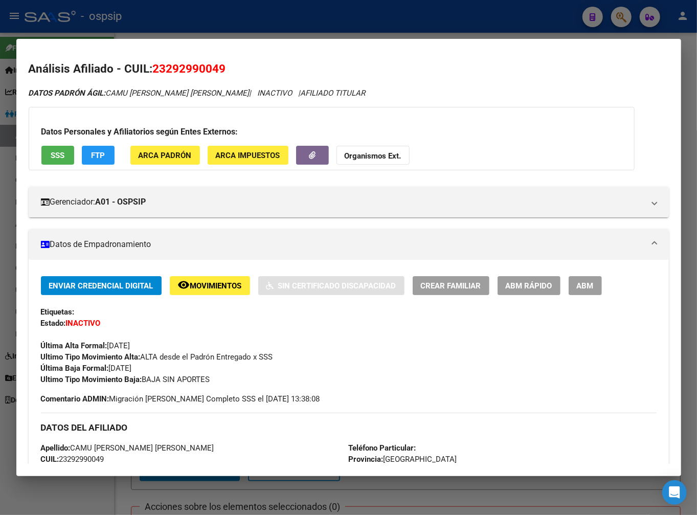
click at [497, 22] on div at bounding box center [348, 257] width 697 height 515
drag, startPoint x: 497, startPoint y: 22, endPoint x: 534, endPoint y: 37, distance: 39.0
click at [498, 22] on div at bounding box center [348, 257] width 697 height 515
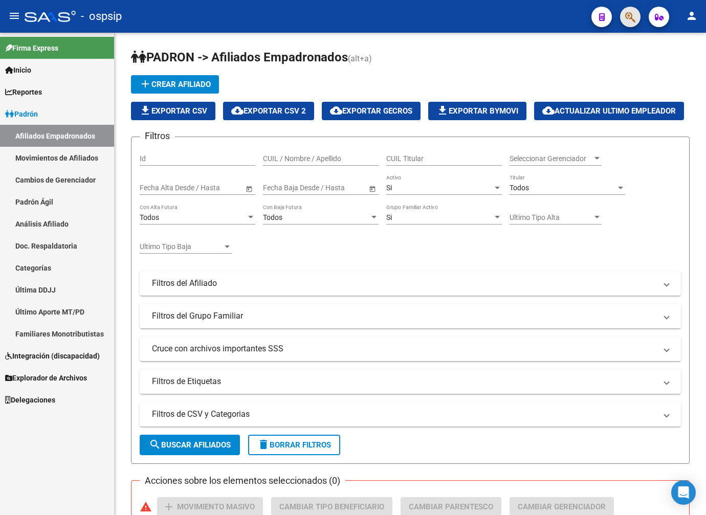
click at [636, 16] on button "button" at bounding box center [630, 17] width 20 height 20
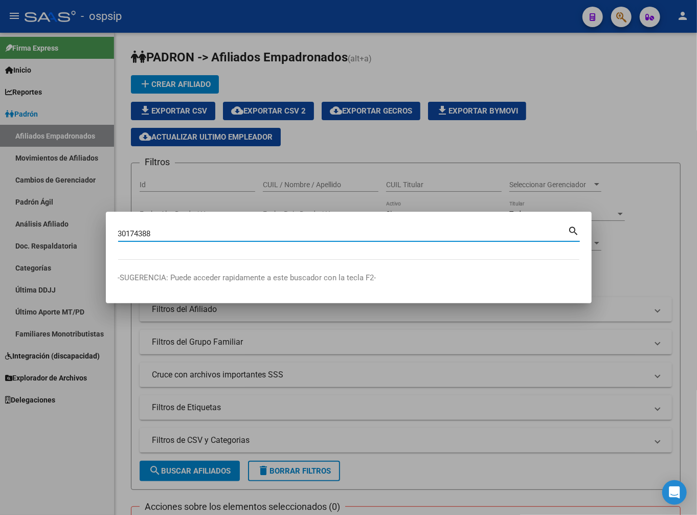
type input "30174388"
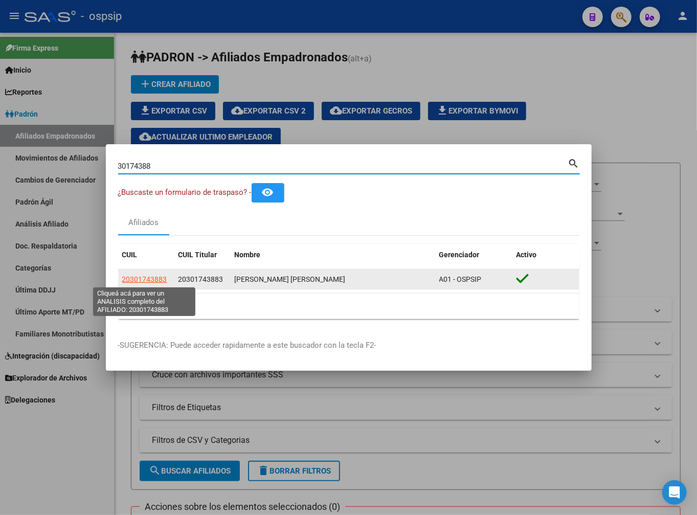
click at [152, 279] on span "20301743883" at bounding box center [144, 279] width 45 height 8
type textarea "20301743883"
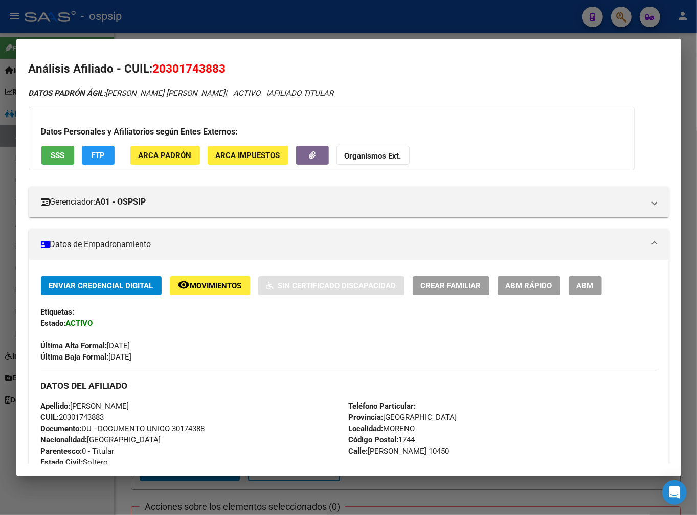
drag, startPoint x: 578, startPoint y: 289, endPoint x: 573, endPoint y: 315, distance: 26.6
click at [578, 290] on button "ABM" at bounding box center [585, 285] width 33 height 19
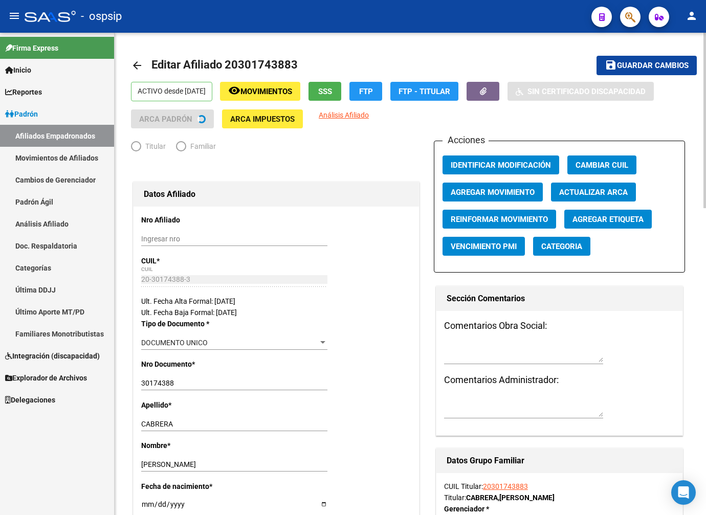
radio input "true"
type input "20-30174388-3"
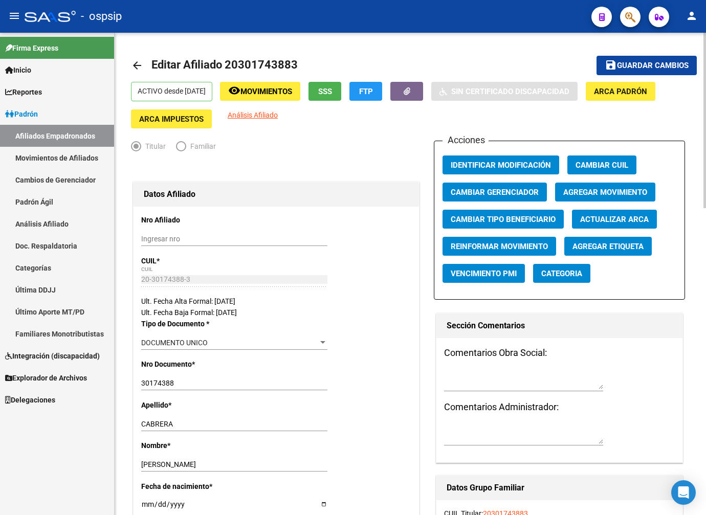
click at [597, 198] on button "Agregar Movimiento" at bounding box center [605, 192] width 100 height 19
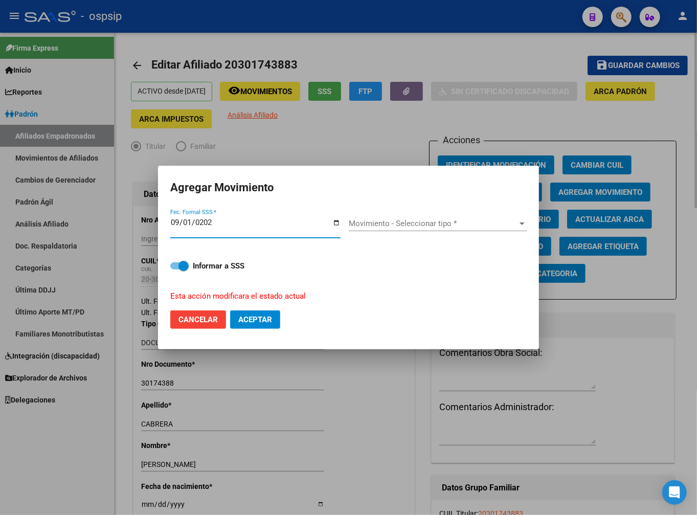
type input "[DATE]"
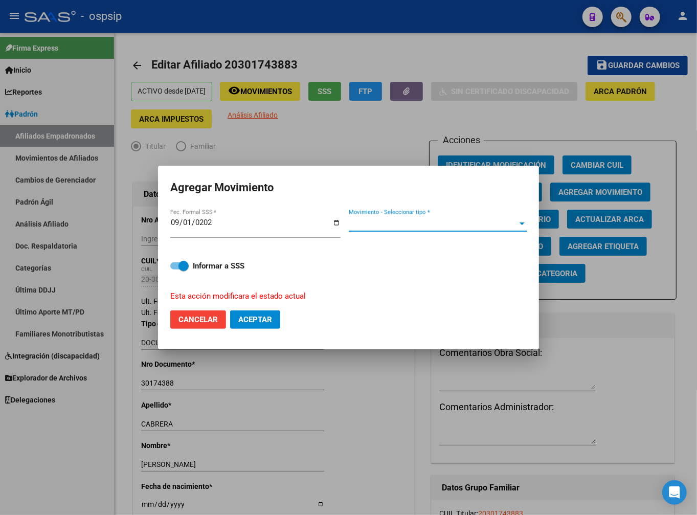
click at [474, 225] on span "Movimiento - Seleccionar tipo *" at bounding box center [433, 223] width 169 height 9
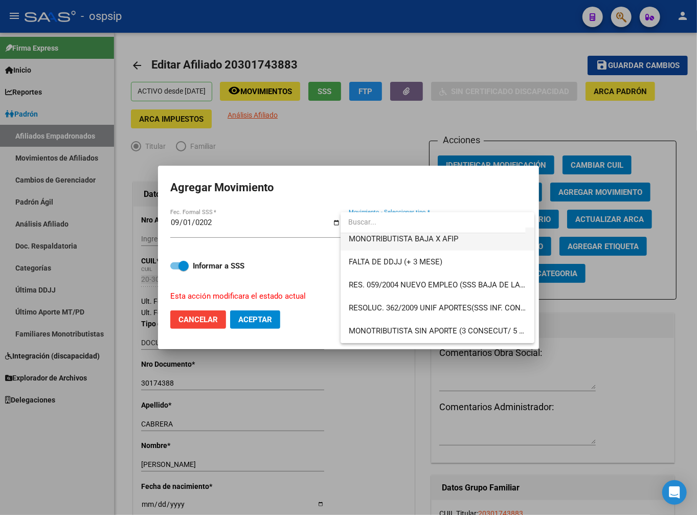
click at [464, 243] on span "MONOTRIBUTISTA BAJA X AFIP" at bounding box center [437, 239] width 177 height 23
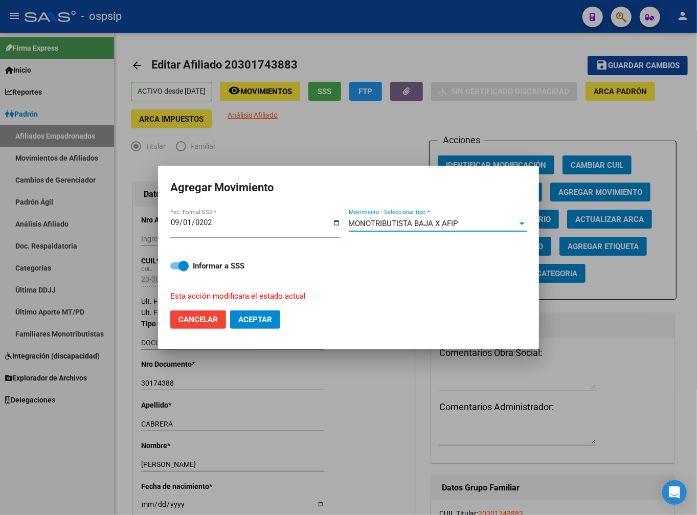
click at [269, 321] on span "Aceptar" at bounding box center [255, 319] width 34 height 9
checkbox input "false"
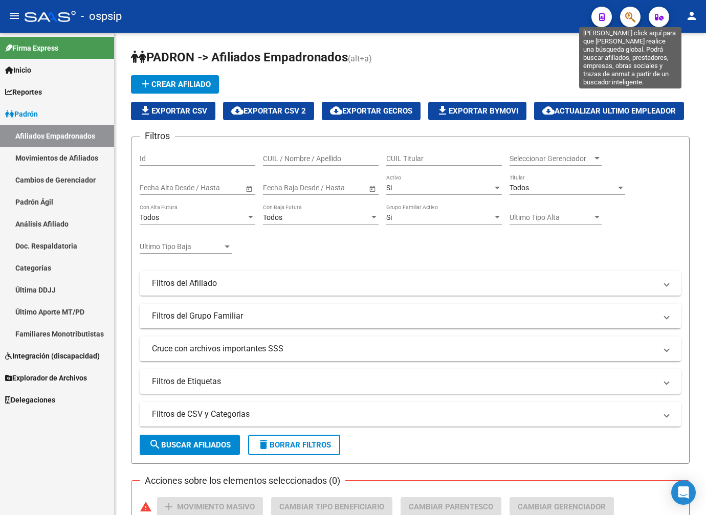
click at [622, 14] on button "button" at bounding box center [630, 17] width 20 height 20
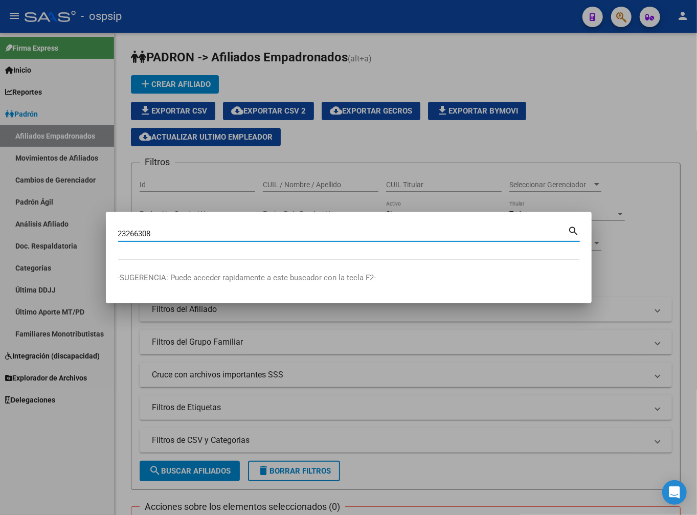
type input "23266308"
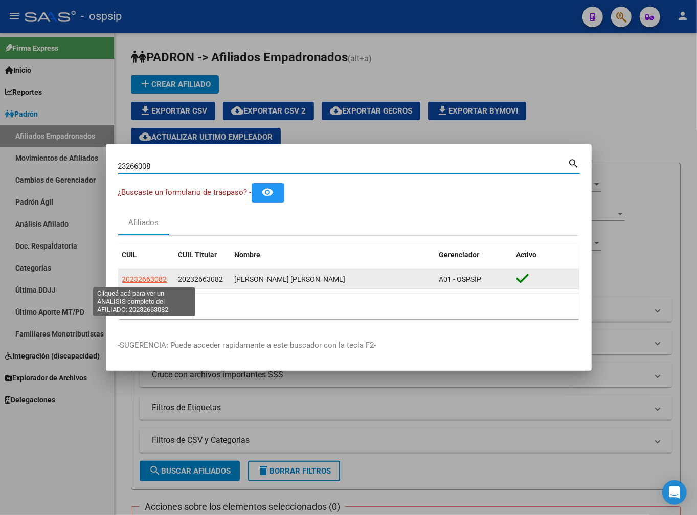
click at [146, 279] on span "20232663082" at bounding box center [144, 279] width 45 height 8
type textarea "20232663082"
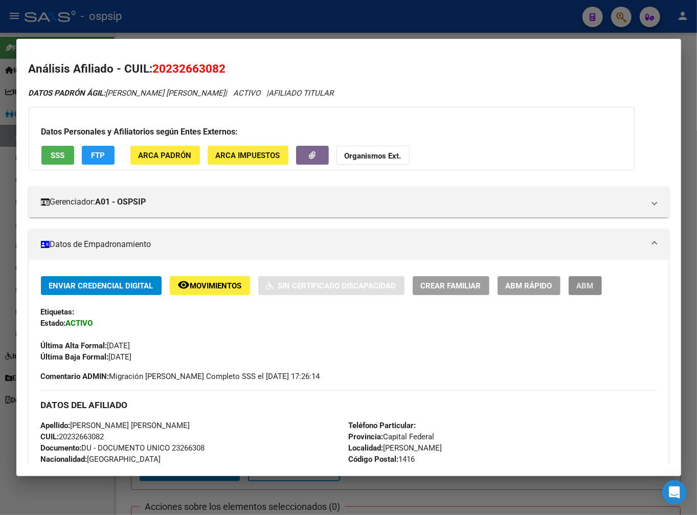
click at [592, 285] on span "ABM" at bounding box center [585, 285] width 17 height 9
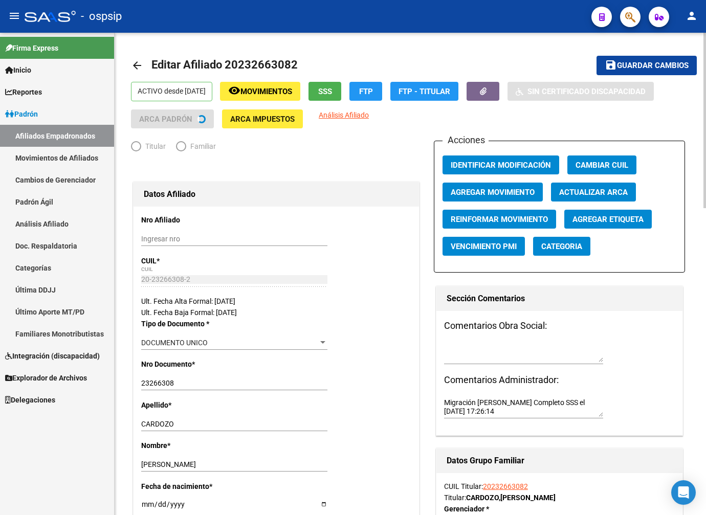
radio input "true"
type input "20-23266308-2"
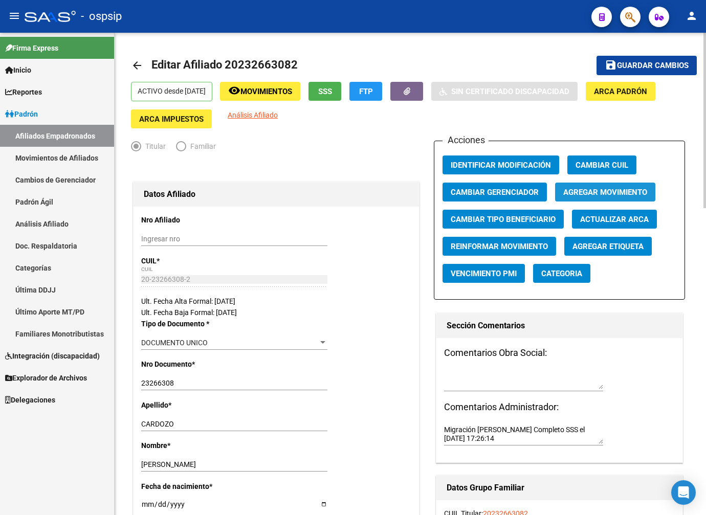
click at [601, 192] on span "Agregar Movimiento" at bounding box center [605, 192] width 84 height 9
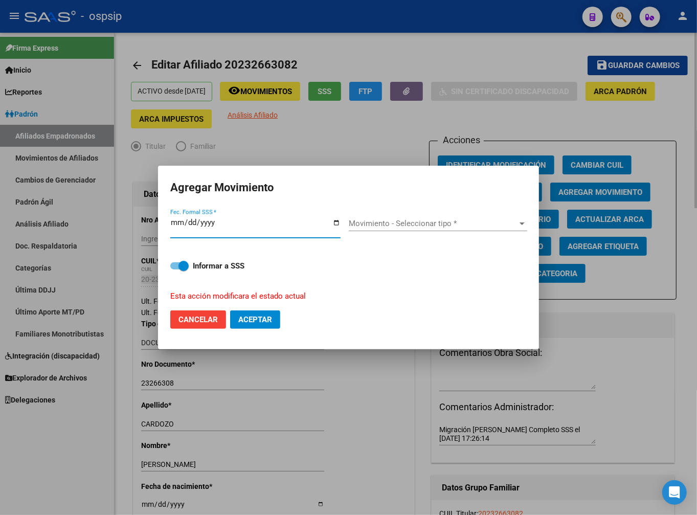
type input "0258-09-01"
type input "[DATE]"
click at [431, 233] on div "Movimiento - Seleccionar tipo * Movimiento - Seleccionar tipo *" at bounding box center [438, 228] width 178 height 25
click at [435, 224] on span "Movimiento - Seleccionar tipo *" at bounding box center [433, 223] width 169 height 9
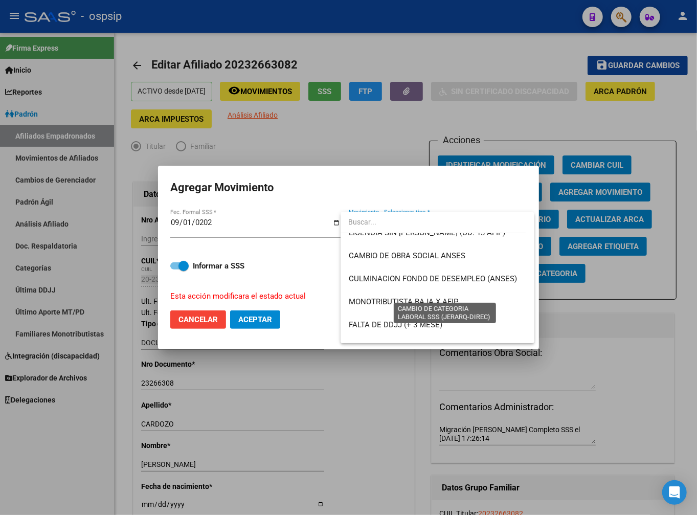
scroll to position [227, 0]
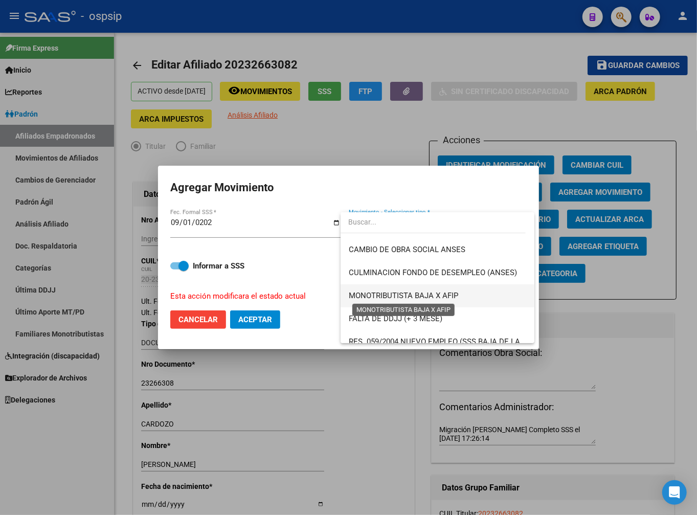
click at [443, 298] on span "MONOTRIBUTISTA BAJA X AFIP" at bounding box center [403, 295] width 109 height 9
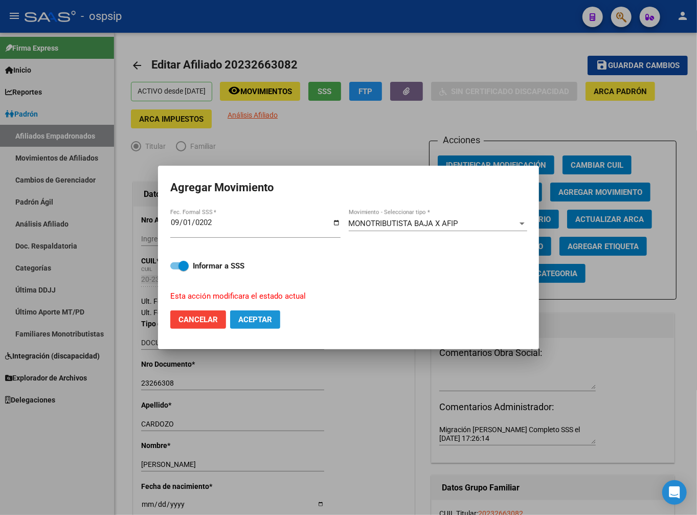
click at [248, 319] on span "Aceptar" at bounding box center [255, 319] width 34 height 9
checkbox input "false"
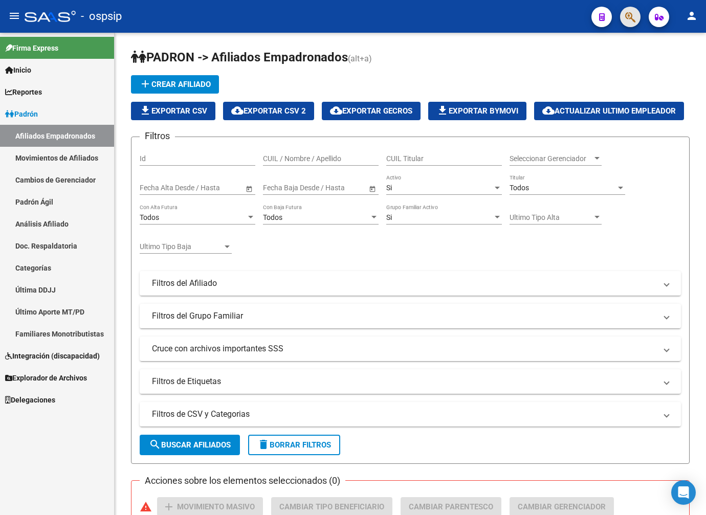
click at [622, 16] on button "button" at bounding box center [630, 17] width 20 height 20
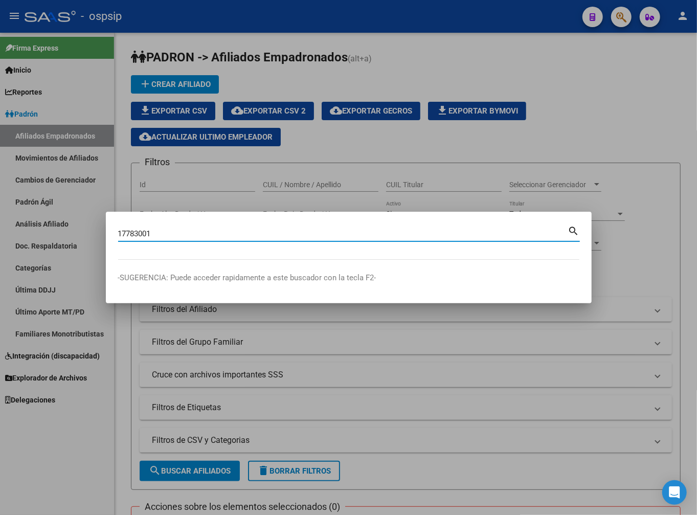
type input "17783001"
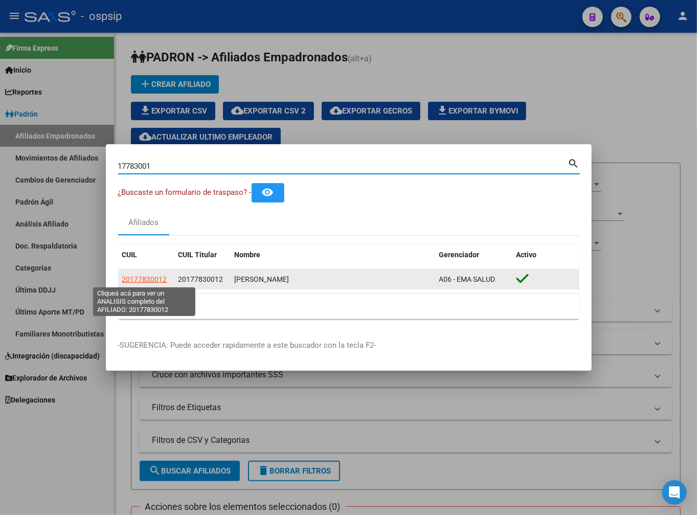
click at [152, 281] on span "20177830012" at bounding box center [144, 279] width 45 height 8
type textarea "20177830012"
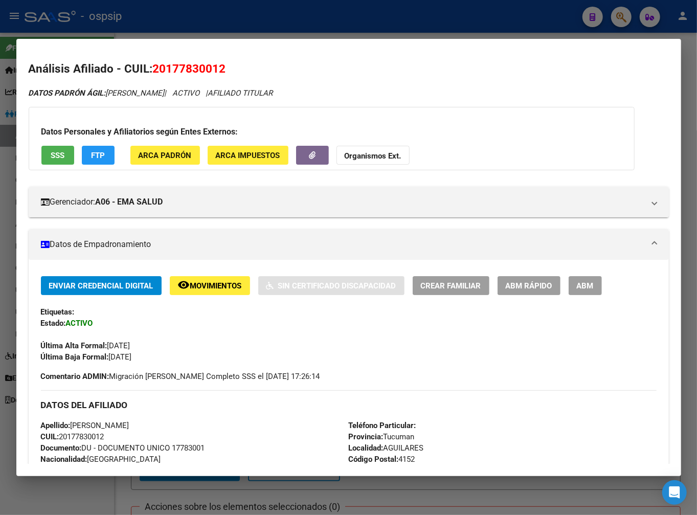
click at [588, 289] on span "ABM" at bounding box center [585, 285] width 17 height 9
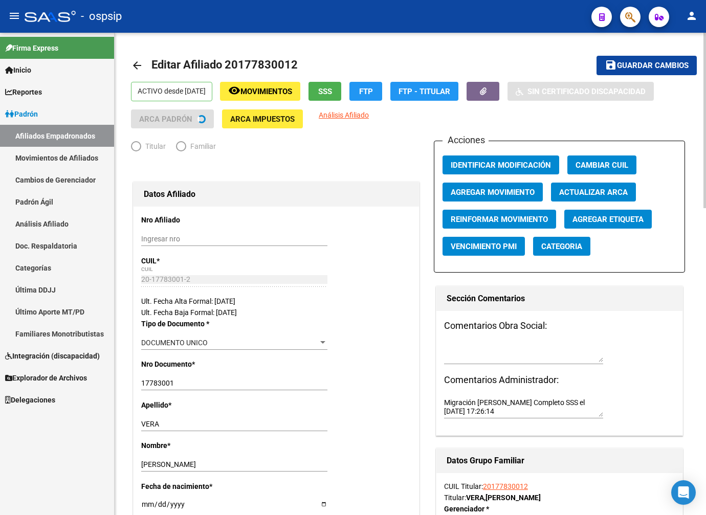
radio input "true"
type input "20-17783001-2"
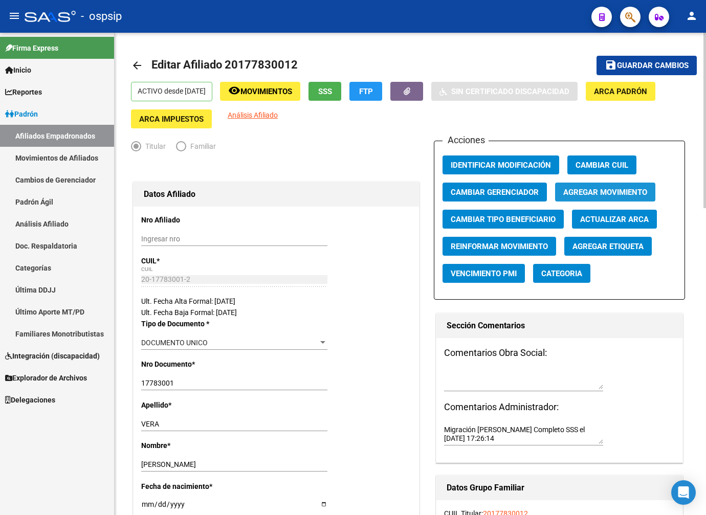
click at [589, 193] on span "Agregar Movimiento" at bounding box center [605, 192] width 84 height 9
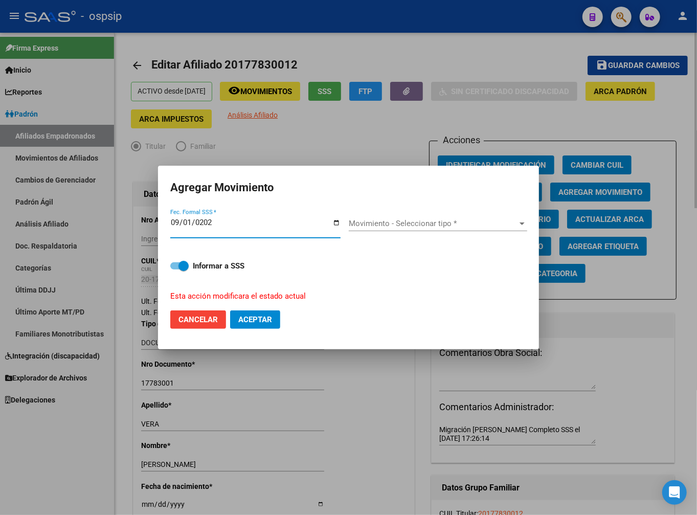
type input "[DATE]"
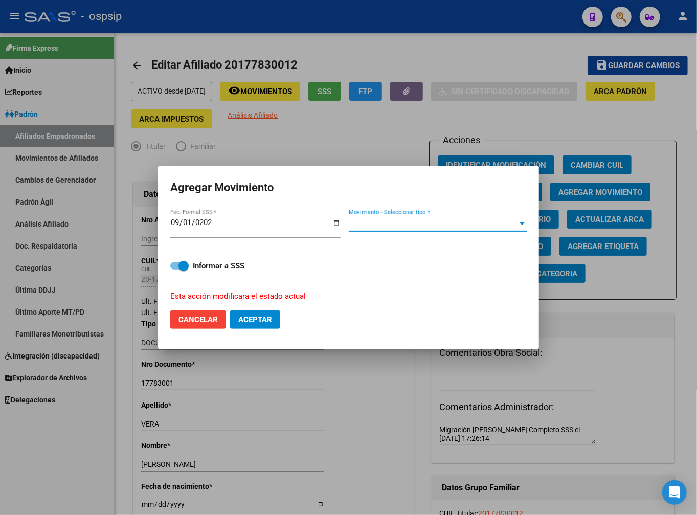
click at [433, 223] on span "Movimiento - Seleccionar tipo *" at bounding box center [433, 223] width 169 height 9
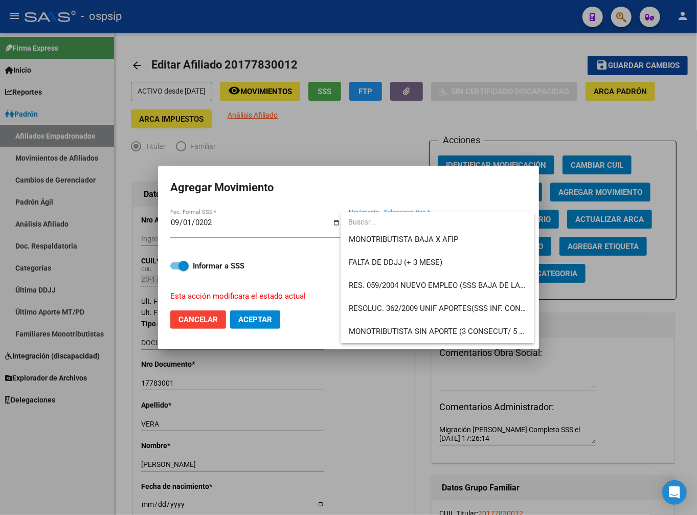
scroll to position [284, 0]
click at [471, 245] on span "MONOTRIBUTISTA BAJA X AFIP" at bounding box center [437, 239] width 177 height 23
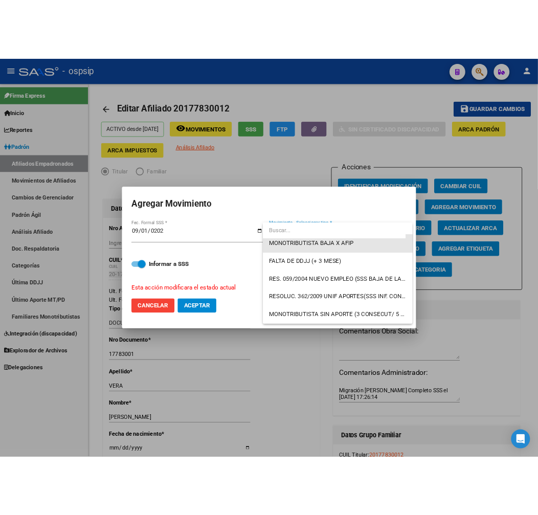
scroll to position [276, 0]
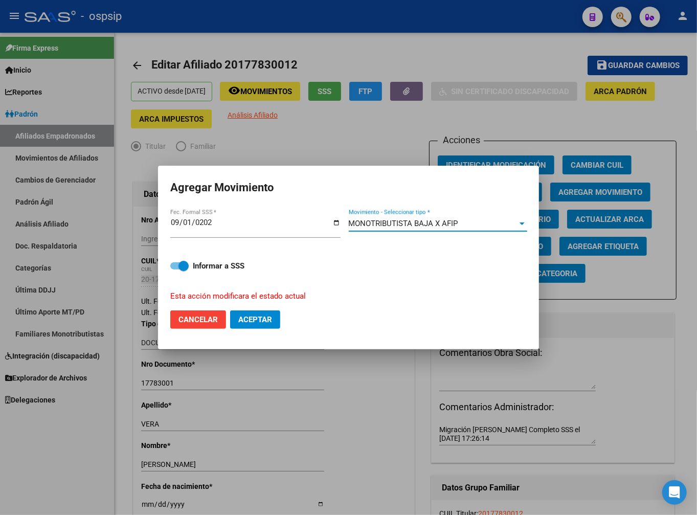
click at [262, 323] on span "Aceptar" at bounding box center [255, 319] width 34 height 9
checkbox input "false"
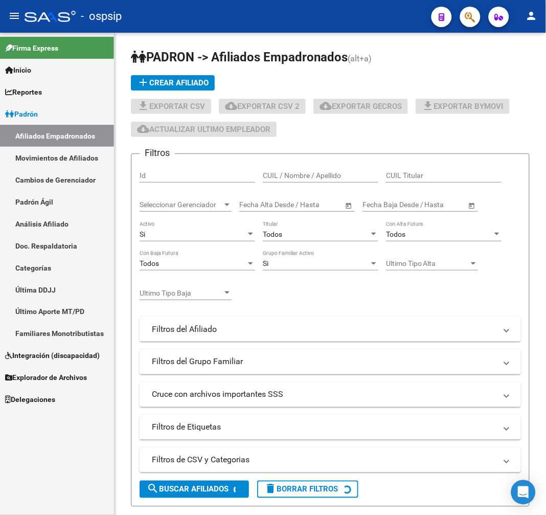
click at [464, 17] on button "button" at bounding box center [470, 17] width 20 height 20
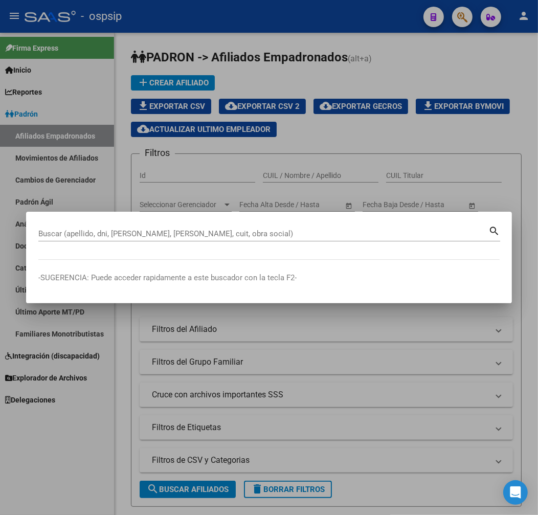
click at [125, 238] on input "Buscar (apellido, dni, [PERSON_NAME], [PERSON_NAME], cuit, obra social)" at bounding box center [263, 233] width 450 height 9
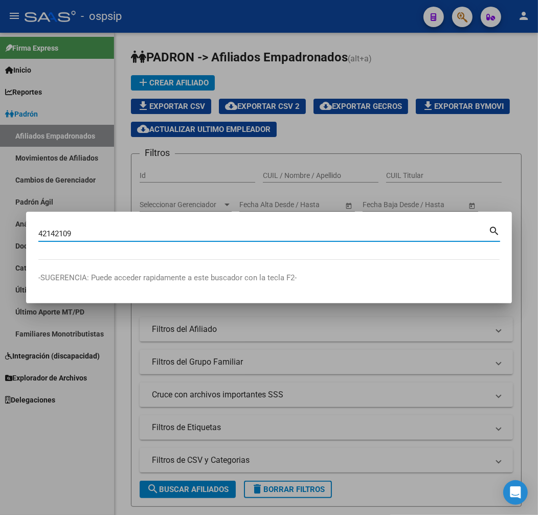
type input "42142109"
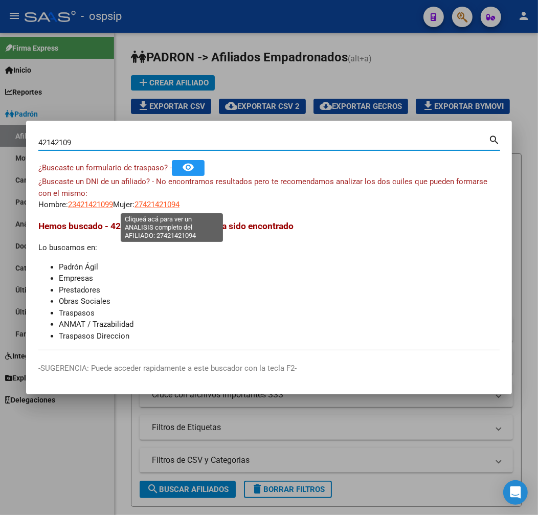
click at [157, 201] on span "27421421094" at bounding box center [156, 204] width 45 height 9
type textarea "27421421094"
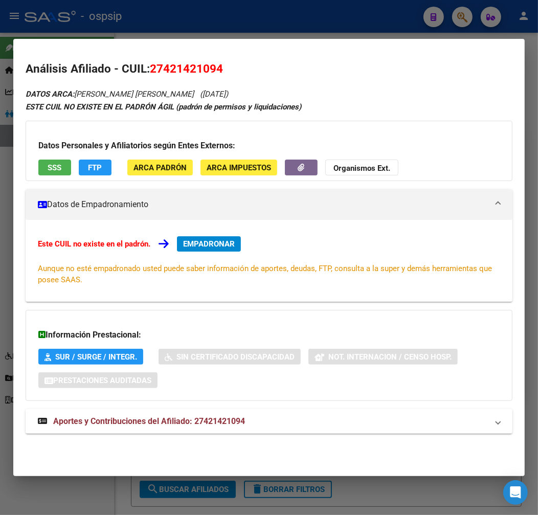
click at [305, 435] on div "DATOS ARCA: [PERSON_NAME] [PERSON_NAME] ([DATE]) ESTE CUIL NO EXISTE EN EL [PER…" at bounding box center [269, 266] width 487 height 358
click at [313, 425] on mat-panel-title "Aportes y Contribuciones del Afiliado: 27421421094" at bounding box center [263, 421] width 450 height 12
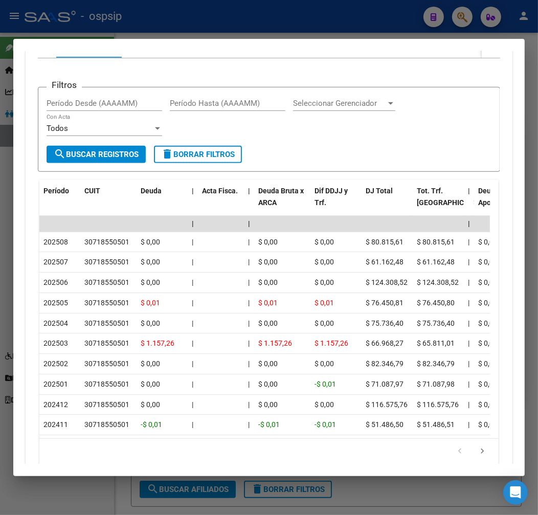
scroll to position [289, 0]
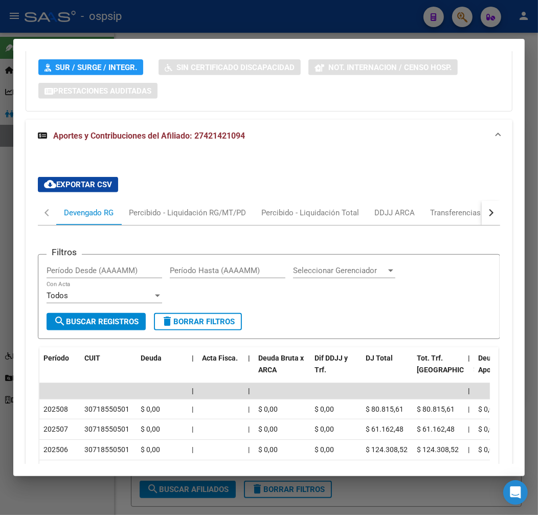
click at [485, 218] on button "button" at bounding box center [491, 212] width 18 height 25
click at [411, 226] on div "Filtros Período Desde (AAAAMM) Período Hasta (AAAAMM) Seleccionar Gerenciador S…" at bounding box center [269, 432] width 462 height 414
drag, startPoint x: 417, startPoint y: 226, endPoint x: 431, endPoint y: 208, distance: 22.6
click at [421, 220] on mat-tab-group "Devengado RG Percibido - Liquidación RG/MT/PD Percibido - Liquidación Total DDJ…" at bounding box center [269, 419] width 462 height 439
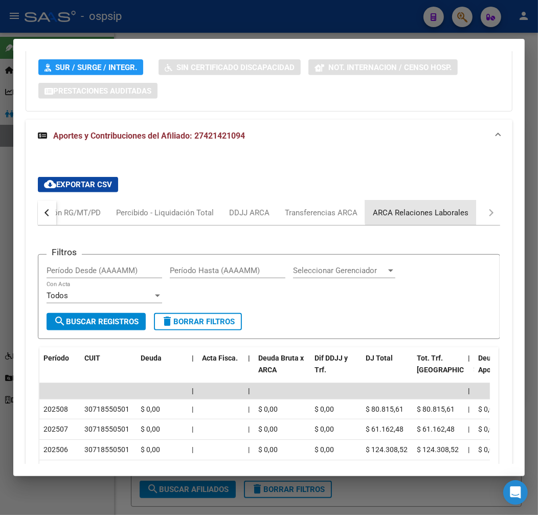
click at [431, 208] on div "ARCA Relaciones Laborales" at bounding box center [421, 212] width 96 height 11
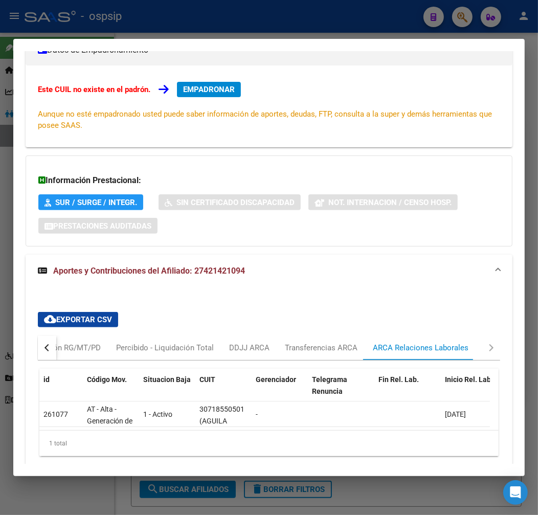
scroll to position [202, 0]
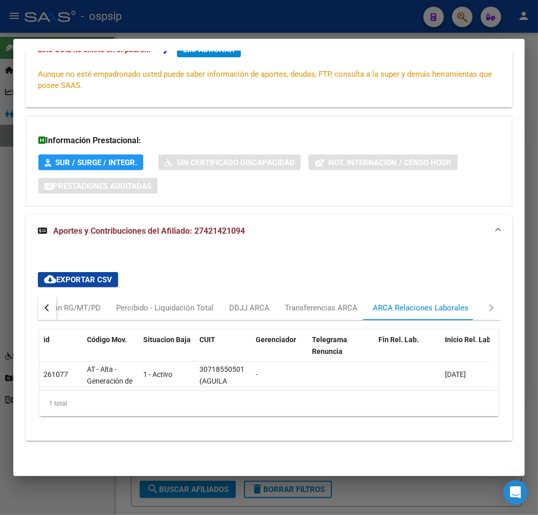
click at [228, 14] on div at bounding box center [269, 257] width 538 height 515
click at [228, 15] on div at bounding box center [269, 257] width 538 height 515
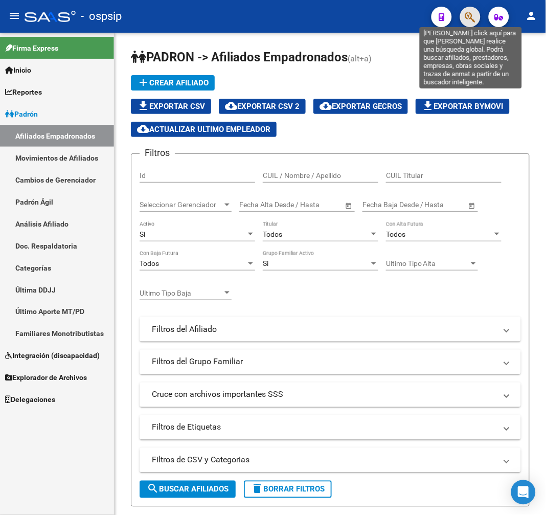
click at [467, 20] on icon "button" at bounding box center [470, 17] width 10 height 12
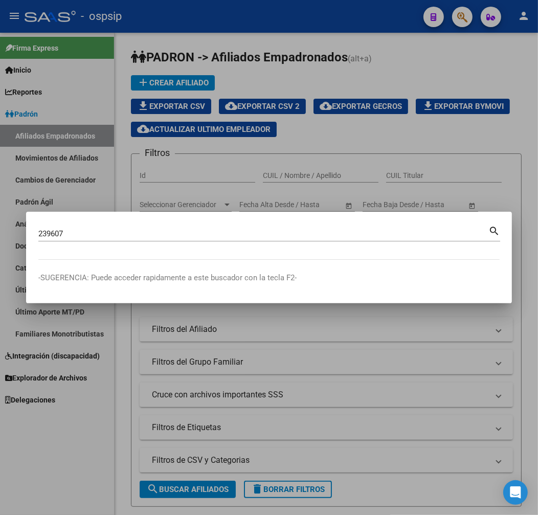
click at [89, 239] on div "239607 Buscar (apellido, dni, [PERSON_NAME], [PERSON_NAME], cuit, obra social)" at bounding box center [263, 233] width 450 height 15
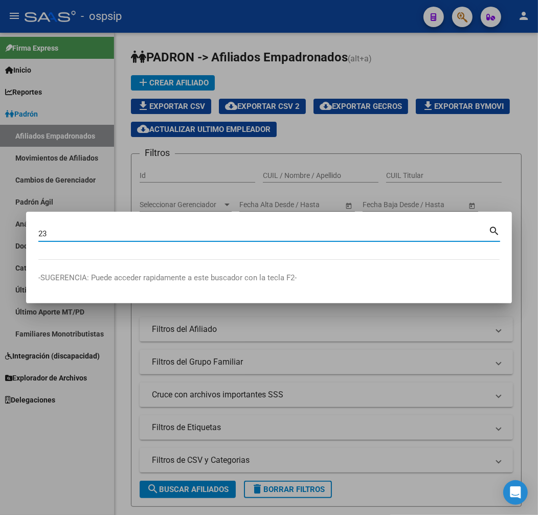
type input "2"
type input "96057259"
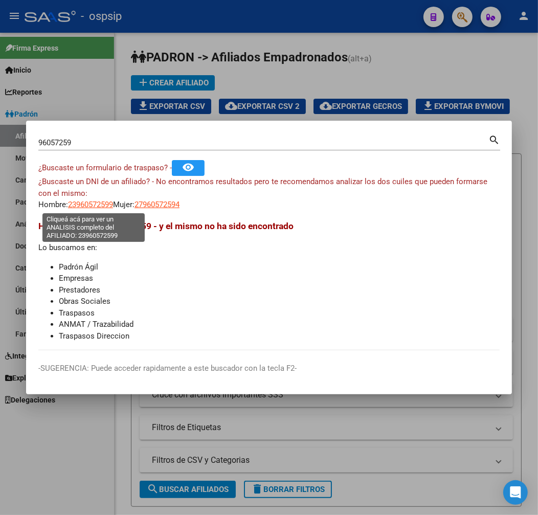
click at [101, 208] on span "23960572599" at bounding box center [90, 204] width 45 height 9
type textarea "23960572599"
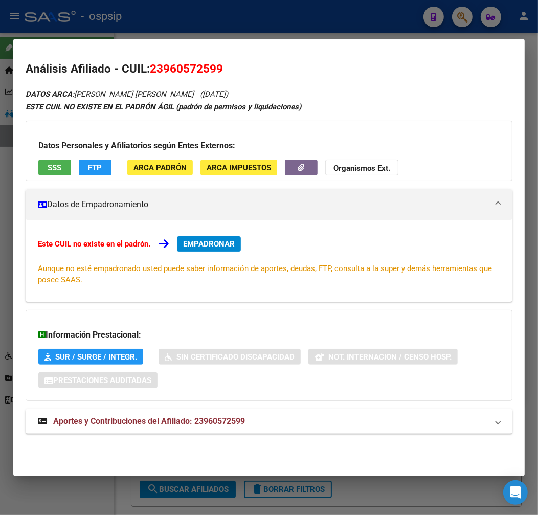
click at [202, 21] on div at bounding box center [269, 257] width 538 height 515
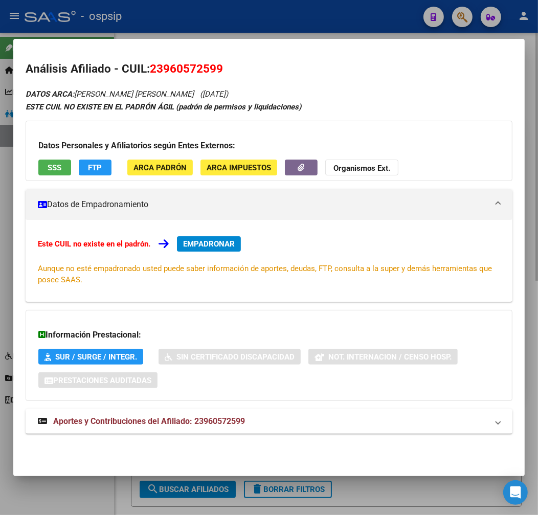
drag, startPoint x: 204, startPoint y: 21, endPoint x: 219, endPoint y: 34, distance: 19.2
click at [206, 23] on div at bounding box center [269, 257] width 538 height 515
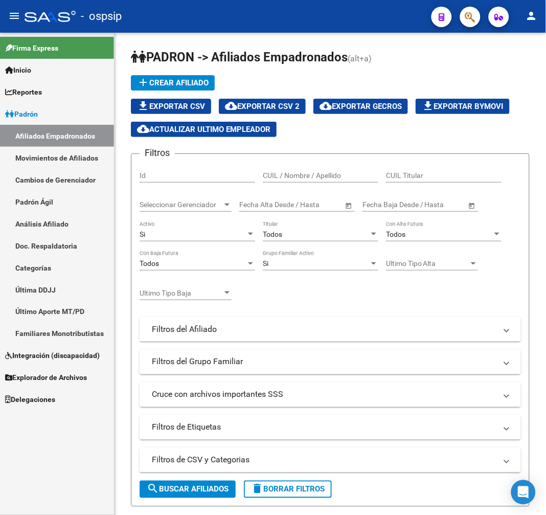
click at [465, 17] on button "button" at bounding box center [470, 17] width 20 height 20
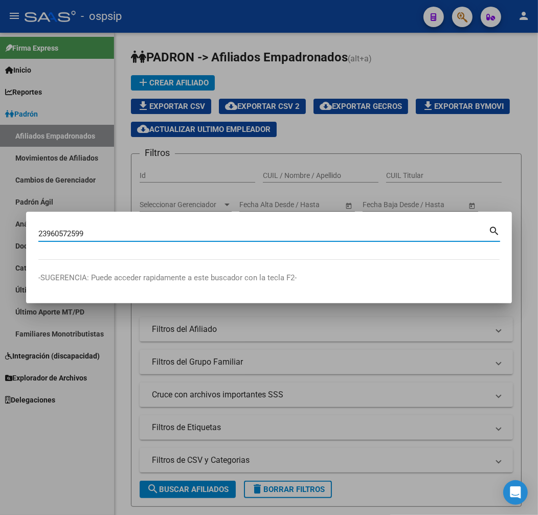
type input "23960572599"
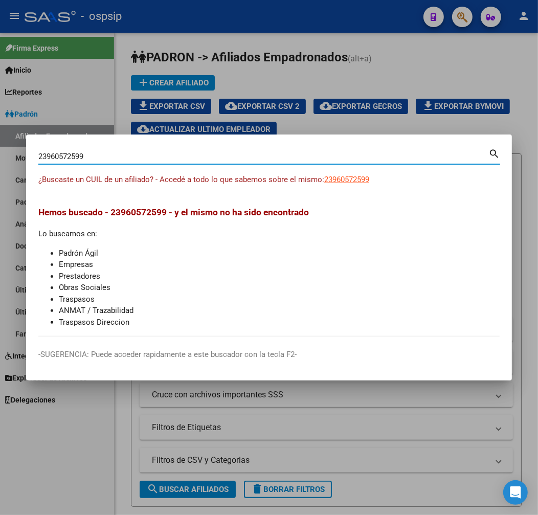
drag, startPoint x: 100, startPoint y: 156, endPoint x: 13, endPoint y: 162, distance: 86.6
click at [13, 162] on div "23960572599 Buscar (apellido, dni, cuil, nro traspaso, cuit, obra social) searc…" at bounding box center [269, 257] width 538 height 515
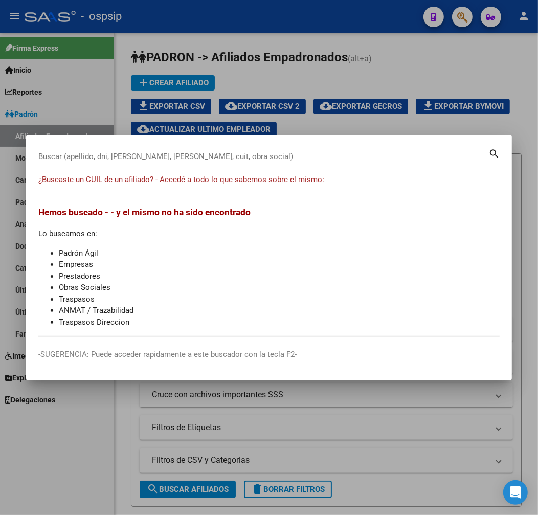
drag, startPoint x: 246, startPoint y: 468, endPoint x: 18, endPoint y: 457, distance: 228.3
click at [211, 474] on div at bounding box center [269, 257] width 538 height 515
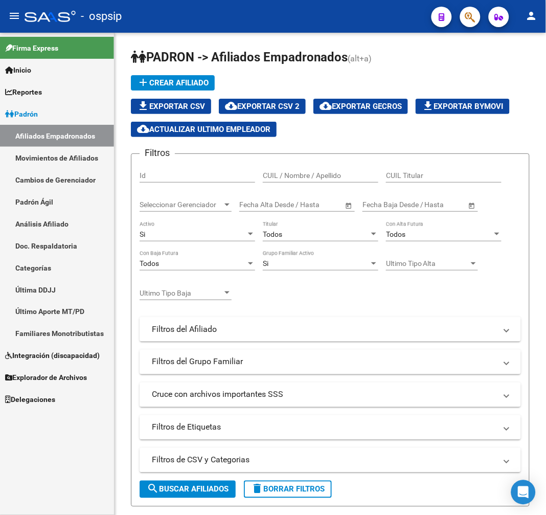
click at [476, 15] on button "button" at bounding box center [470, 17] width 20 height 20
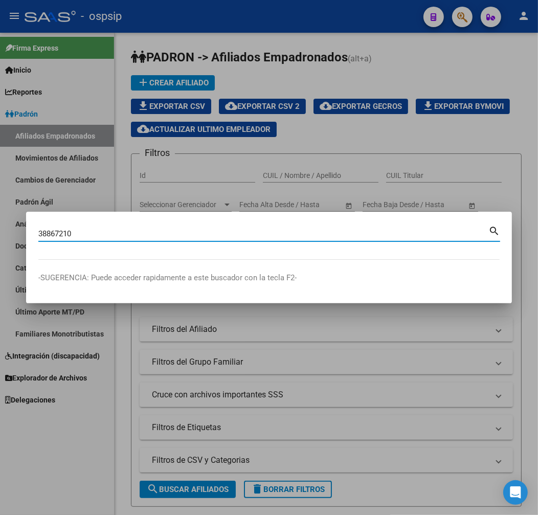
type input "38867210"
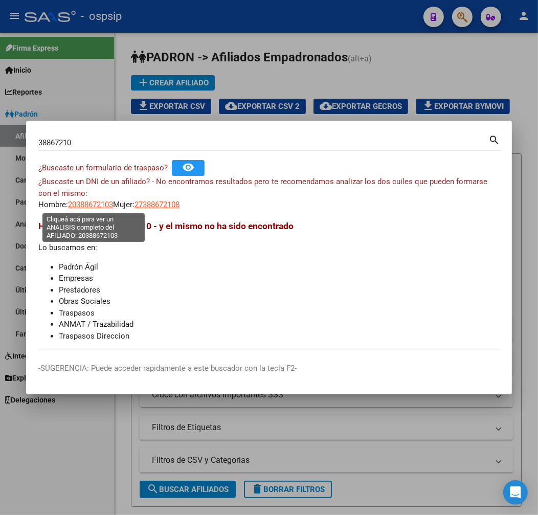
click at [93, 208] on span "20388672103" at bounding box center [90, 204] width 45 height 9
type textarea "20388672103"
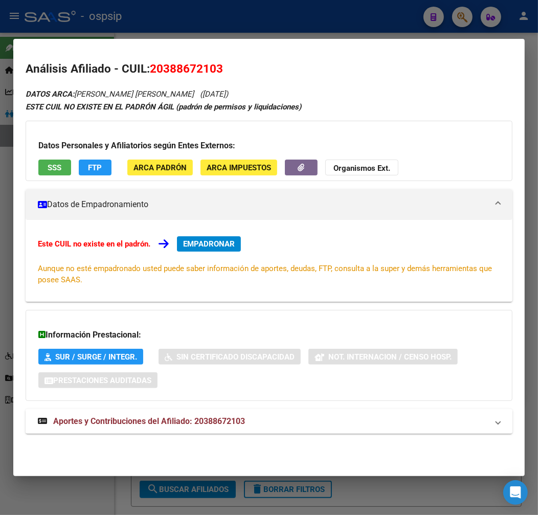
drag, startPoint x: 301, startPoint y: 418, endPoint x: 325, endPoint y: 381, distance: 43.8
click at [300, 416] on mat-panel-title "Aportes y Contribuciones del Afiliado: 20388672103" at bounding box center [263, 421] width 450 height 12
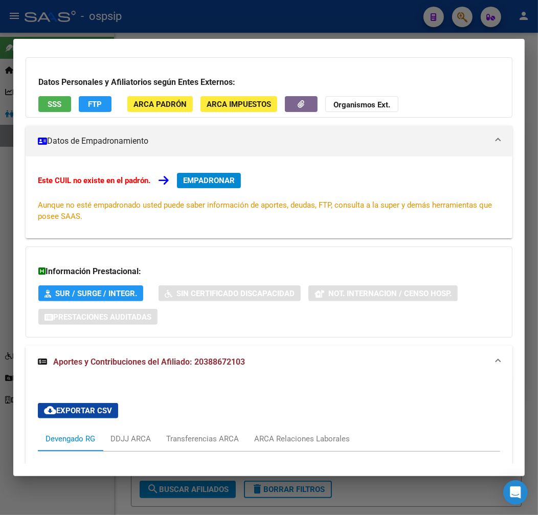
scroll to position [46, 0]
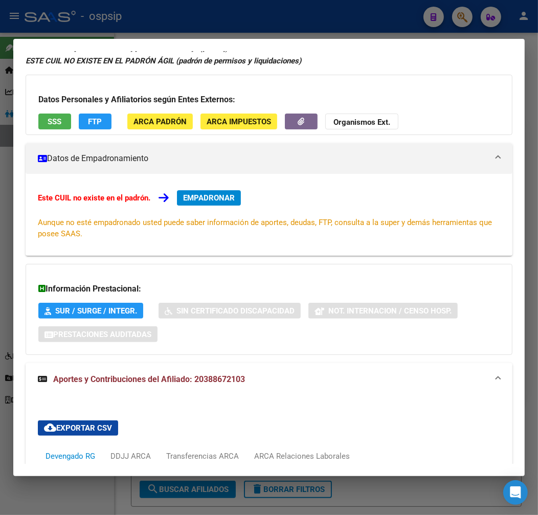
click at [273, 25] on div at bounding box center [269, 257] width 538 height 515
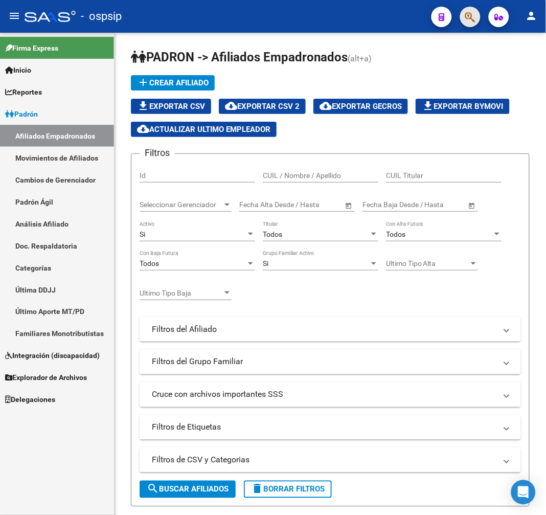
click at [471, 9] on span "button" at bounding box center [470, 17] width 10 height 21
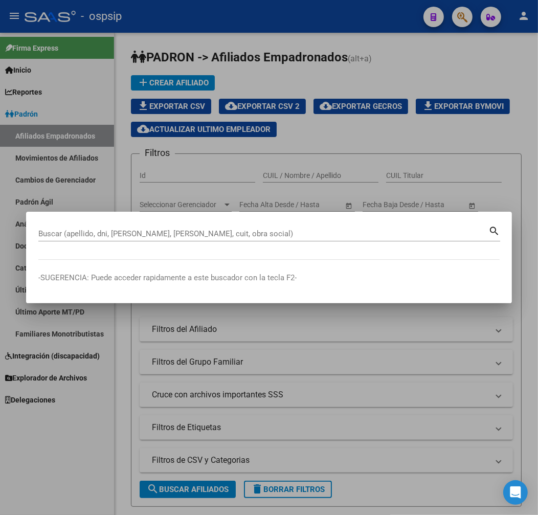
click at [386, 263] on mat-dialog-container "Buscar (apellido, dni, [PERSON_NAME], nro traspaso, cuit, obra social) search -…" at bounding box center [269, 258] width 486 height 92
click at [310, 243] on div "Buscar (apellido, dni, [PERSON_NAME], nro traspaso, cuit, obra social) search" at bounding box center [269, 237] width 462 height 27
click at [267, 233] on input "Buscar (apellido, dni, [PERSON_NAME], [PERSON_NAME], cuit, obra social)" at bounding box center [263, 233] width 450 height 9
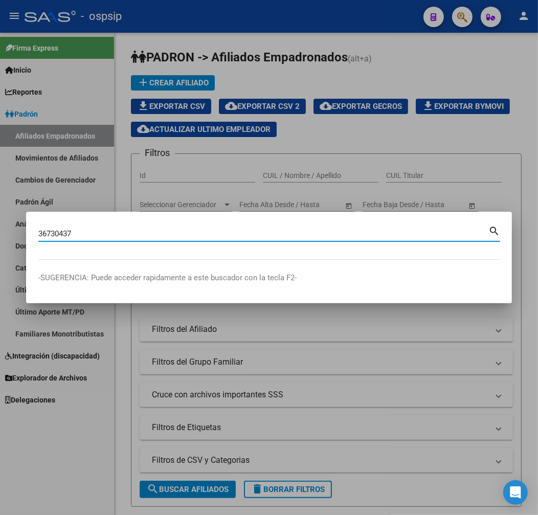
type input "36730437"
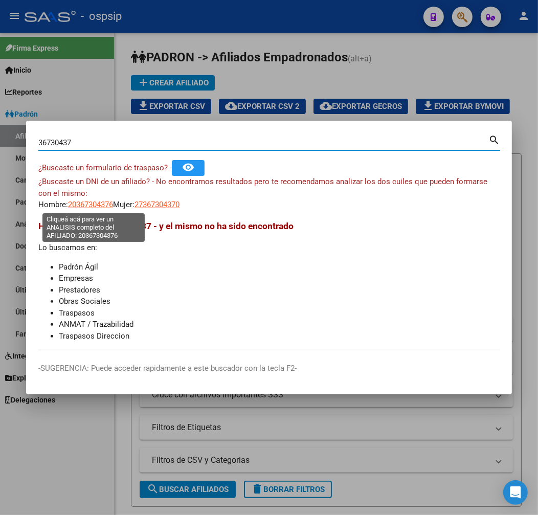
click at [91, 205] on span "20367304376" at bounding box center [90, 204] width 45 height 9
type textarea "20367304376"
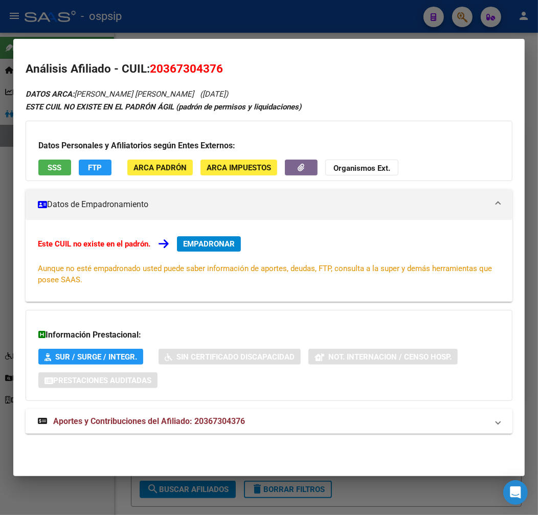
click at [197, 421] on span "Aportes y Contribuciones del Afiliado: 20367304376" at bounding box center [149, 421] width 192 height 10
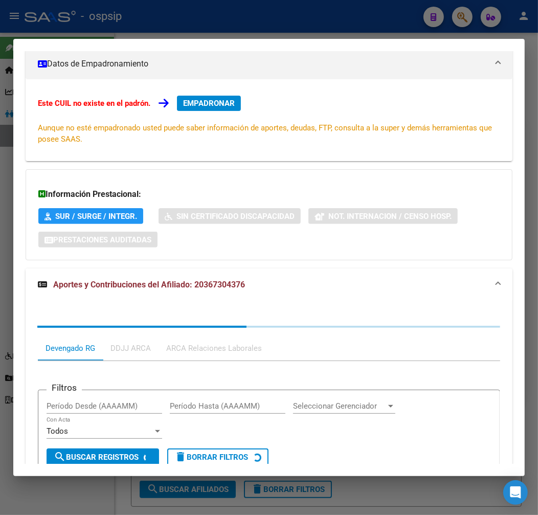
scroll to position [270, 0]
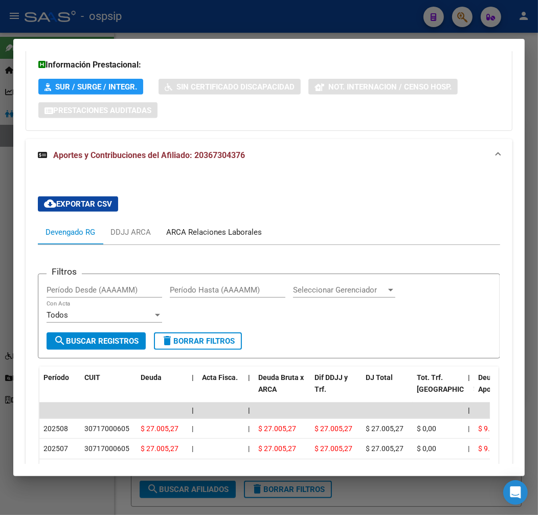
click at [237, 235] on div "ARCA Relaciones Laborales" at bounding box center [214, 231] width 96 height 11
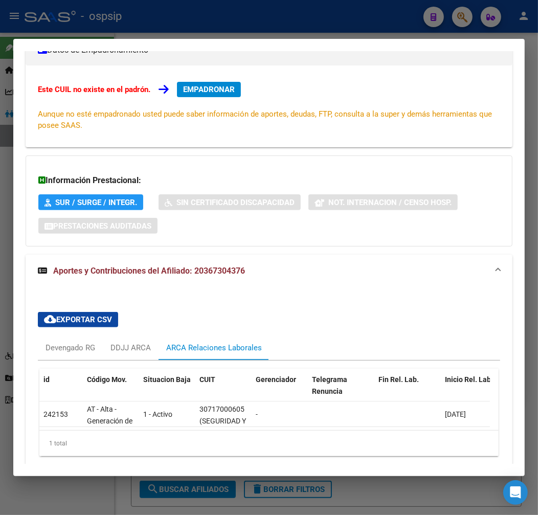
scroll to position [202, 0]
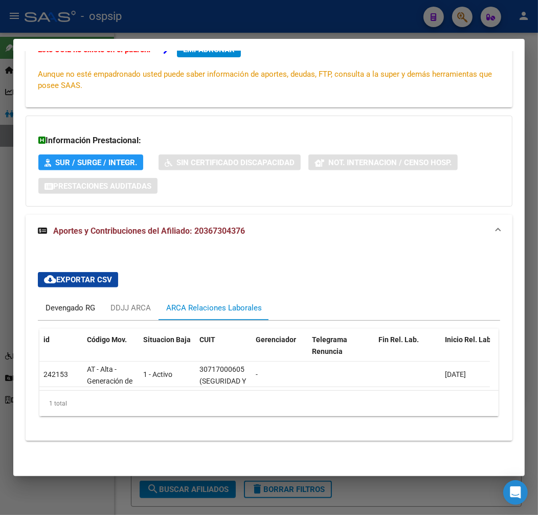
click at [65, 302] on div "Devengado RG" at bounding box center [71, 307] width 50 height 11
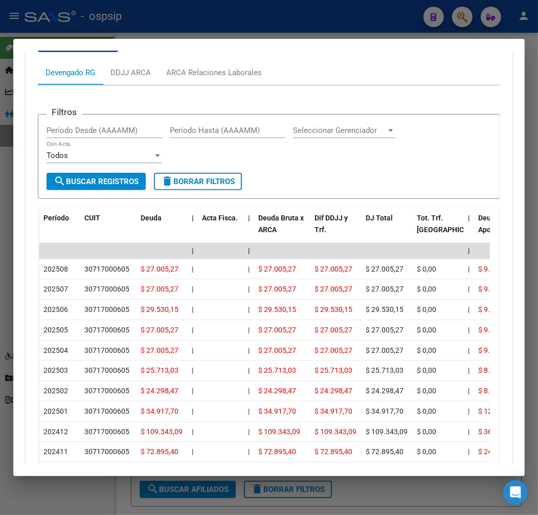
scroll to position [430, 0]
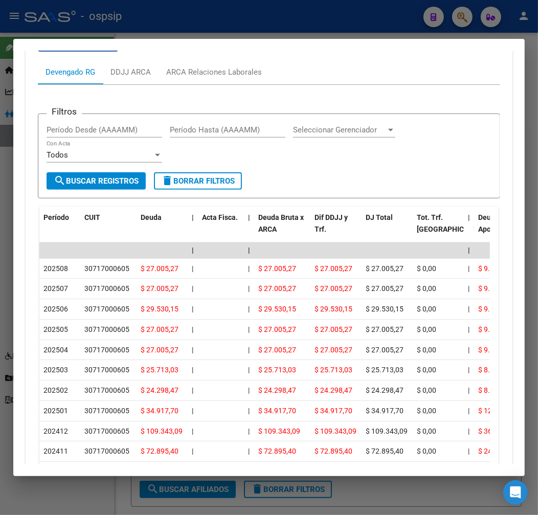
click at [191, 28] on div at bounding box center [269, 257] width 538 height 515
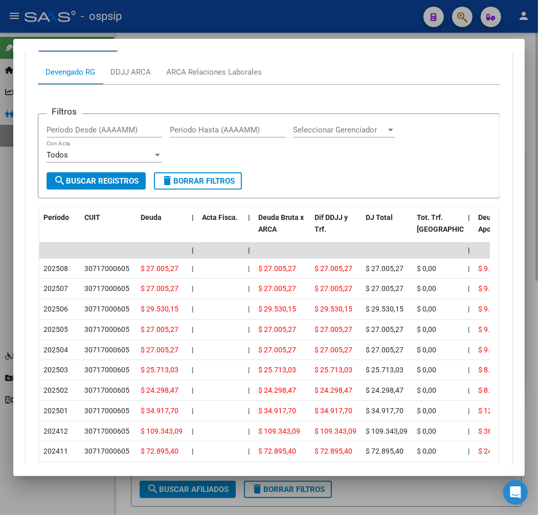
drag, startPoint x: 192, startPoint y: 28, endPoint x: 206, endPoint y: 42, distance: 19.9
click at [192, 29] on div at bounding box center [269, 257] width 538 height 515
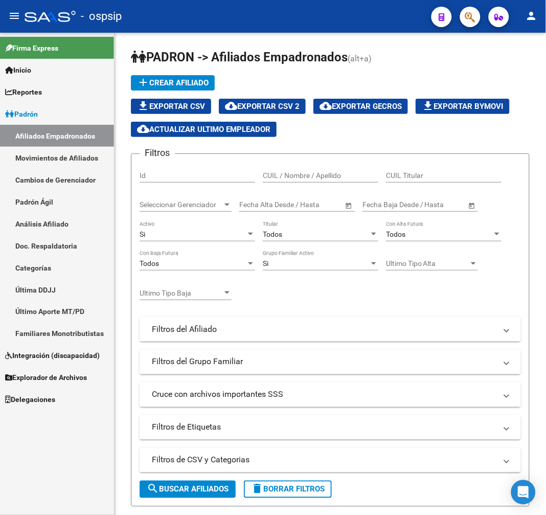
click at [464, 21] on button "button" at bounding box center [470, 17] width 20 height 20
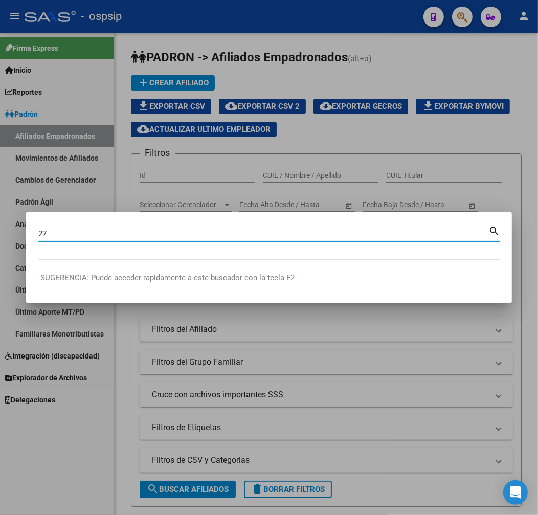
type input "2"
type input "56330391"
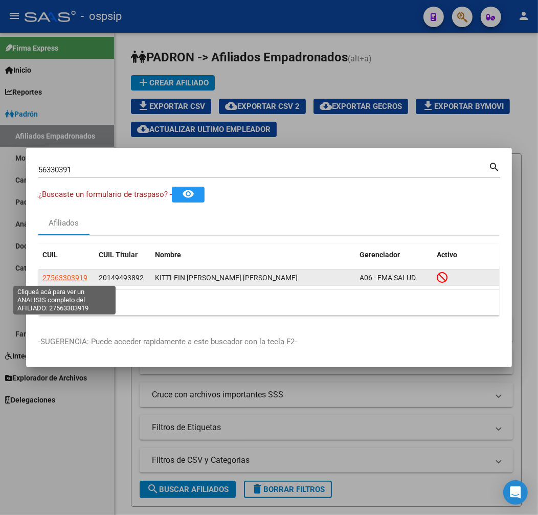
click at [70, 277] on span "27563303919" at bounding box center [64, 278] width 45 height 8
type textarea "27563303919"
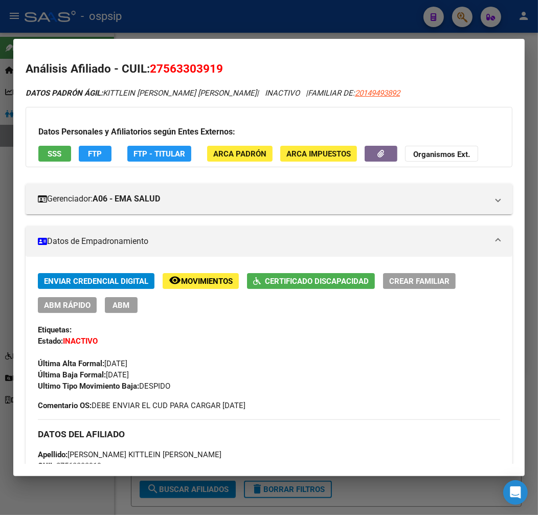
scroll to position [113, 0]
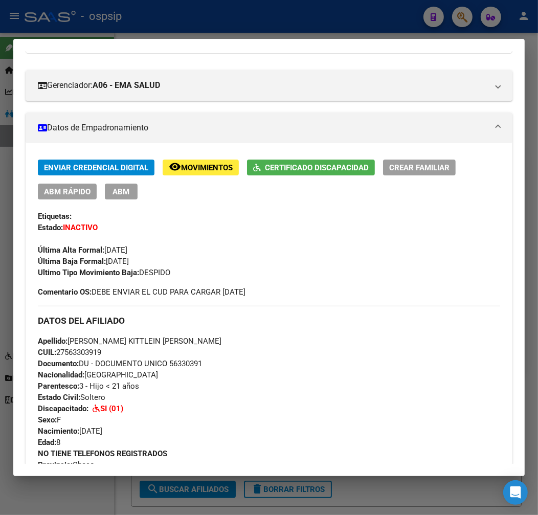
click at [196, 166] on span "Movimientos" at bounding box center [207, 167] width 52 height 9
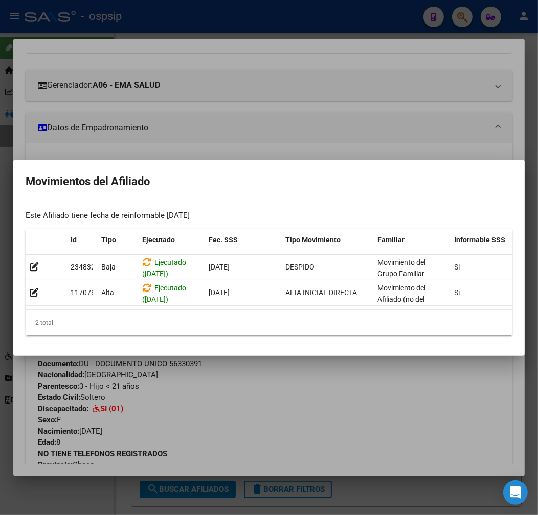
click at [339, 421] on div at bounding box center [269, 257] width 538 height 515
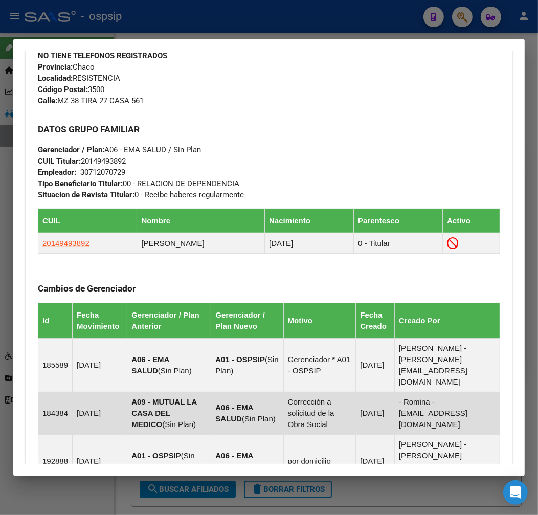
scroll to position [783, 0]
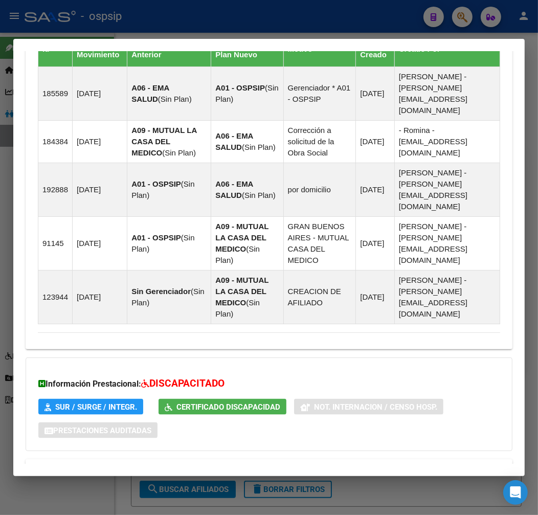
click at [359, 495] on mat-expansion-panel-header "Aportes y Contribuciones del Titular: 20149493892" at bounding box center [269, 507] width 487 height 25
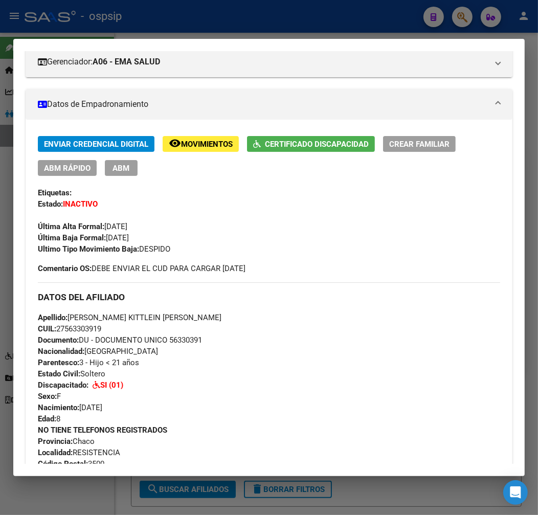
scroll to position [95, 0]
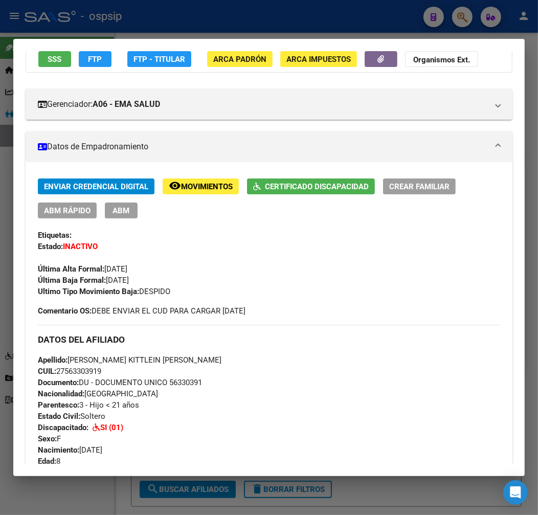
click at [257, 29] on div at bounding box center [269, 257] width 538 height 515
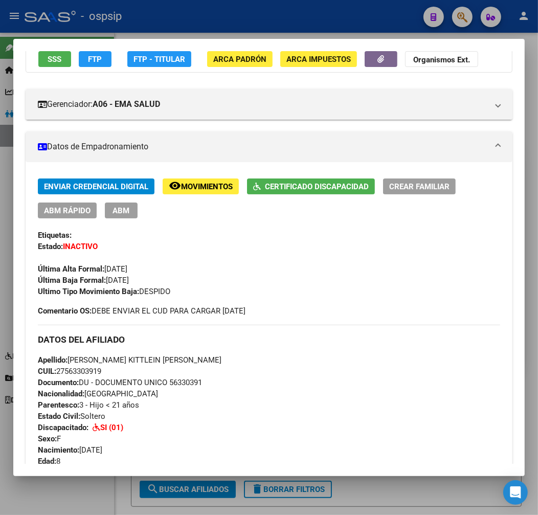
click at [257, 29] on div at bounding box center [269, 257] width 538 height 515
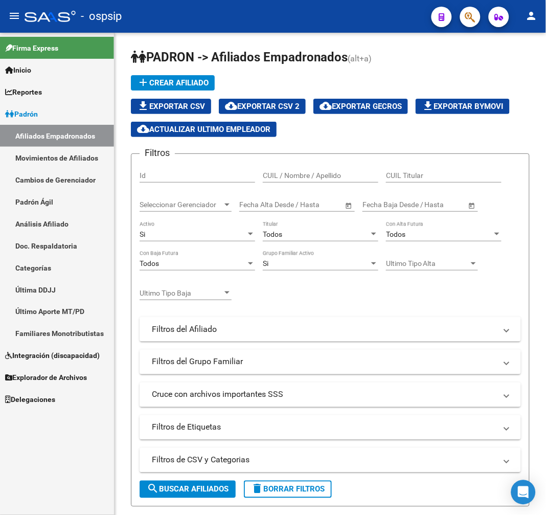
click at [478, 15] on button "button" at bounding box center [470, 17] width 20 height 20
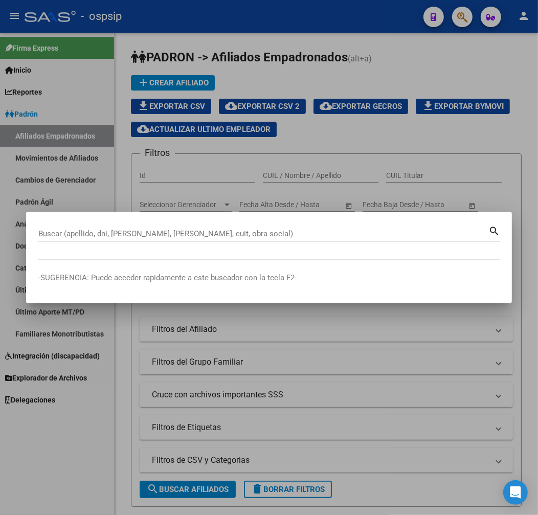
click at [120, 239] on div "Buscar (apellido, dni, [PERSON_NAME], [PERSON_NAME], cuit, obra social)" at bounding box center [263, 233] width 450 height 15
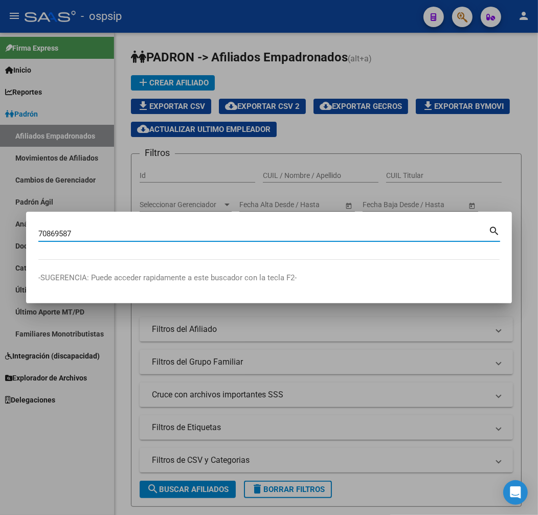
type input "70869587"
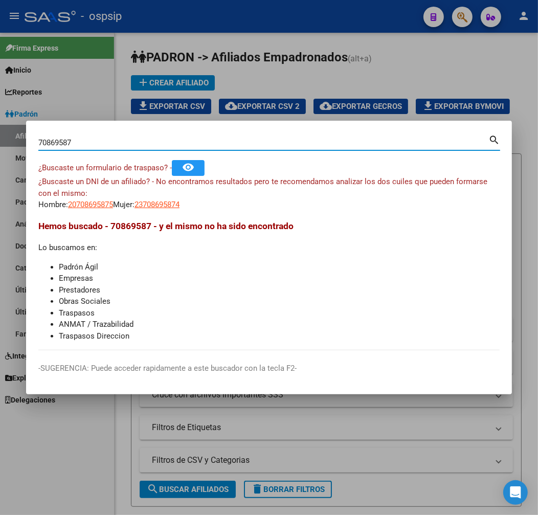
click at [88, 211] on mat-dialog-content "70869587 Buscar (apellido, dni, cuil, nro traspaso, cuit, obra social) search ¿…" at bounding box center [269, 241] width 486 height 217
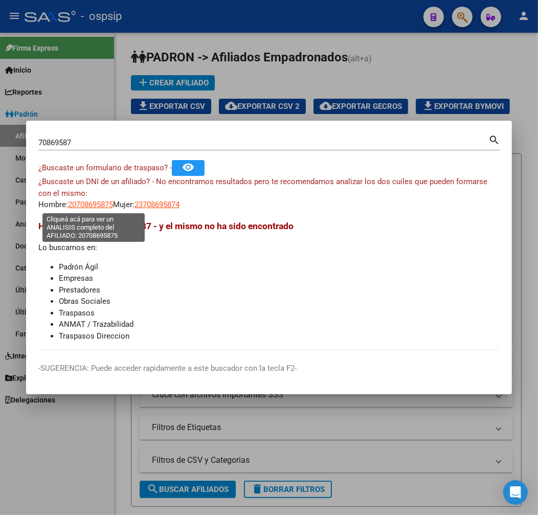
click at [86, 202] on span "20708695875" at bounding box center [90, 204] width 45 height 9
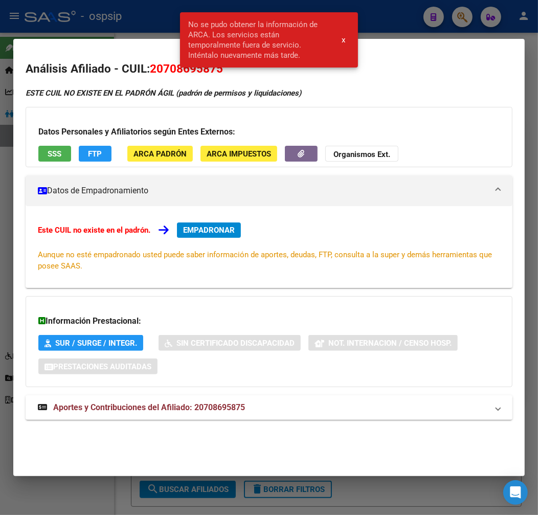
click at [141, 18] on div at bounding box center [269, 257] width 538 height 515
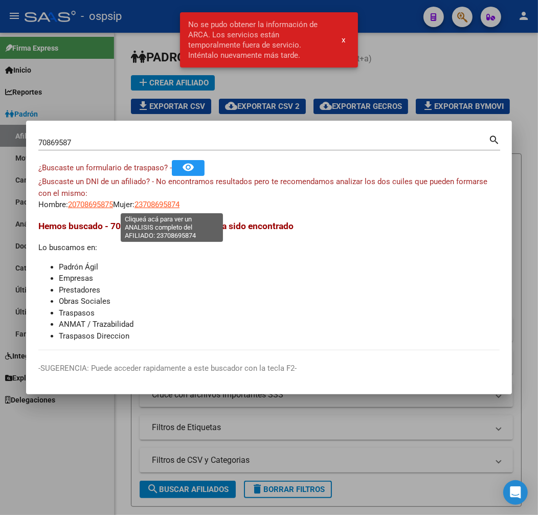
click at [171, 208] on span "23708695874" at bounding box center [156, 204] width 45 height 9
type textarea "23708695874"
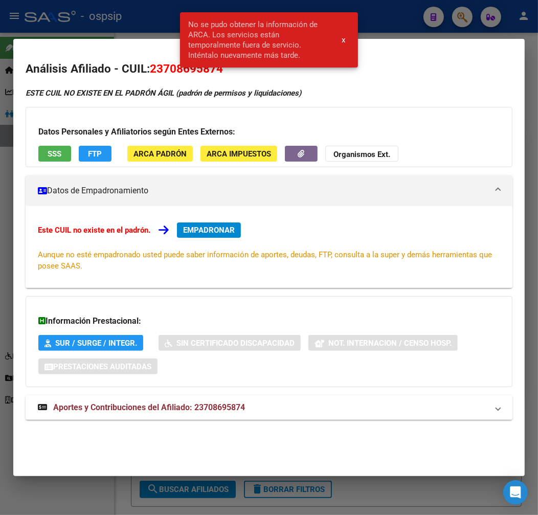
click at [139, 34] on div at bounding box center [269, 257] width 538 height 515
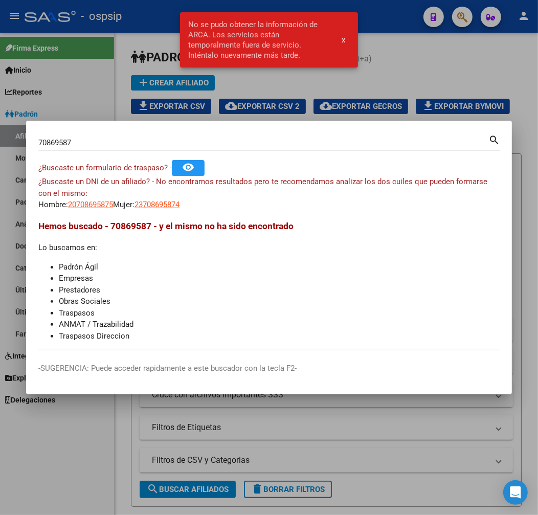
click at [403, 72] on div at bounding box center [269, 257] width 538 height 515
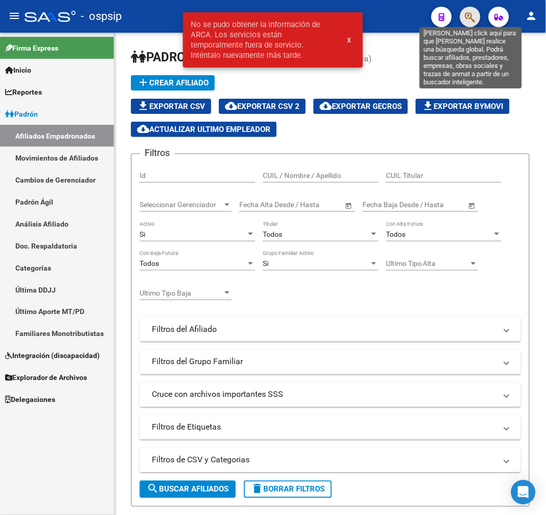
click at [468, 17] on icon "button" at bounding box center [470, 17] width 10 height 12
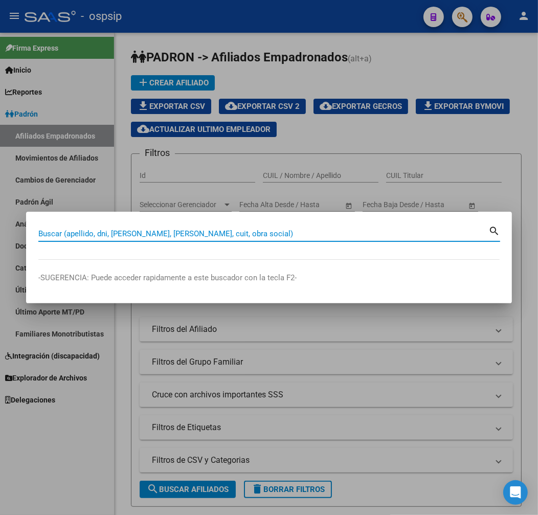
click at [154, 231] on input "Buscar (apellido, dni, [PERSON_NAME], [PERSON_NAME], cuit, obra social)" at bounding box center [263, 233] width 450 height 9
type input "96057259"
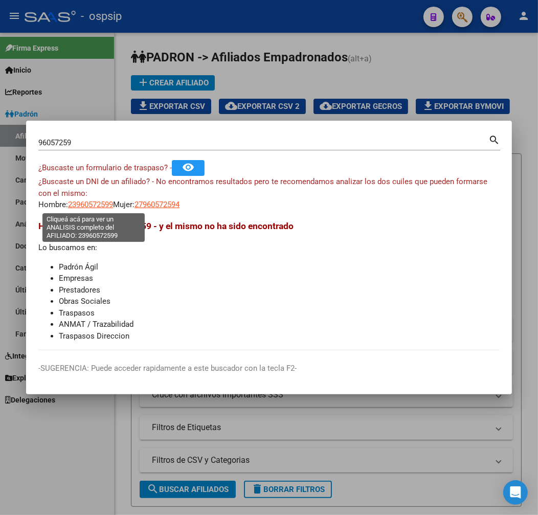
click at [99, 202] on span "23960572599" at bounding box center [90, 204] width 45 height 9
type textarea "23960572599"
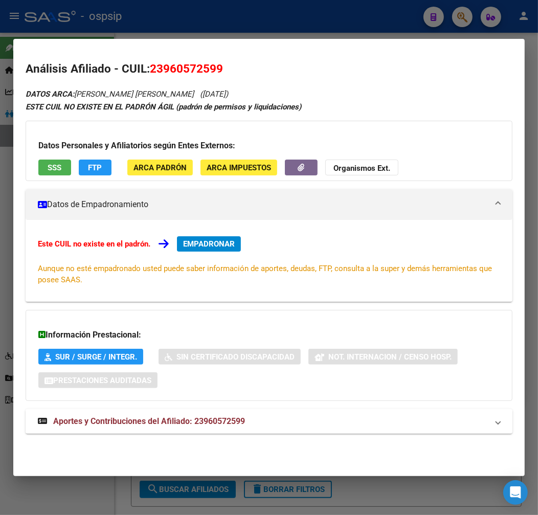
click at [254, 417] on mat-panel-title "Aportes y Contribuciones del Afiliado: 23960572599" at bounding box center [263, 421] width 450 height 12
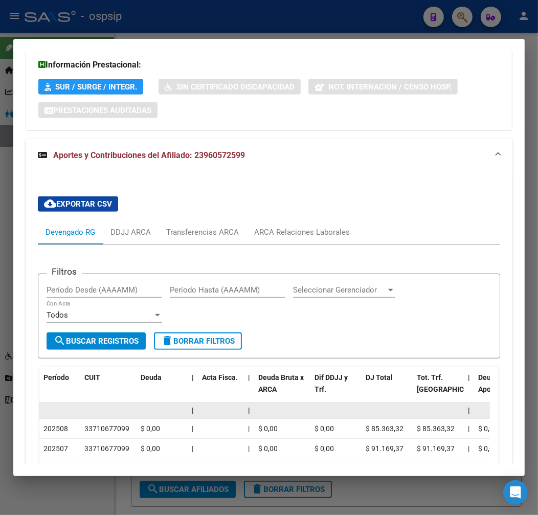
scroll to position [454, 0]
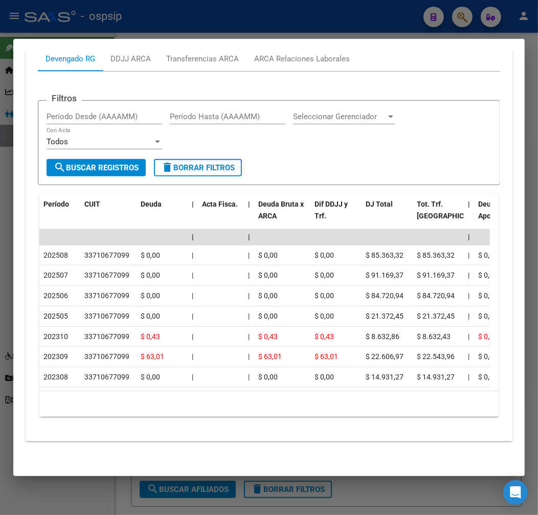
click at [278, 33] on div at bounding box center [269, 257] width 538 height 515
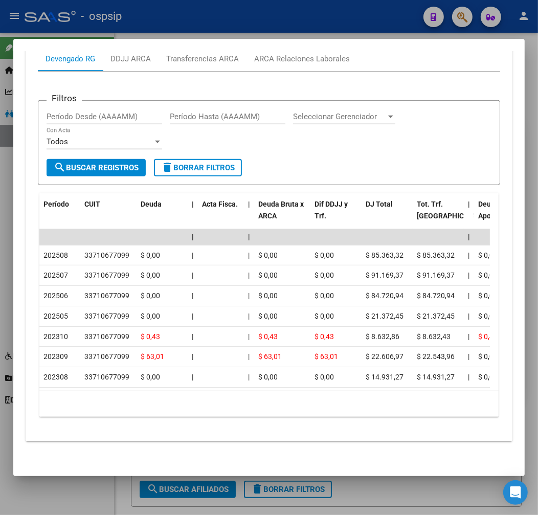
click at [278, 33] on div at bounding box center [269, 257] width 538 height 515
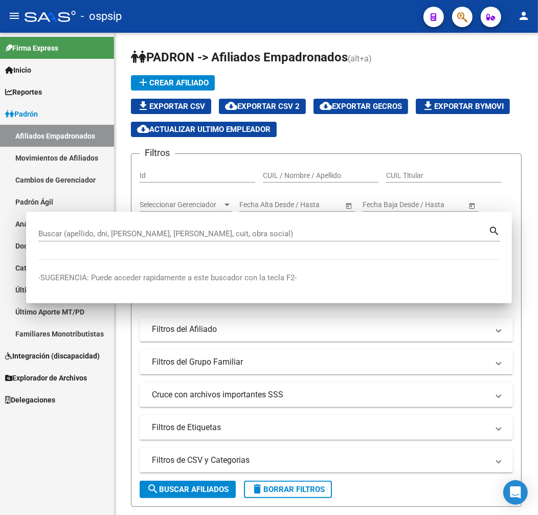
click at [278, 33] on div "PADRON -> Afiliados Empadronados (alt+a) add Crear Afiliado file_download Expor…" at bounding box center [326, 498] width 423 height 930
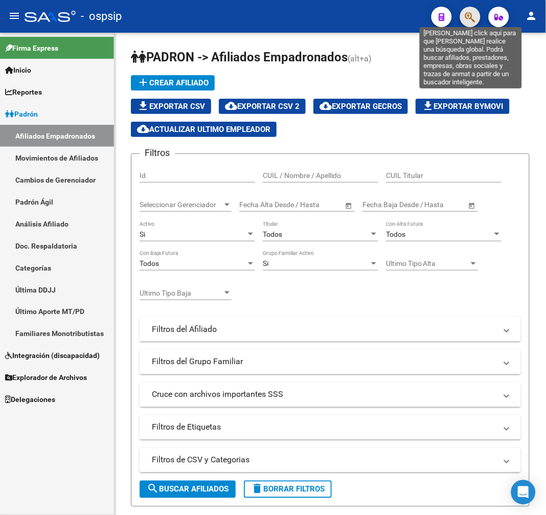
click at [474, 19] on icon "button" at bounding box center [470, 17] width 10 height 12
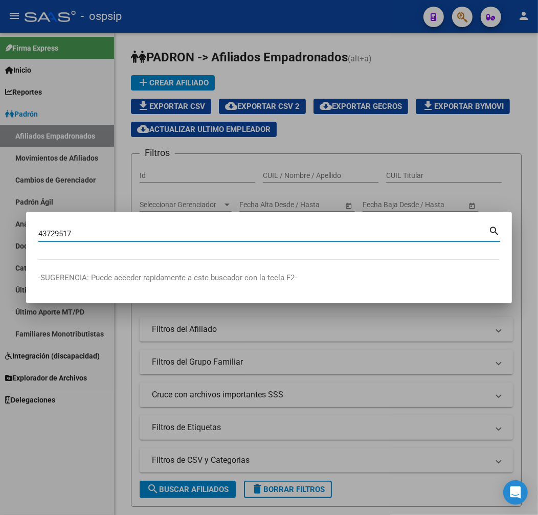
type input "43729517"
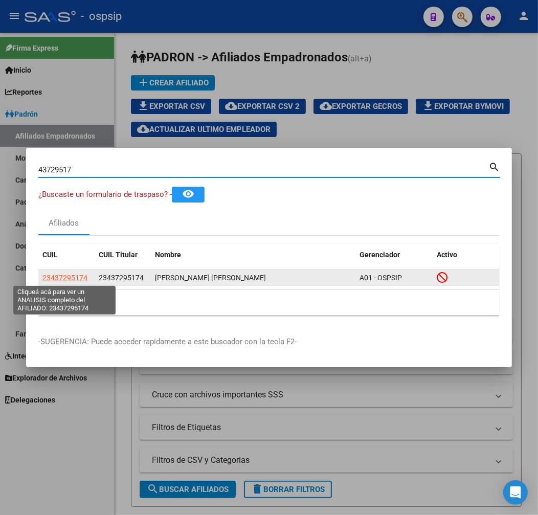
click at [71, 279] on span "23437295174" at bounding box center [64, 278] width 45 height 8
type textarea "23437295174"
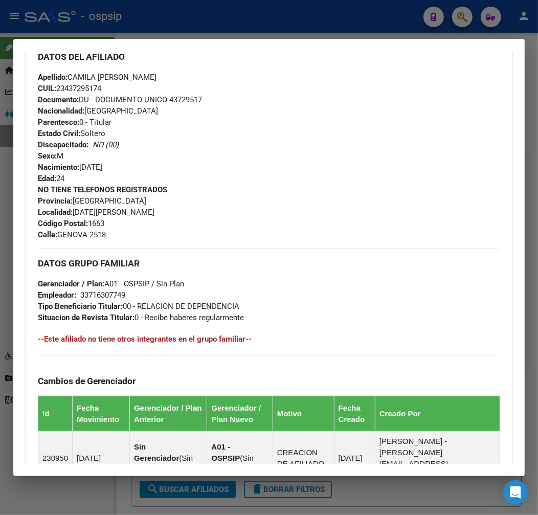
scroll to position [536, 0]
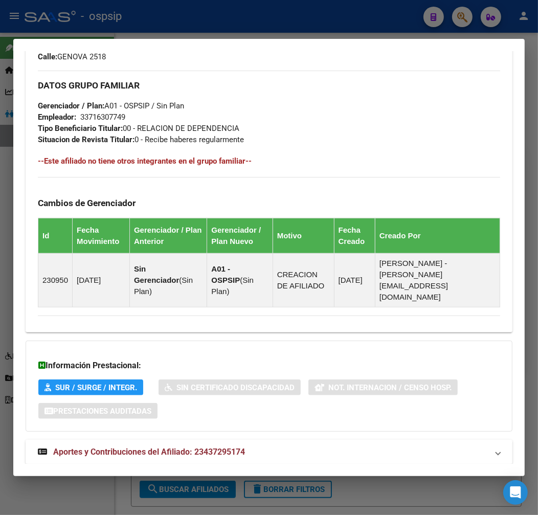
click at [387, 444] on div "DATOS [PERSON_NAME] ÁGIL: [PERSON_NAME] [PERSON_NAME] | INACTIVO | AFILIADO TIT…" at bounding box center [269, 14] width 487 height 924
click at [385, 446] on mat-panel-title "Aportes y Contribuciones del Afiliado: 23437295174" at bounding box center [263, 452] width 450 height 12
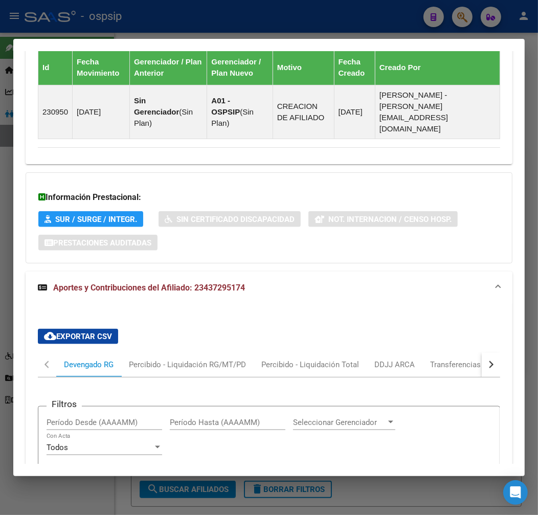
scroll to position [814, 0]
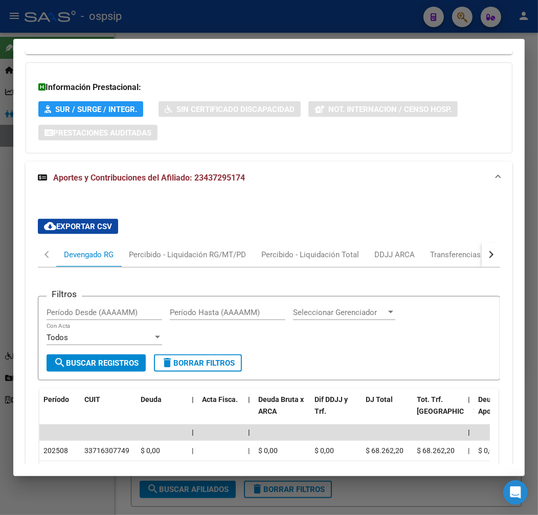
click at [489, 242] on button "button" at bounding box center [491, 254] width 18 height 25
click at [440, 242] on mat-tab-header "Devengado RG Percibido - Liquidación RG/MT/PD Percibido - Liquidación Total DDJ…" at bounding box center [269, 254] width 462 height 25
click at [420, 242] on div "ARCA Relaciones Laborales" at bounding box center [420, 254] width 111 height 25
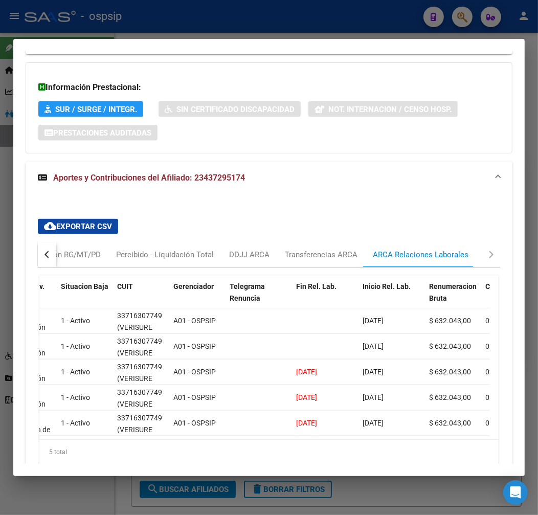
scroll to position [0, 87]
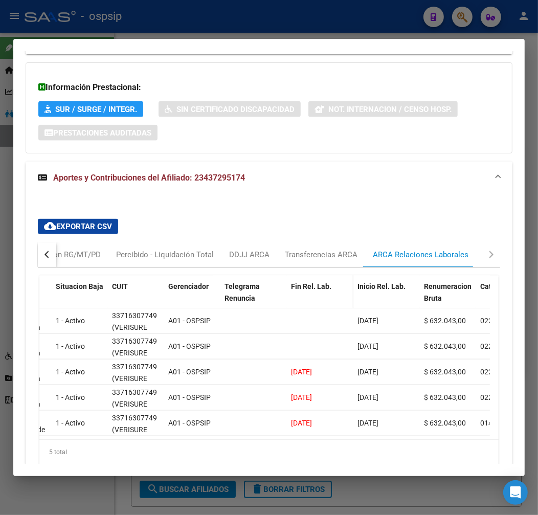
drag, startPoint x: 292, startPoint y: 428, endPoint x: 297, endPoint y: 425, distance: 5.3
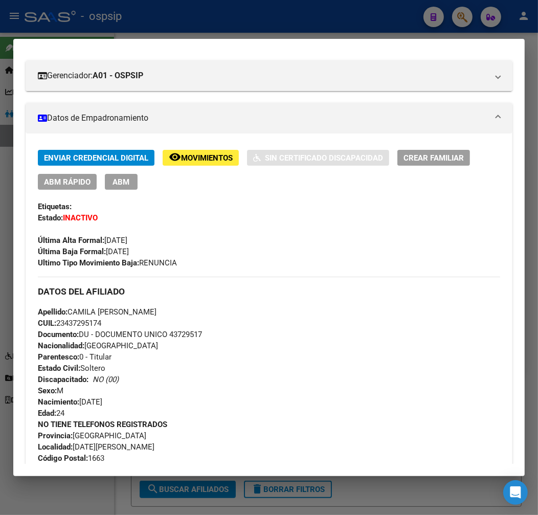
scroll to position [0, 0]
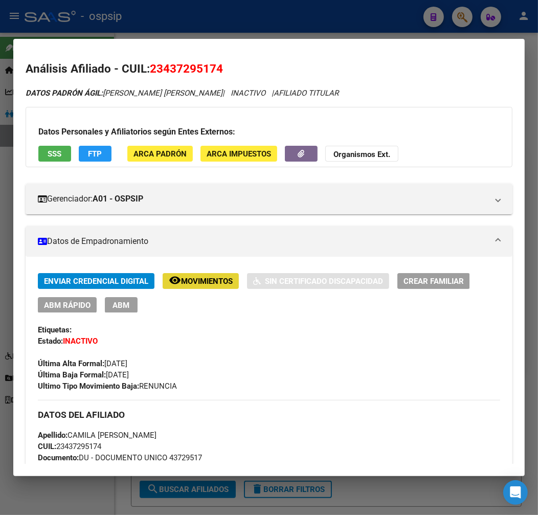
click at [187, 280] on span "Movimientos" at bounding box center [207, 281] width 52 height 9
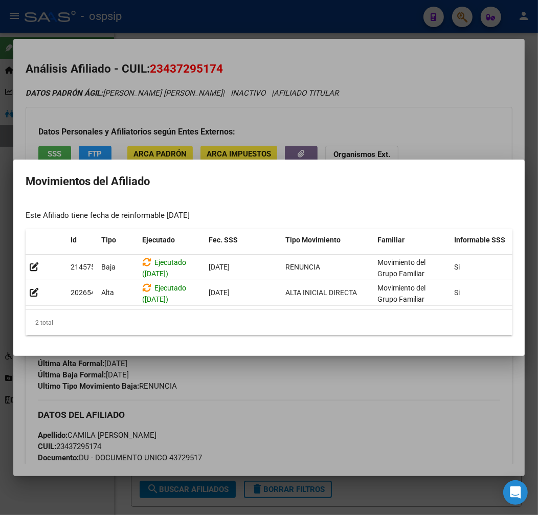
drag, startPoint x: 307, startPoint y: 440, endPoint x: 297, endPoint y: 440, distance: 9.7
click at [305, 440] on div at bounding box center [269, 257] width 538 height 515
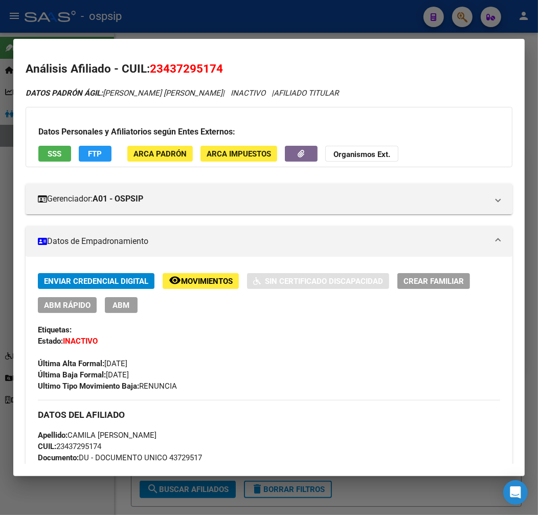
click at [264, 25] on div at bounding box center [269, 257] width 538 height 515
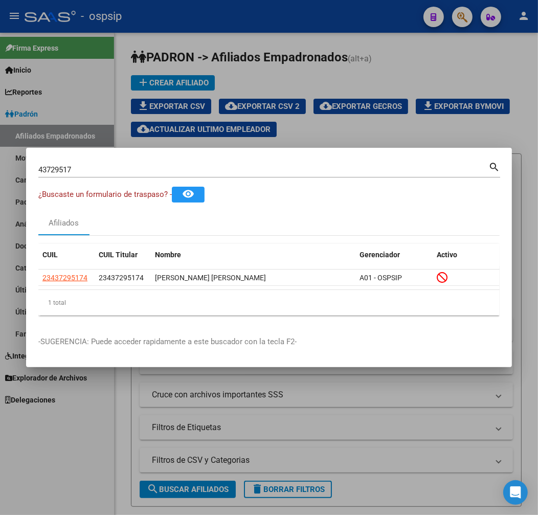
click at [264, 25] on div at bounding box center [269, 257] width 538 height 515
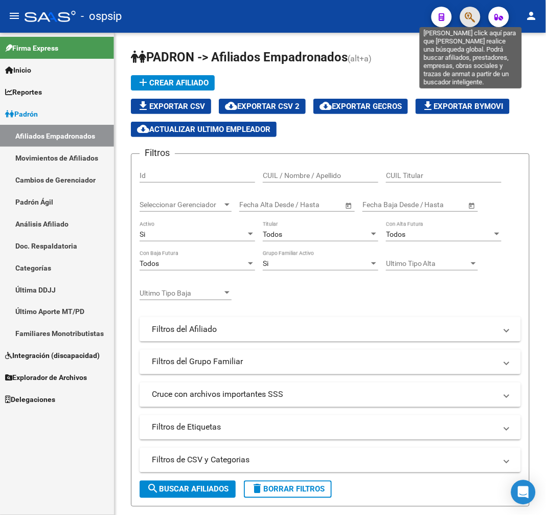
click at [469, 17] on icon "button" at bounding box center [470, 17] width 10 height 12
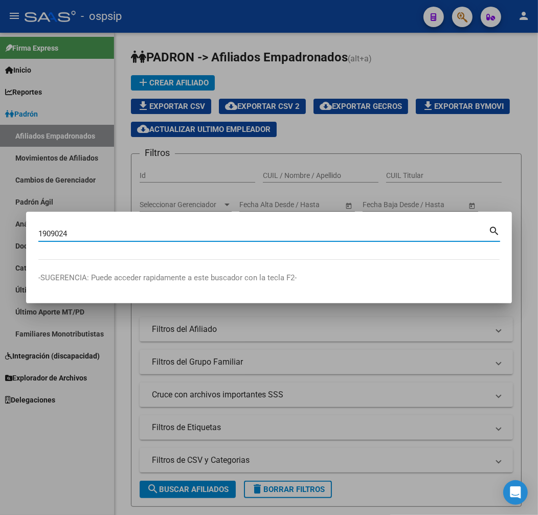
type input "1909024"
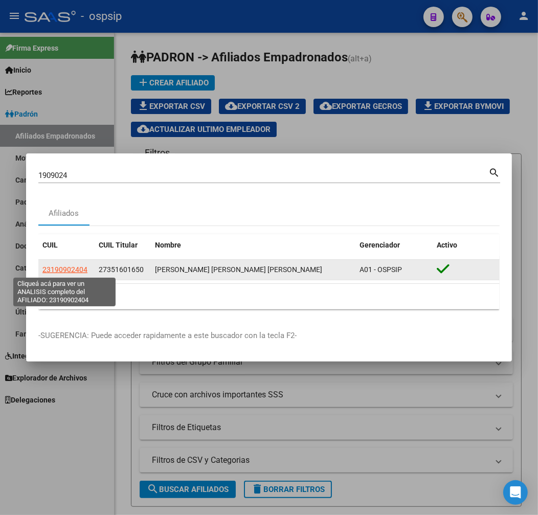
click at [78, 267] on span "23190902404" at bounding box center [64, 269] width 45 height 8
type textarea "23190902404"
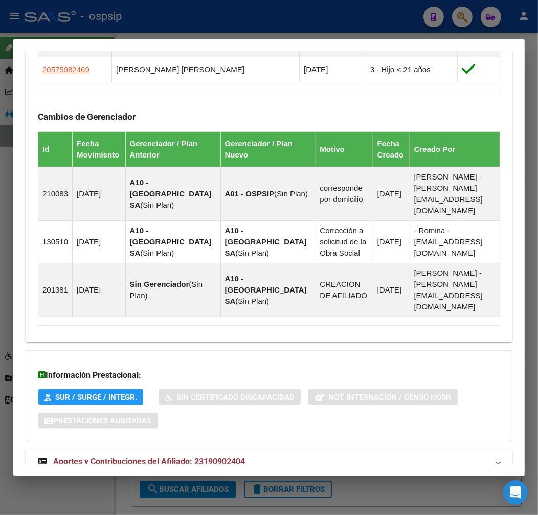
scroll to position [717, 0]
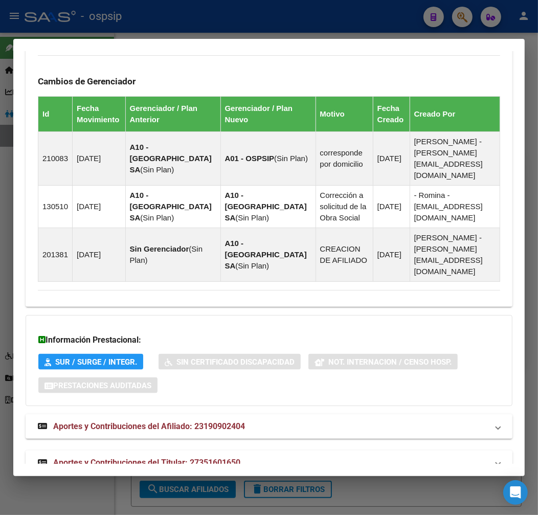
click at [272, 450] on mat-expansion-panel-header "Aportes y Contribuciones del Titular: 27351601650" at bounding box center [269, 462] width 487 height 25
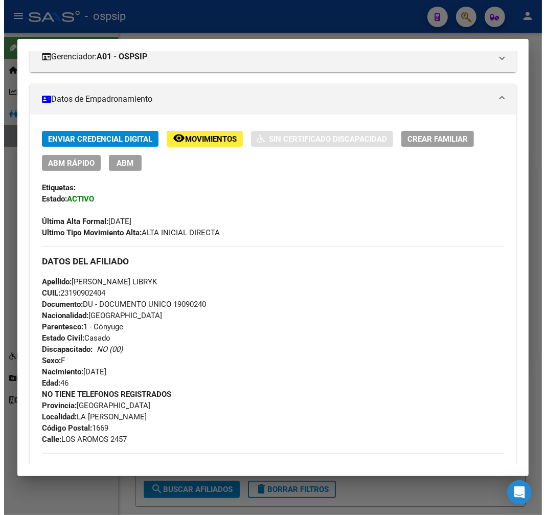
scroll to position [199, 0]
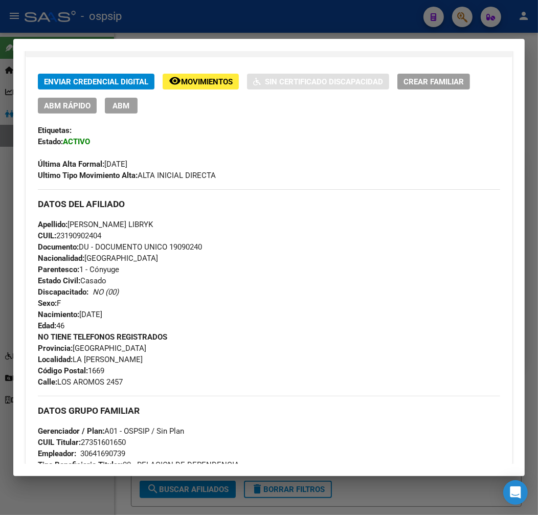
click at [131, 109] on button "ABM" at bounding box center [121, 106] width 33 height 16
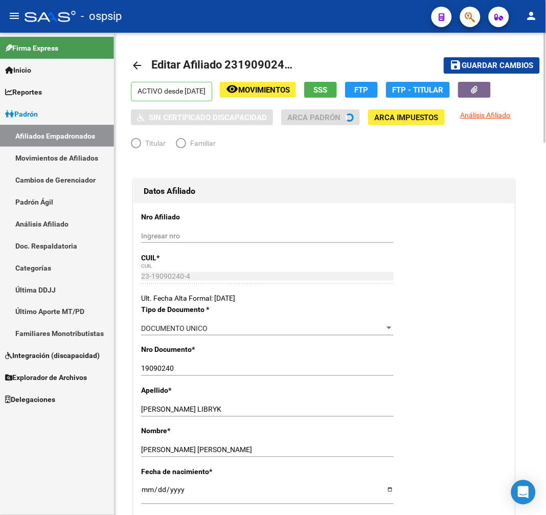
radio input "true"
type input "30-64169073-9"
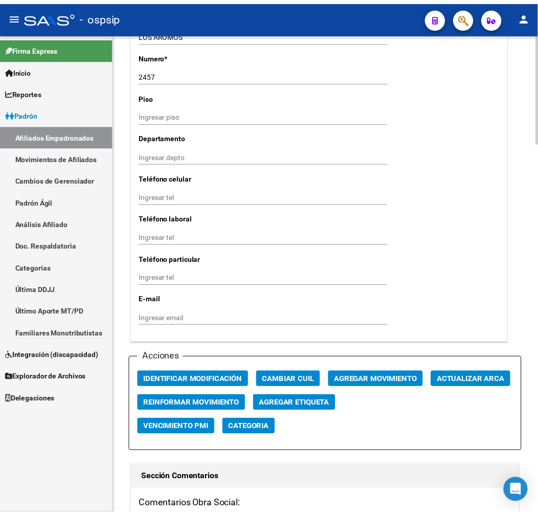
scroll to position [1136, 0]
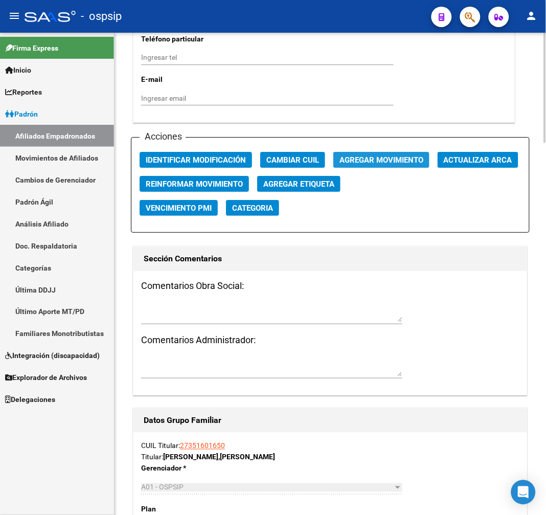
click at [385, 155] on span "Agregar Movimiento" at bounding box center [381, 159] width 84 height 9
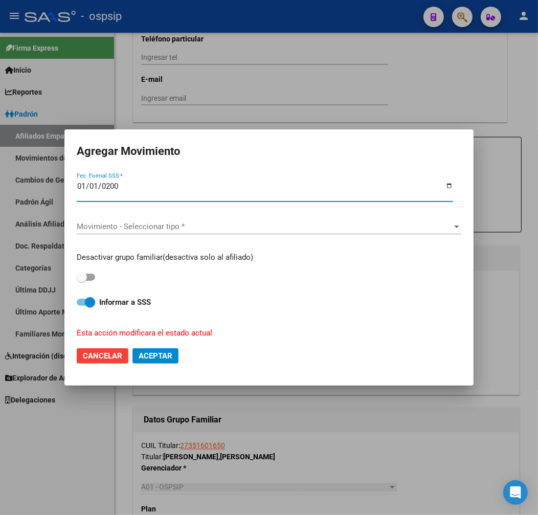
type input "[DATE]"
click at [332, 223] on span "Movimiento - Seleccionar tipo *" at bounding box center [264, 226] width 375 height 9
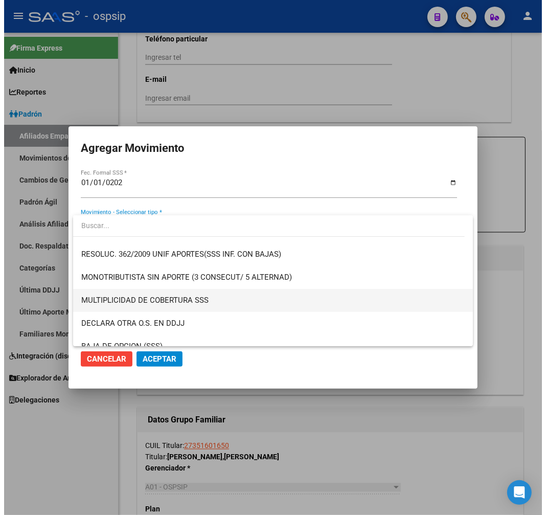
scroll to position [397, 0]
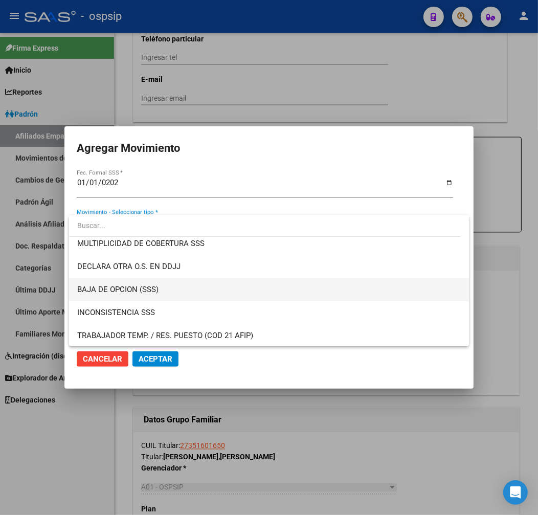
click at [350, 293] on span "BAJA DE OPCION (SSS)" at bounding box center [268, 289] width 383 height 23
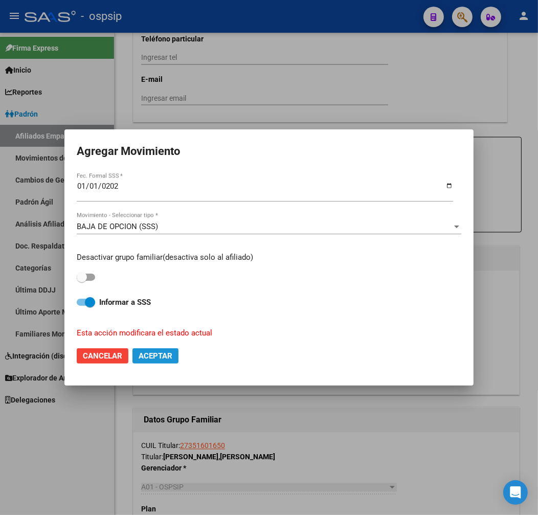
click at [167, 354] on span "Aceptar" at bounding box center [156, 355] width 34 height 9
checkbox input "false"
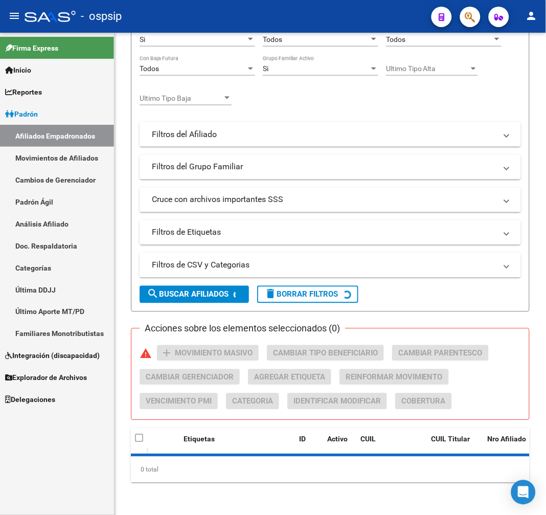
scroll to position [456, 0]
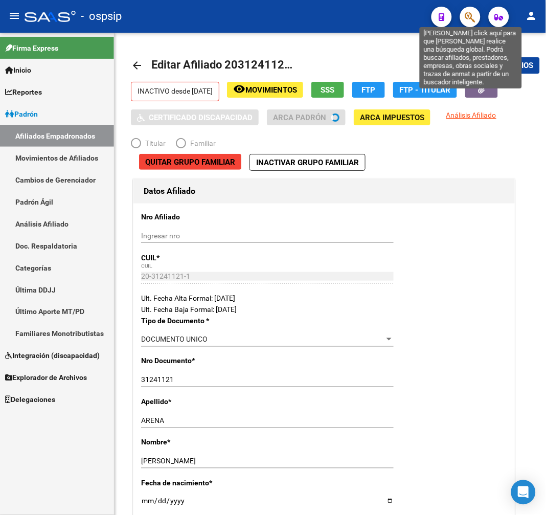
radio input "true"
type input "20-31241121-1"
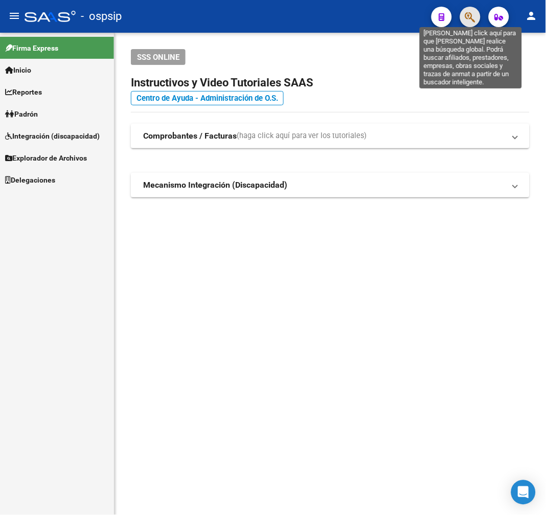
click at [474, 16] on icon "button" at bounding box center [470, 17] width 10 height 12
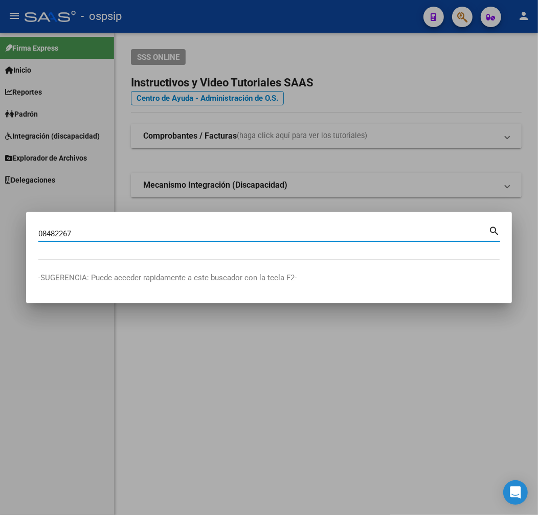
type input "08482267"
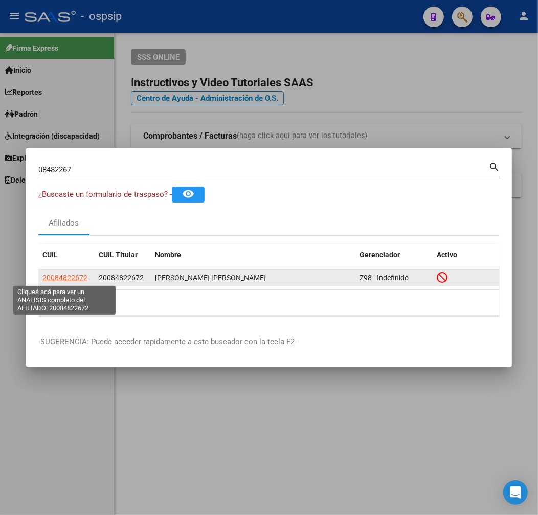
click at [72, 278] on span "20084822672" at bounding box center [64, 278] width 45 height 8
type textarea "20084822672"
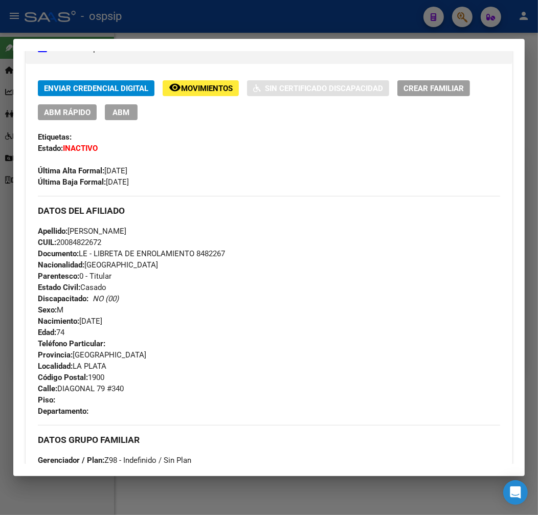
scroll to position [227, 0]
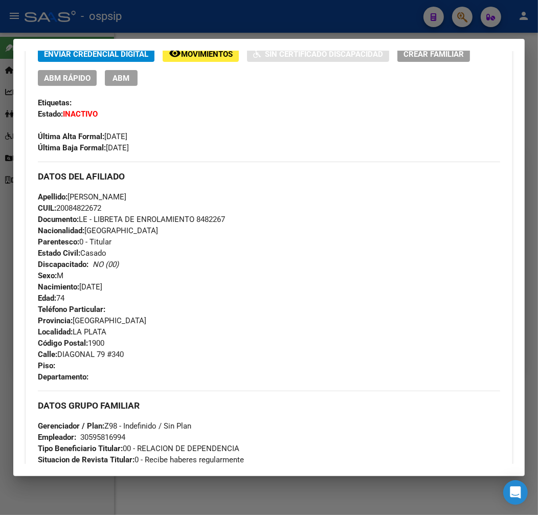
click at [285, 20] on div at bounding box center [269, 257] width 538 height 515
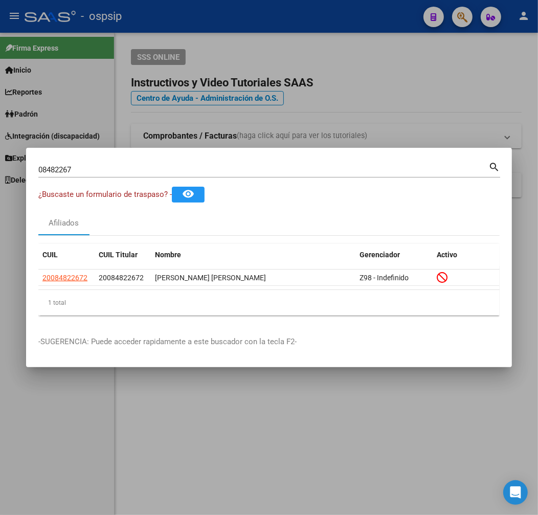
drag, startPoint x: 287, startPoint y: 22, endPoint x: 369, endPoint y: 55, distance: 87.6
click at [288, 24] on div at bounding box center [269, 257] width 538 height 515
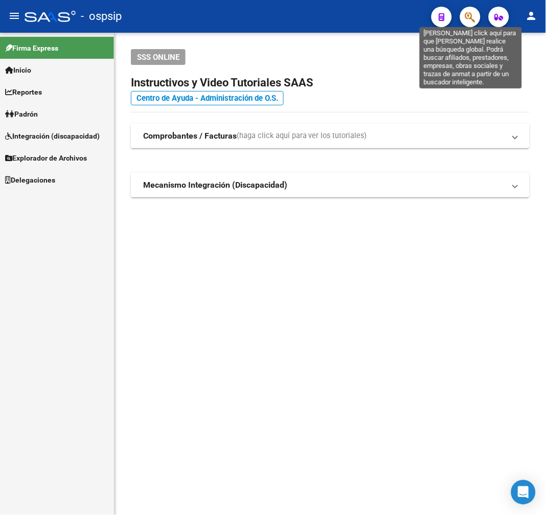
click at [474, 19] on icon "button" at bounding box center [470, 17] width 10 height 12
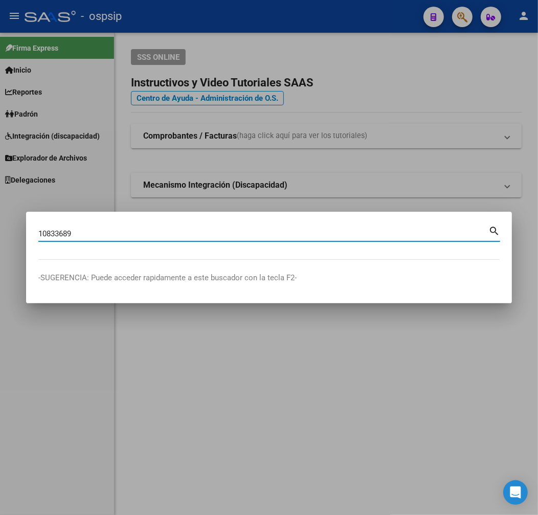
type input "10833689"
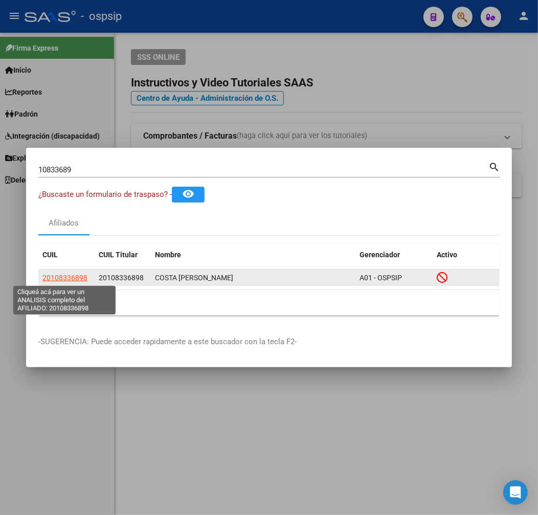
click at [71, 276] on span "20108336898" at bounding box center [64, 278] width 45 height 8
type textarea "20108336898"
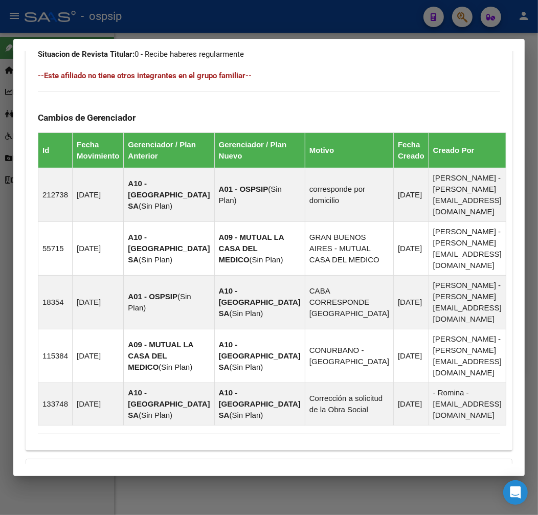
scroll to position [729, 0]
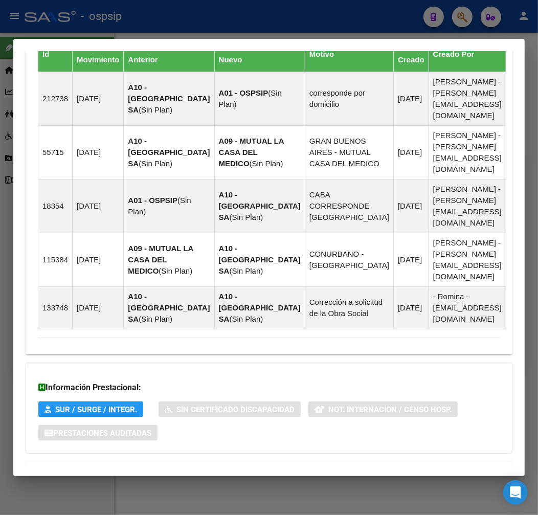
click at [298, 468] on mat-panel-title "Aportes y Contribuciones del Afiliado: 20108336898" at bounding box center [263, 474] width 450 height 12
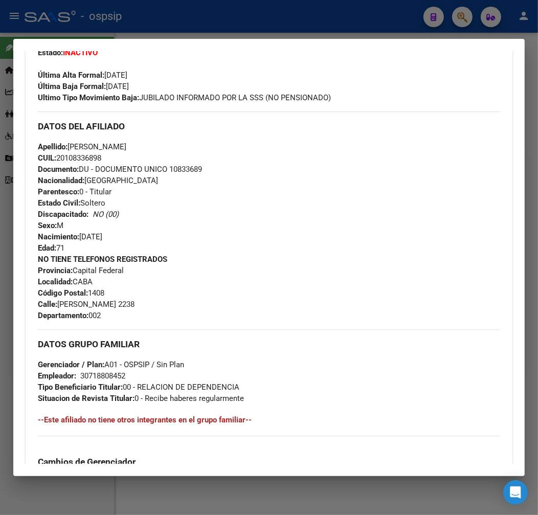
scroll to position [268, 0]
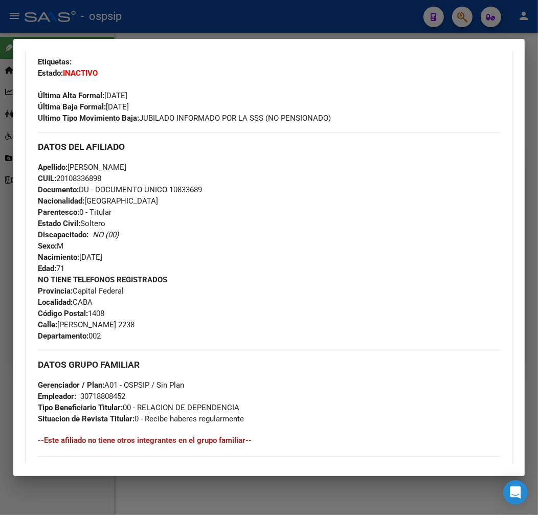
click at [186, 16] on div at bounding box center [269, 257] width 538 height 515
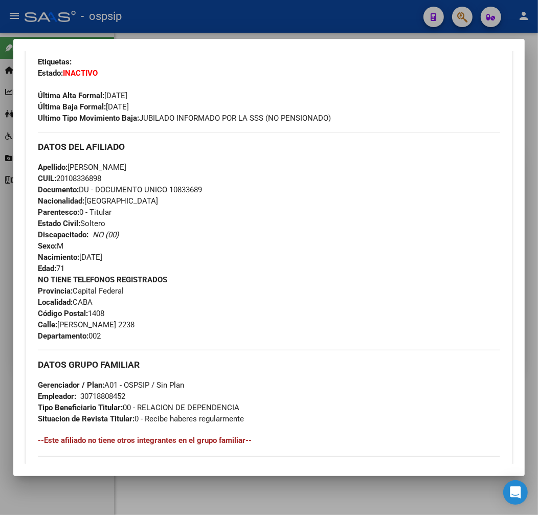
drag, startPoint x: 190, startPoint y: 18, endPoint x: 202, endPoint y: 34, distance: 20.4
click at [190, 18] on div at bounding box center [269, 257] width 538 height 515
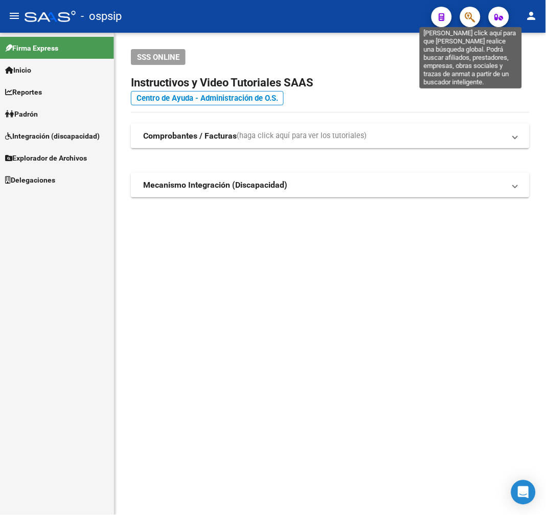
click at [471, 13] on icon "button" at bounding box center [470, 17] width 10 height 12
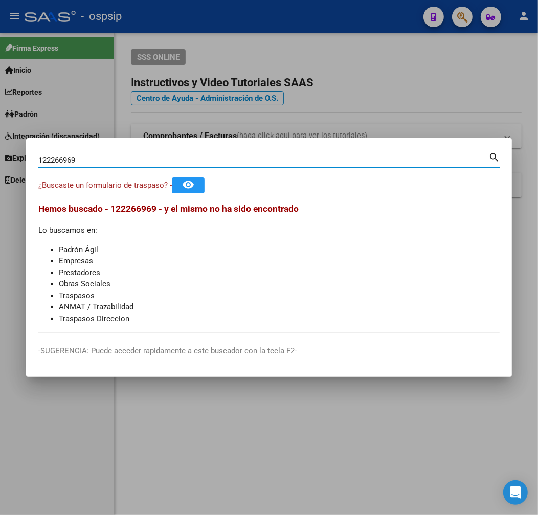
click at [47, 161] on input "122266969" at bounding box center [263, 159] width 450 height 9
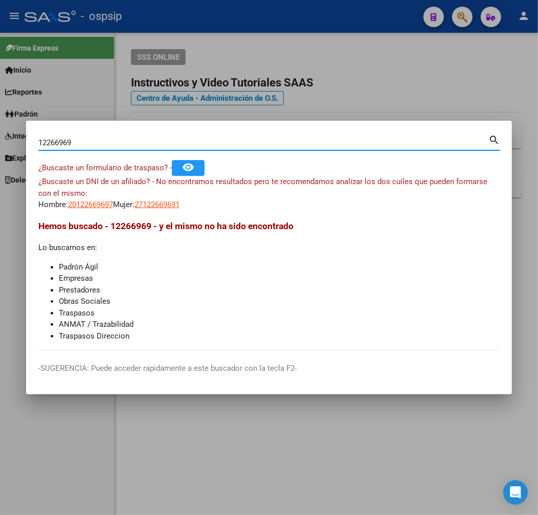
drag, startPoint x: 82, startPoint y: 141, endPoint x: 19, endPoint y: 145, distance: 63.0
click at [20, 145] on div "12266969 Buscar (apellido, dni, cuil, nro traspaso, cuit, obra social) search ¿…" at bounding box center [269, 257] width 538 height 515
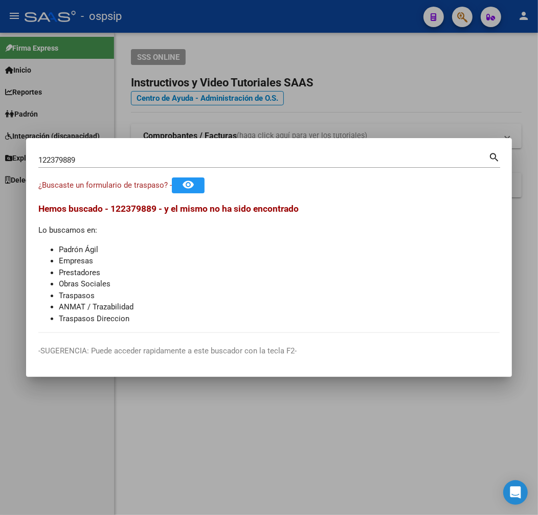
click at [103, 165] on input "122379889" at bounding box center [263, 159] width 450 height 9
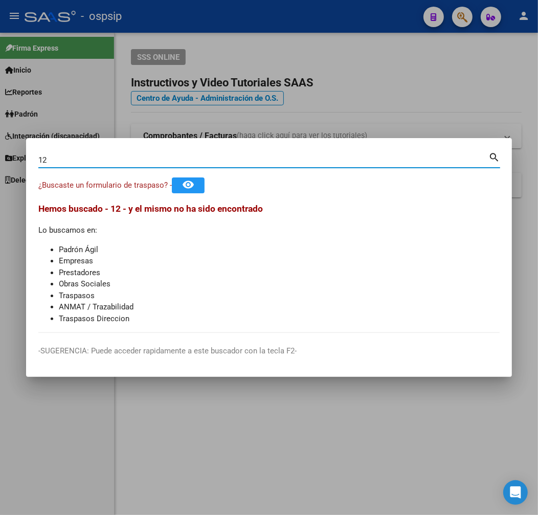
type input "1"
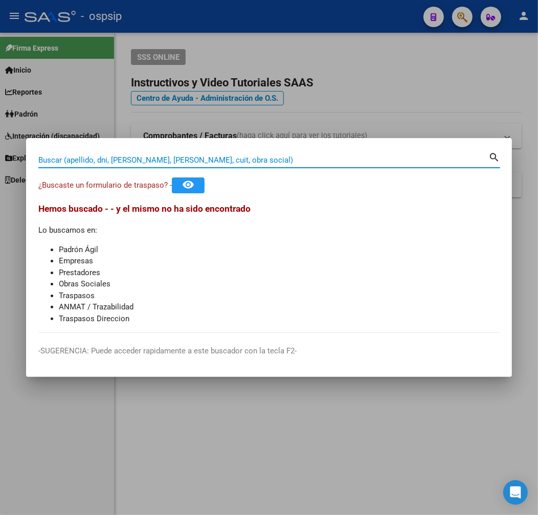
paste input "20122373194"
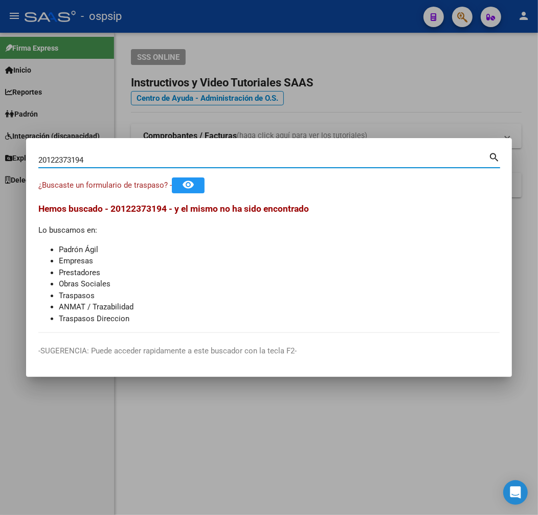
type input "20122373194"
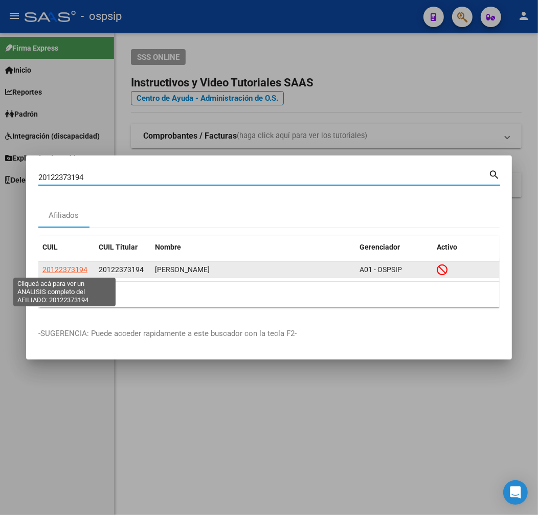
click at [75, 271] on span "20122373194" at bounding box center [64, 269] width 45 height 8
type textarea "20122373194"
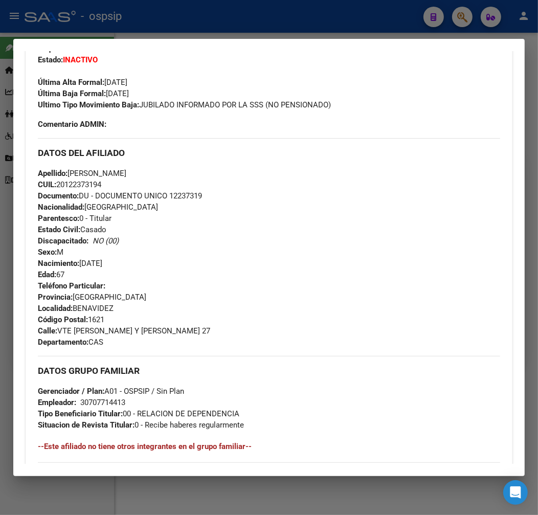
scroll to position [284, 0]
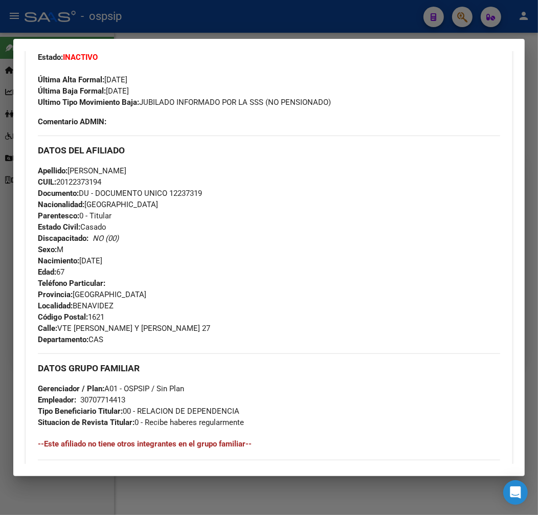
drag, startPoint x: 217, startPoint y: 193, endPoint x: 171, endPoint y: 191, distance: 45.5
click at [171, 191] on div "Apellido: [PERSON_NAME]: 20122373194 Documento: DU - DOCUMENTO UNICO 12237319 N…" at bounding box center [269, 221] width 462 height 112
copy span "12237319"
click at [165, 33] on div at bounding box center [269, 257] width 538 height 515
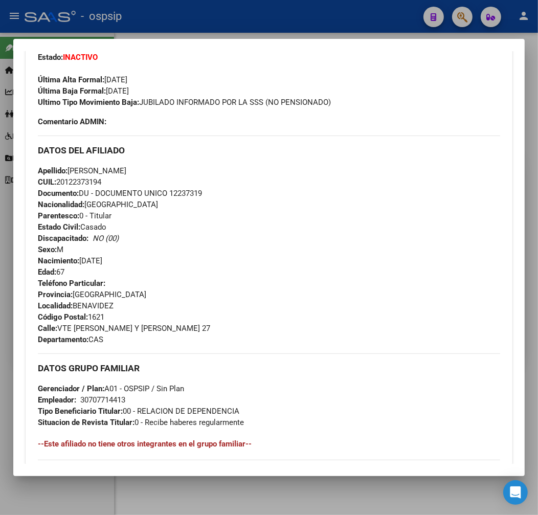
drag, startPoint x: 168, startPoint y: 33, endPoint x: 185, endPoint y: 41, distance: 18.7
click at [169, 34] on div at bounding box center [269, 257] width 538 height 515
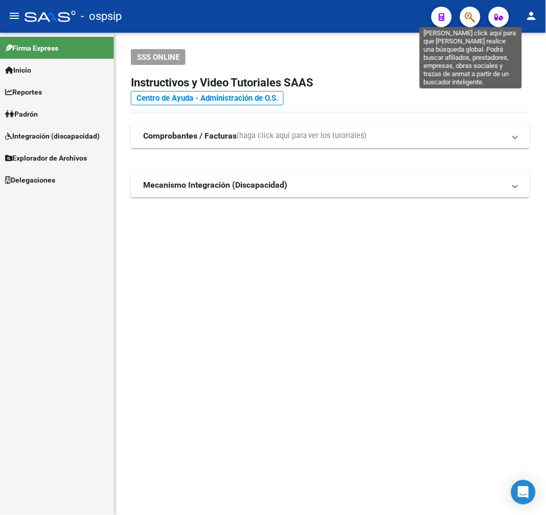
click at [468, 15] on icon "button" at bounding box center [470, 17] width 10 height 12
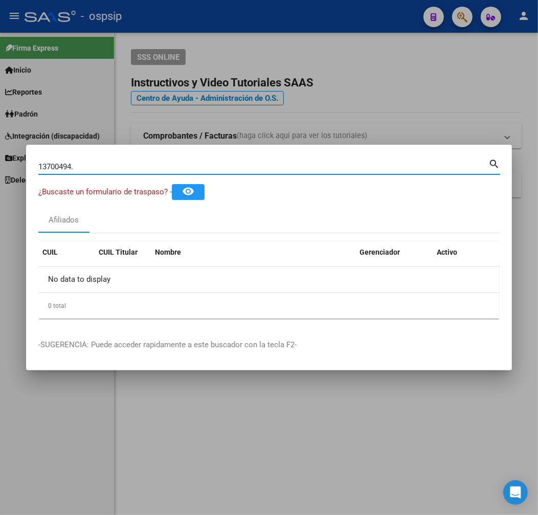
type input "13700494"
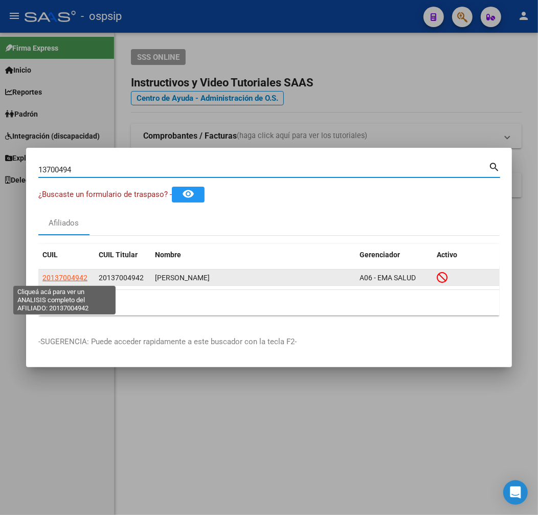
click at [74, 280] on span "20137004942" at bounding box center [64, 278] width 45 height 8
type textarea "20137004942"
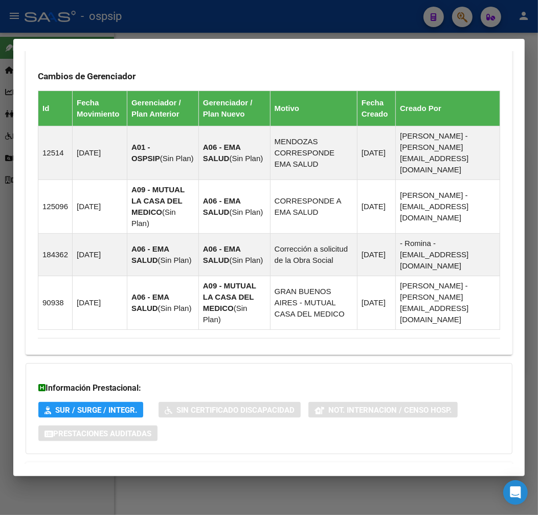
scroll to position [724, 0]
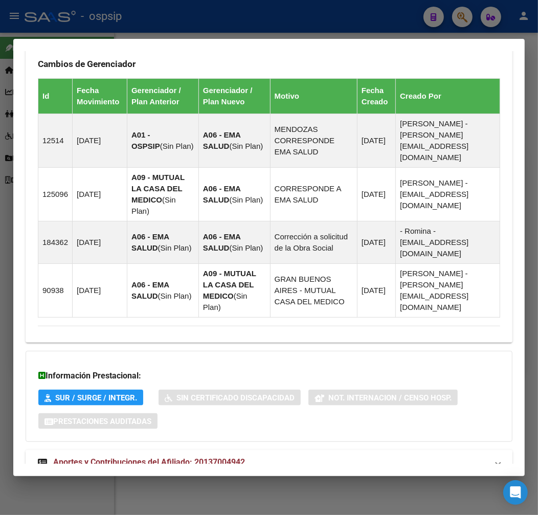
click at [350, 456] on mat-panel-title "Aportes y Contribuciones del Afiliado: 20137004942" at bounding box center [263, 462] width 450 height 12
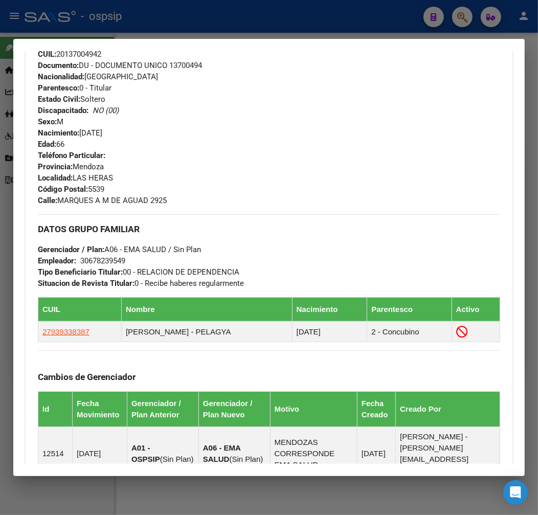
scroll to position [274, 0]
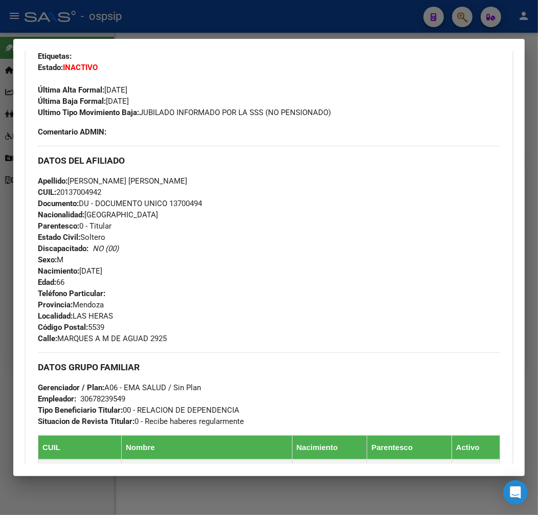
drag, startPoint x: 209, startPoint y: 206, endPoint x: 171, endPoint y: 205, distance: 37.8
click at [170, 204] on div "Apellido: [PERSON_NAME] [PERSON_NAME] CUIL: 20137004942 Documento: DU - DOCUMEN…" at bounding box center [269, 231] width 462 height 112
copy span "13700494"
click at [278, 22] on div at bounding box center [269, 257] width 538 height 515
click at [281, 23] on div at bounding box center [269, 257] width 538 height 515
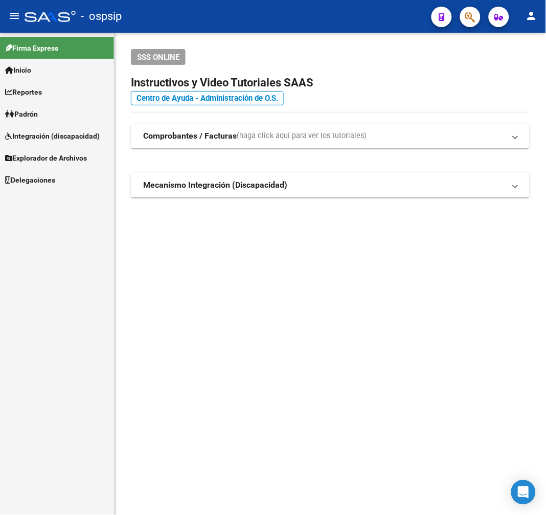
click at [465, 17] on button "button" at bounding box center [470, 17] width 20 height 20
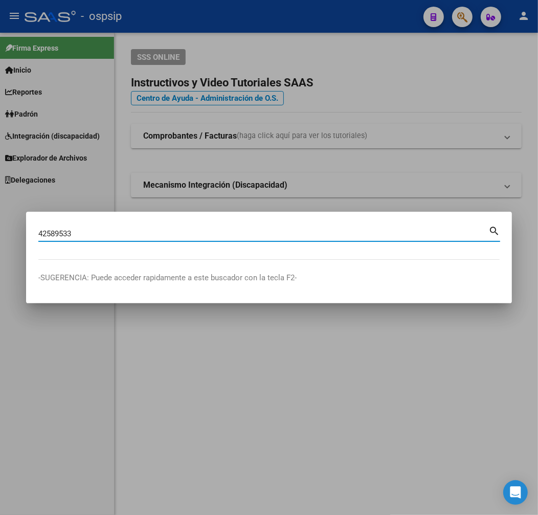
type input "42589533"
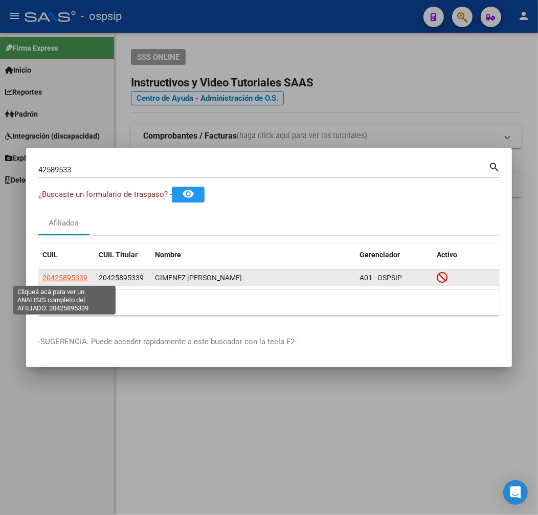
click at [64, 275] on span "20425895339" at bounding box center [64, 278] width 45 height 8
type textarea "20425895339"
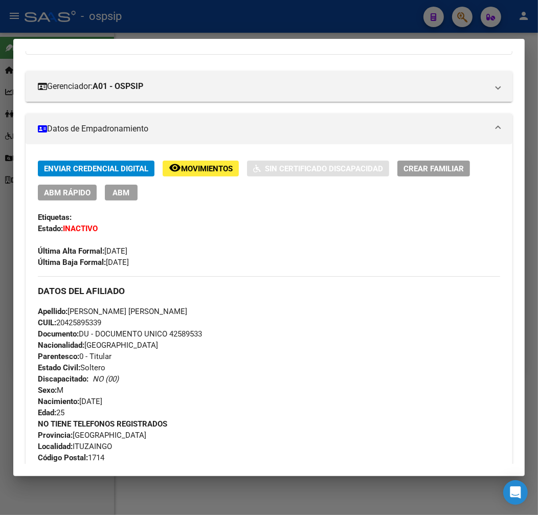
scroll to position [113, 0]
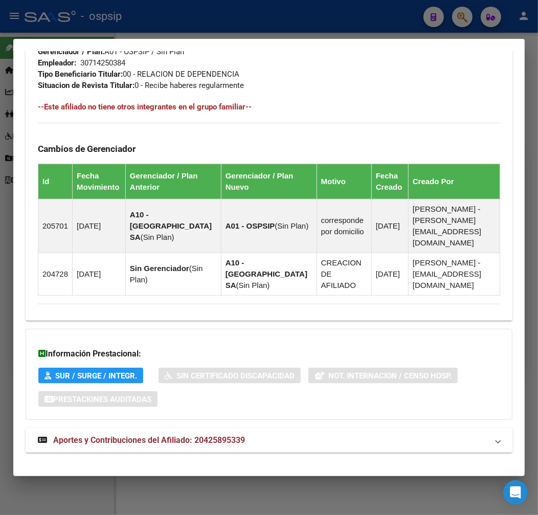
click at [261, 434] on mat-panel-title "Aportes y Contribuciones del Afiliado: 20425895339" at bounding box center [263, 440] width 450 height 12
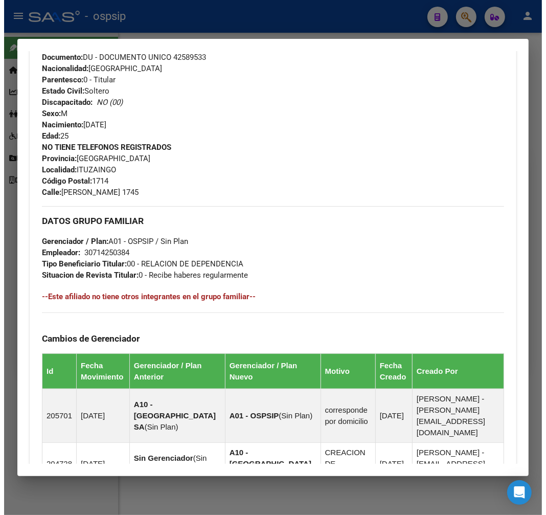
scroll to position [288, 0]
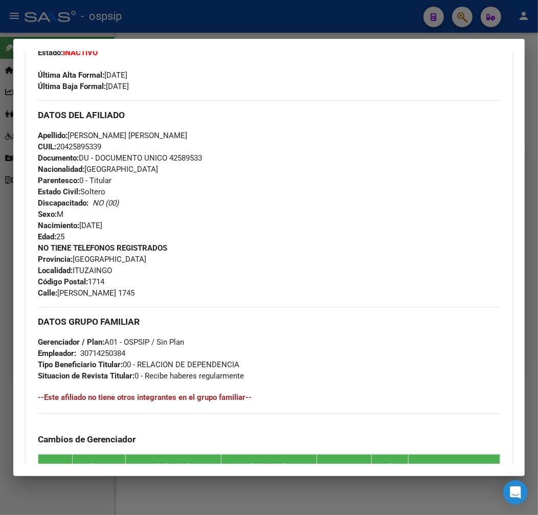
click at [346, 29] on div at bounding box center [269, 257] width 538 height 515
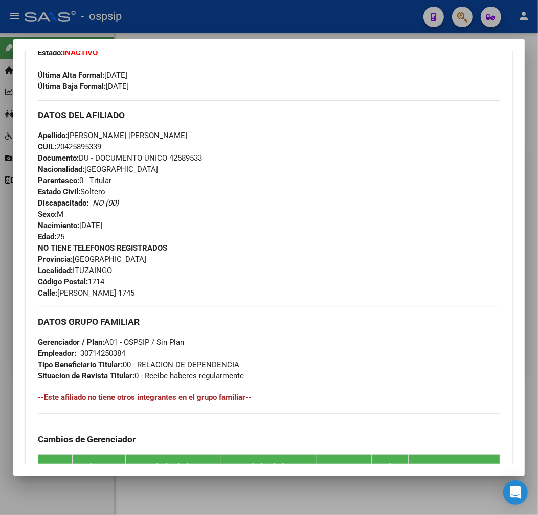
click at [346, 29] on div at bounding box center [269, 257] width 538 height 515
